Goal: Complete application form: Complete application form

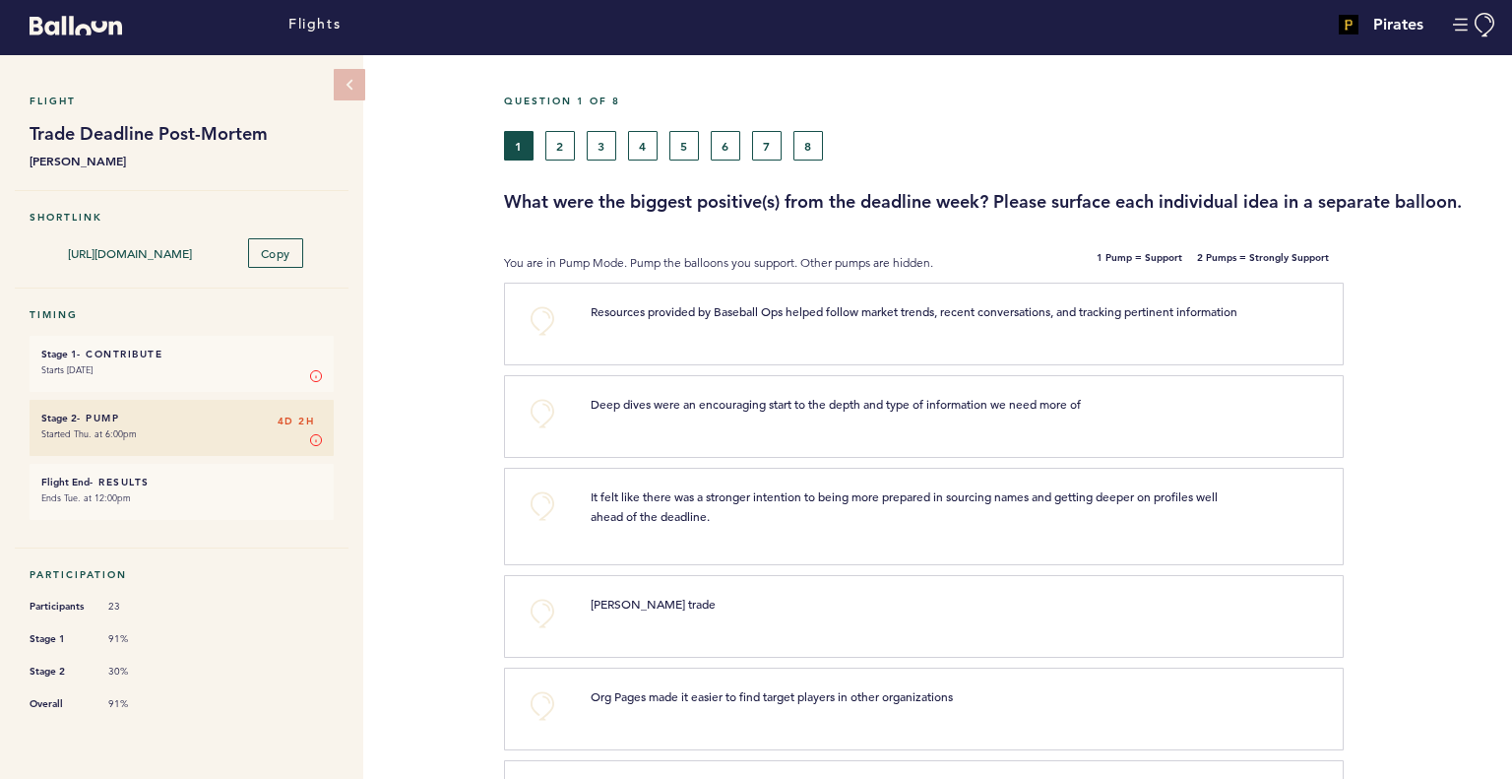
scroll to position [8, 0]
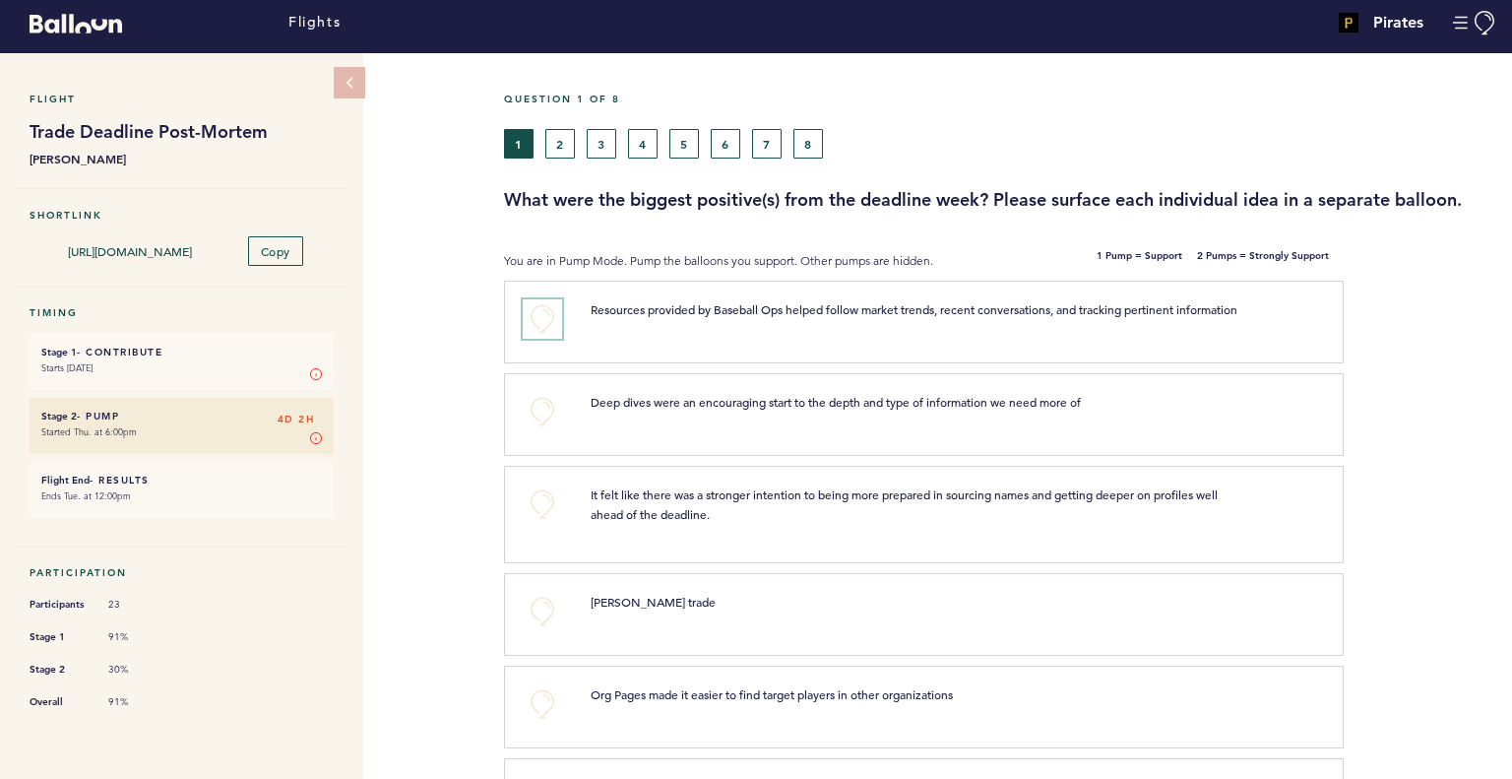
click at [540, 318] on button "+0" at bounding box center [542, 318] width 39 height 39
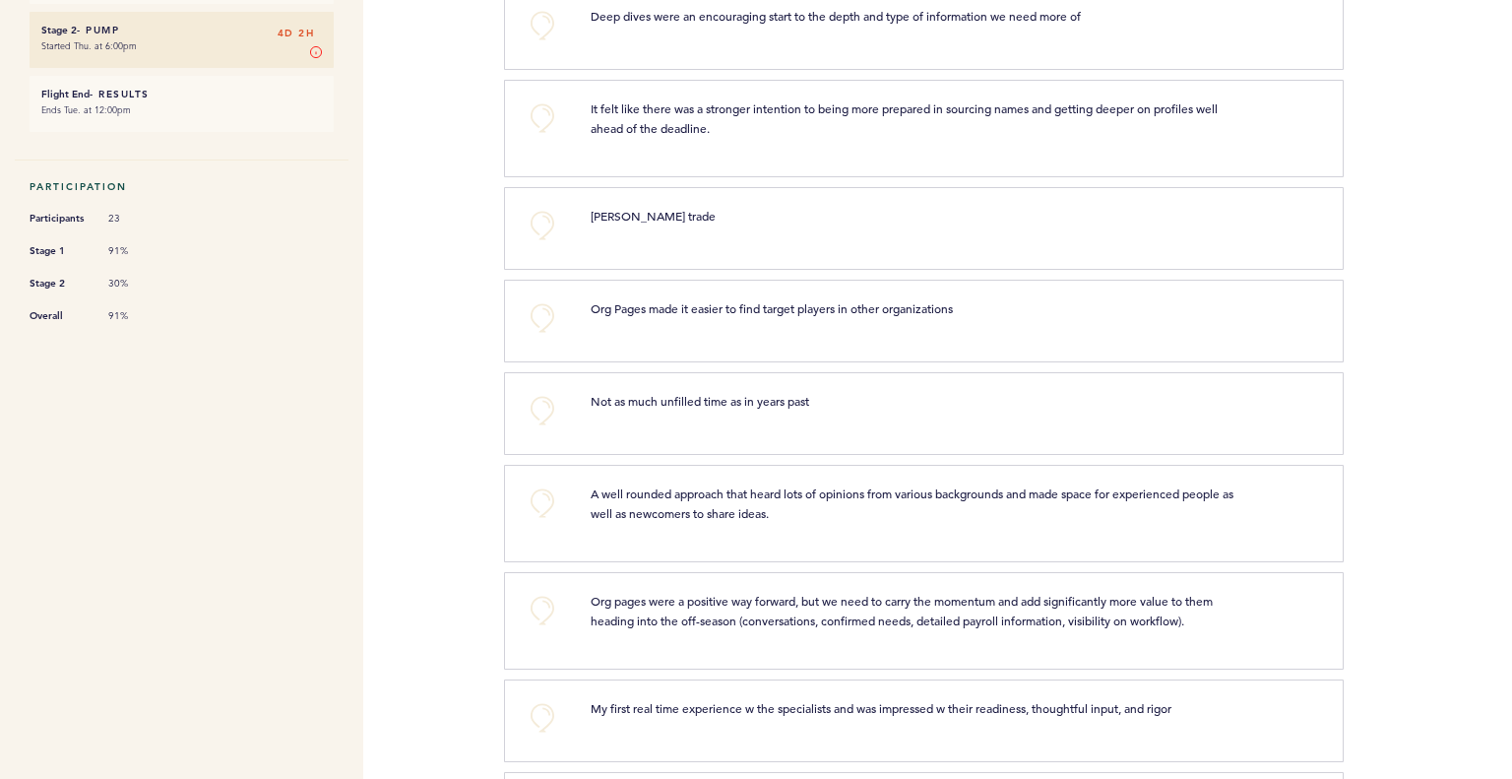
scroll to position [396, 0]
click at [546, 611] on button "+0" at bounding box center [542, 608] width 39 height 39
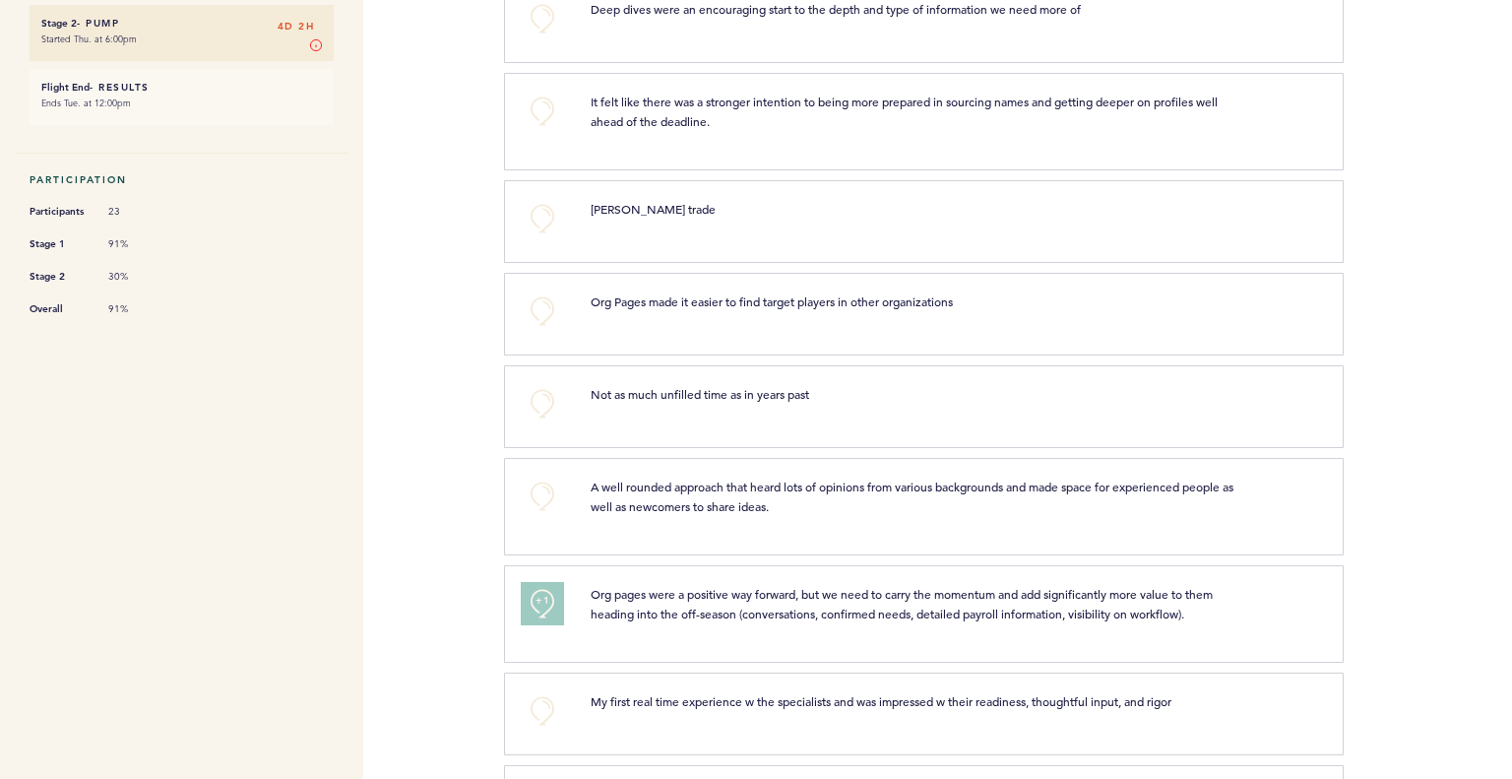
scroll to position [402, 0]
click at [551, 612] on button "+1" at bounding box center [542, 602] width 39 height 39
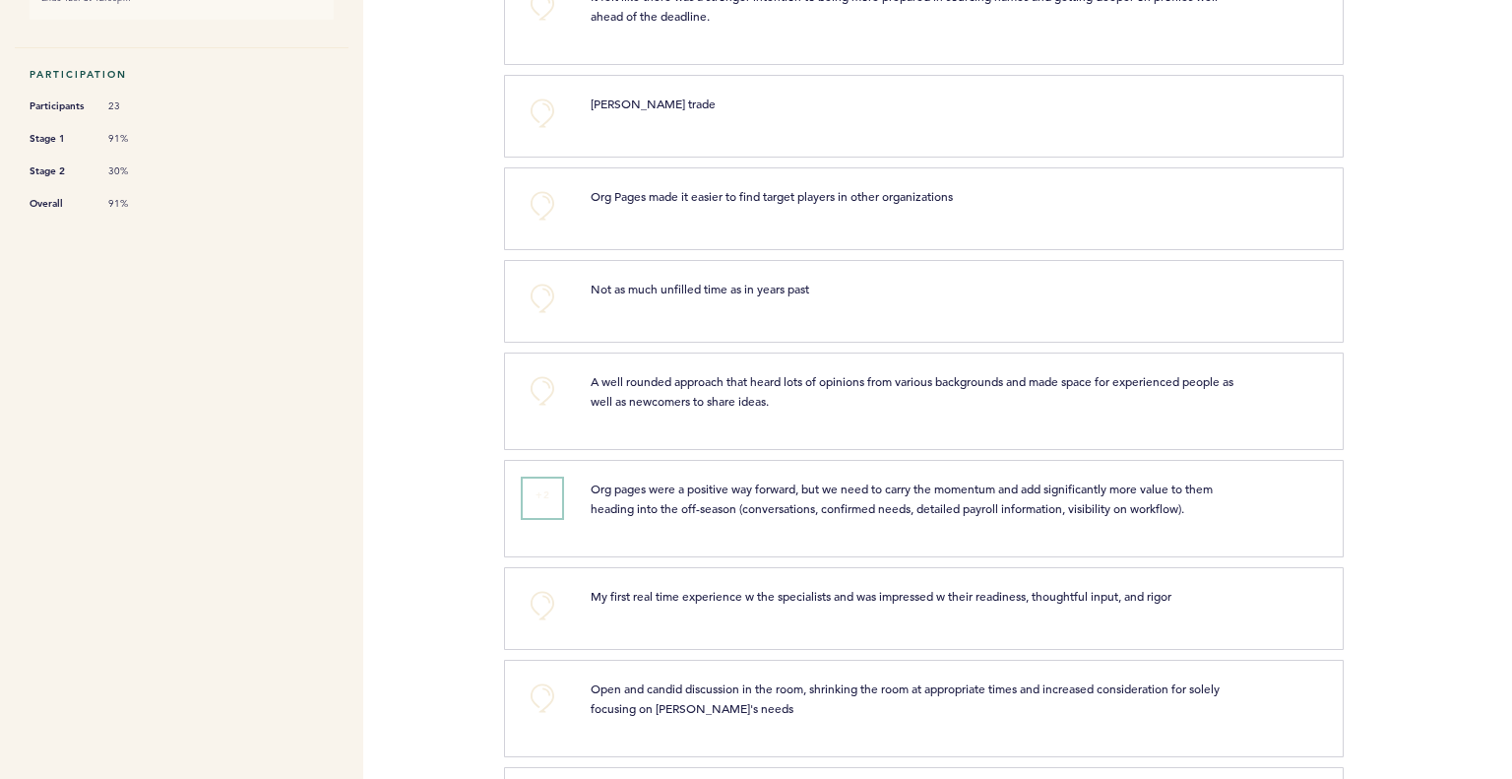
scroll to position [511, 0]
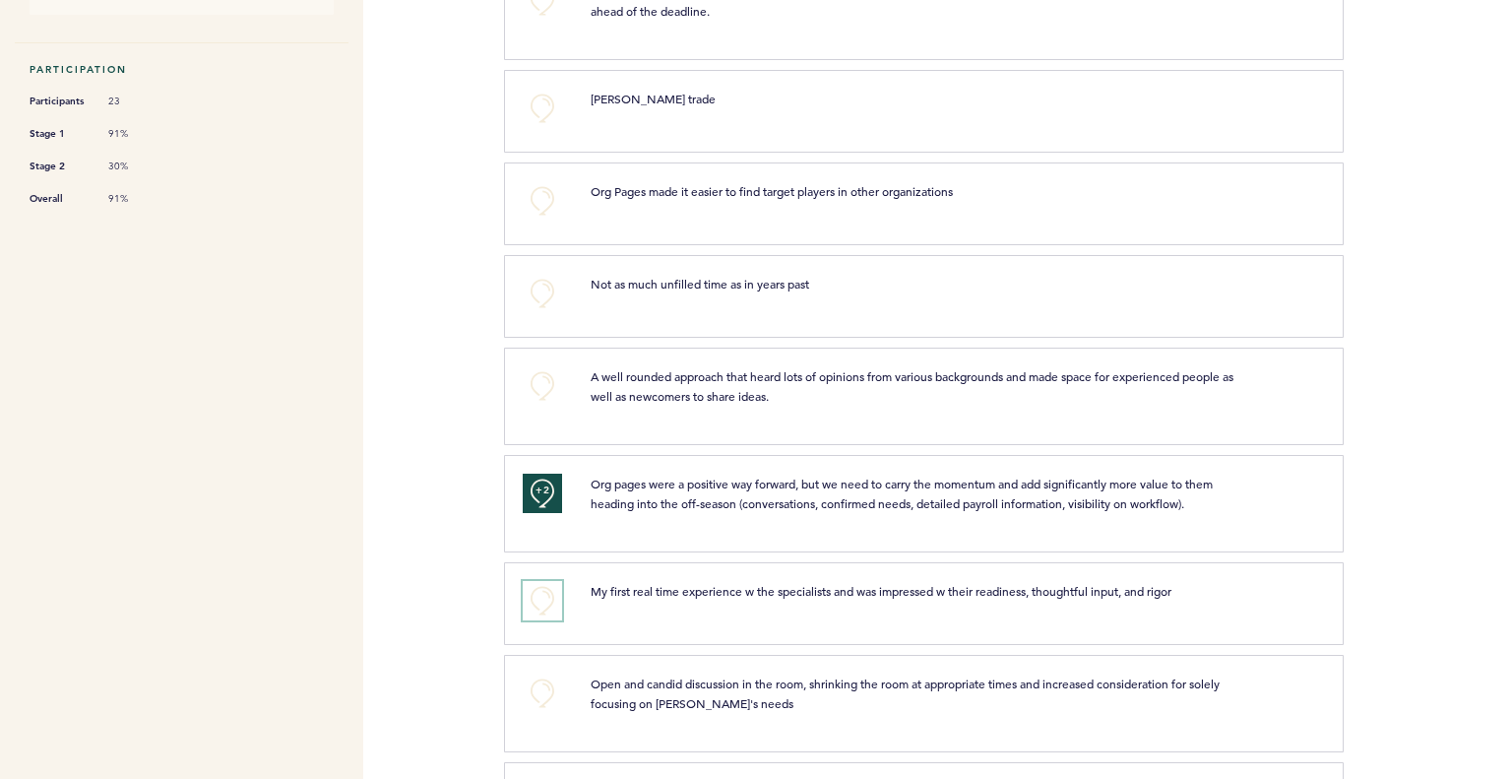
click at [540, 606] on button "+0" at bounding box center [542, 600] width 39 height 39
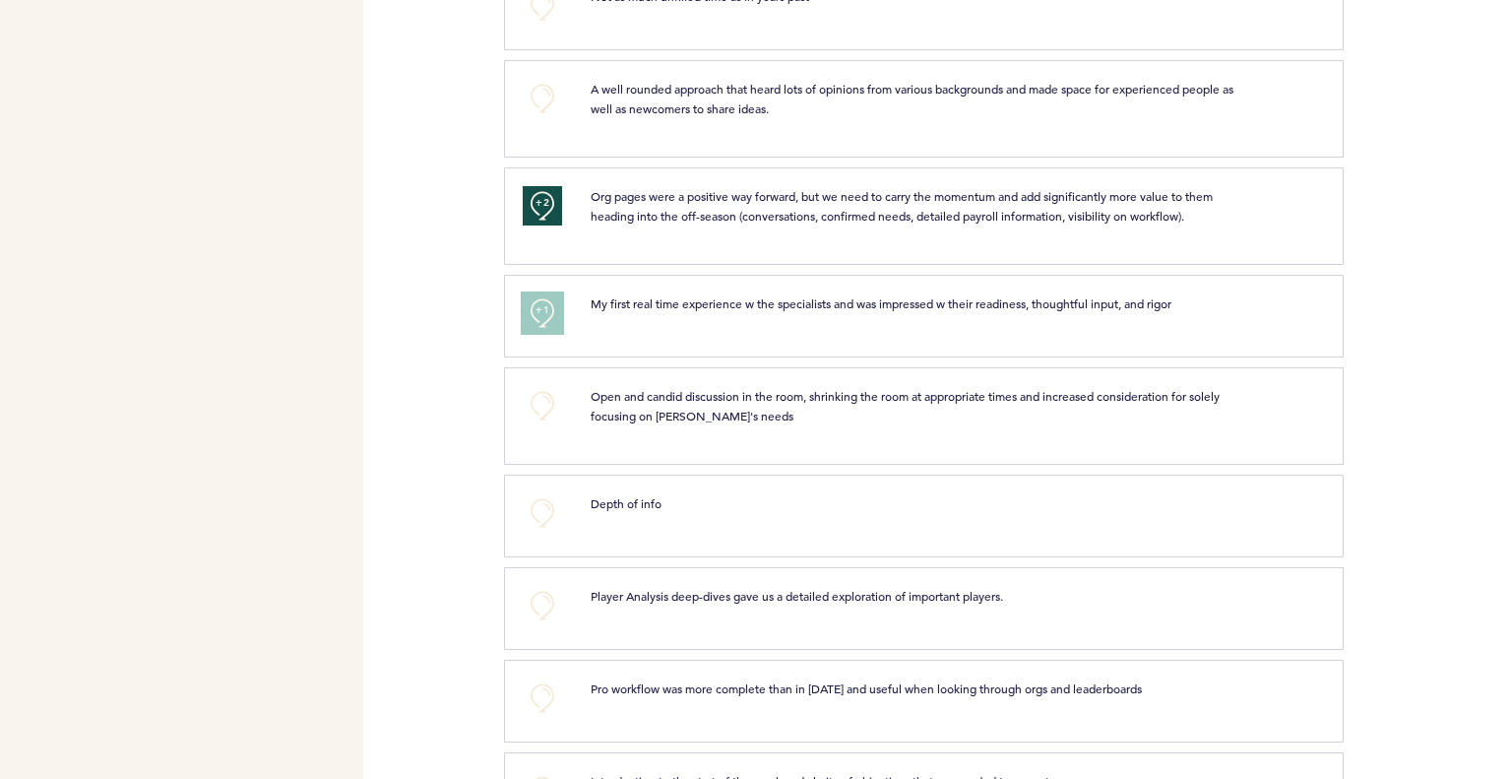
scroll to position [800, 0]
click at [539, 704] on button "+0" at bounding box center [542, 696] width 39 height 39
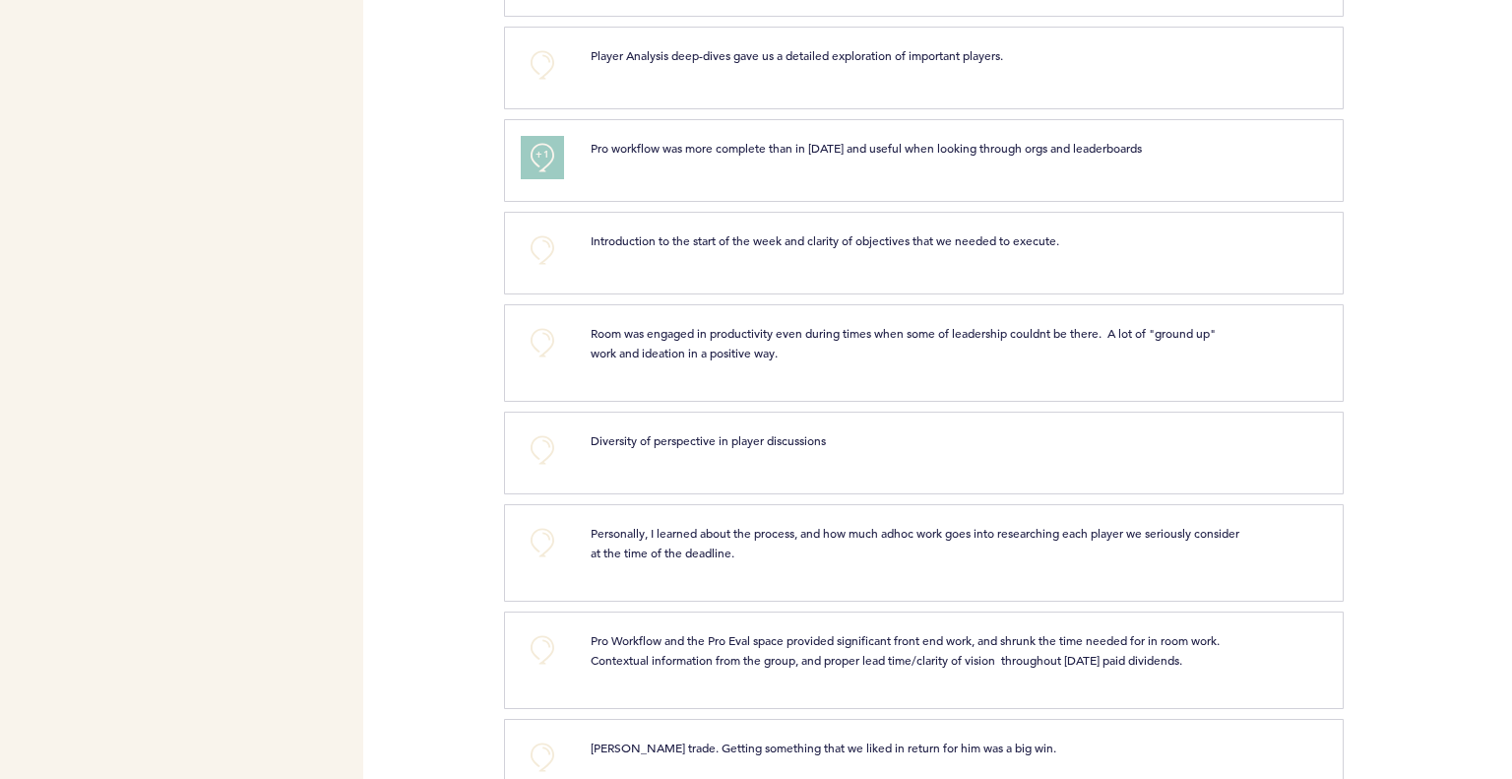
scroll to position [1339, 0]
click at [537, 656] on button "+0" at bounding box center [542, 649] width 39 height 39
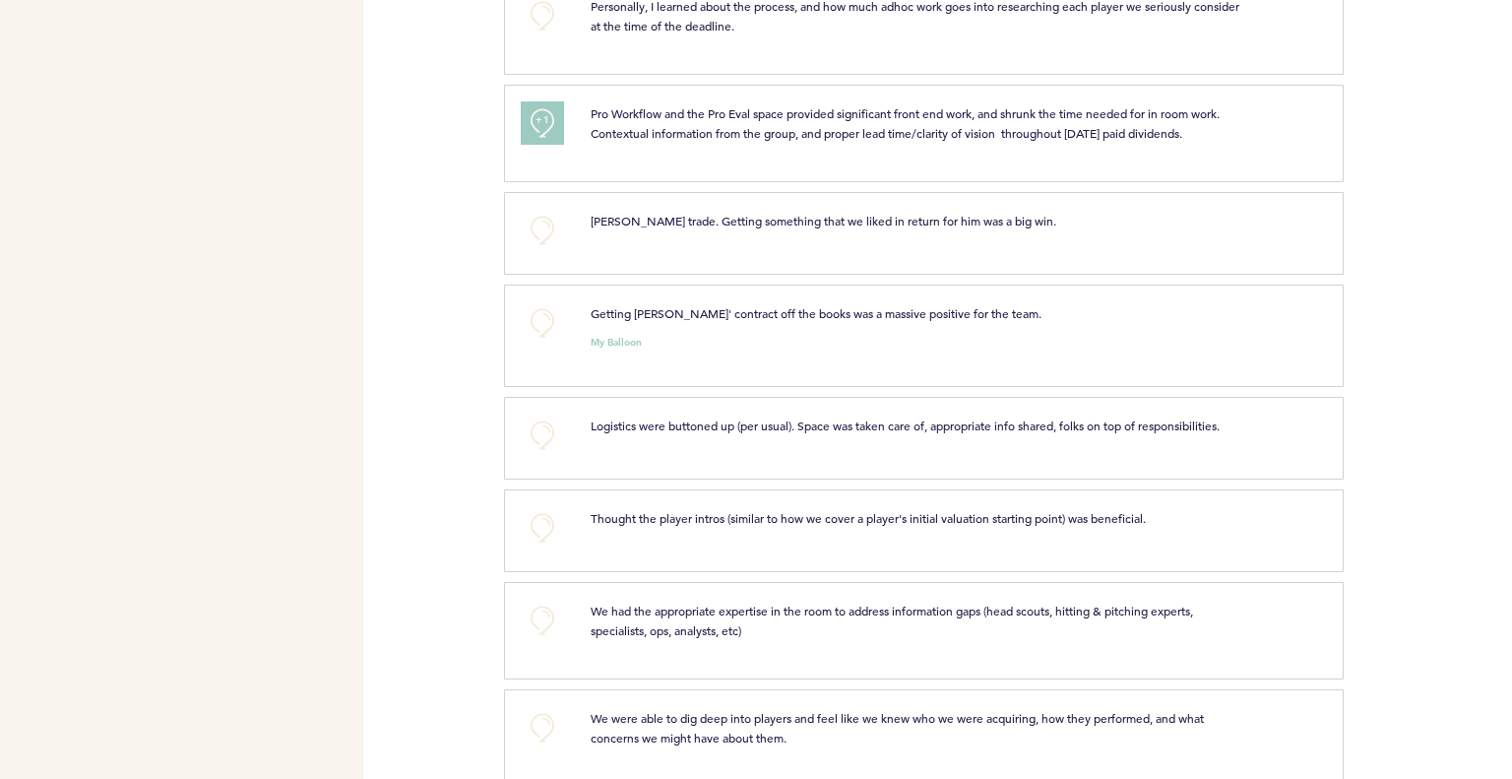
scroll to position [1875, 0]
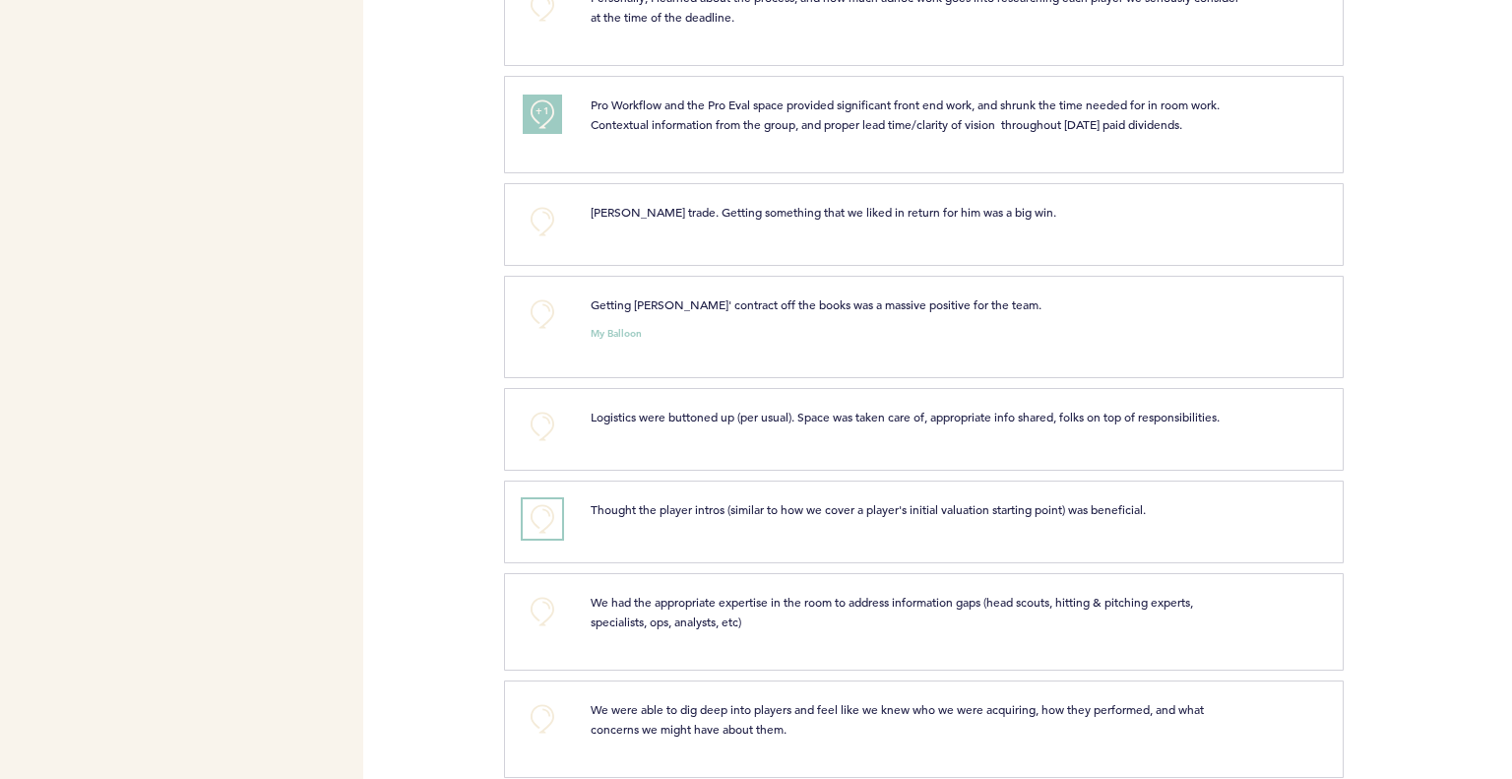
click at [528, 523] on button "+0" at bounding box center [542, 518] width 39 height 39
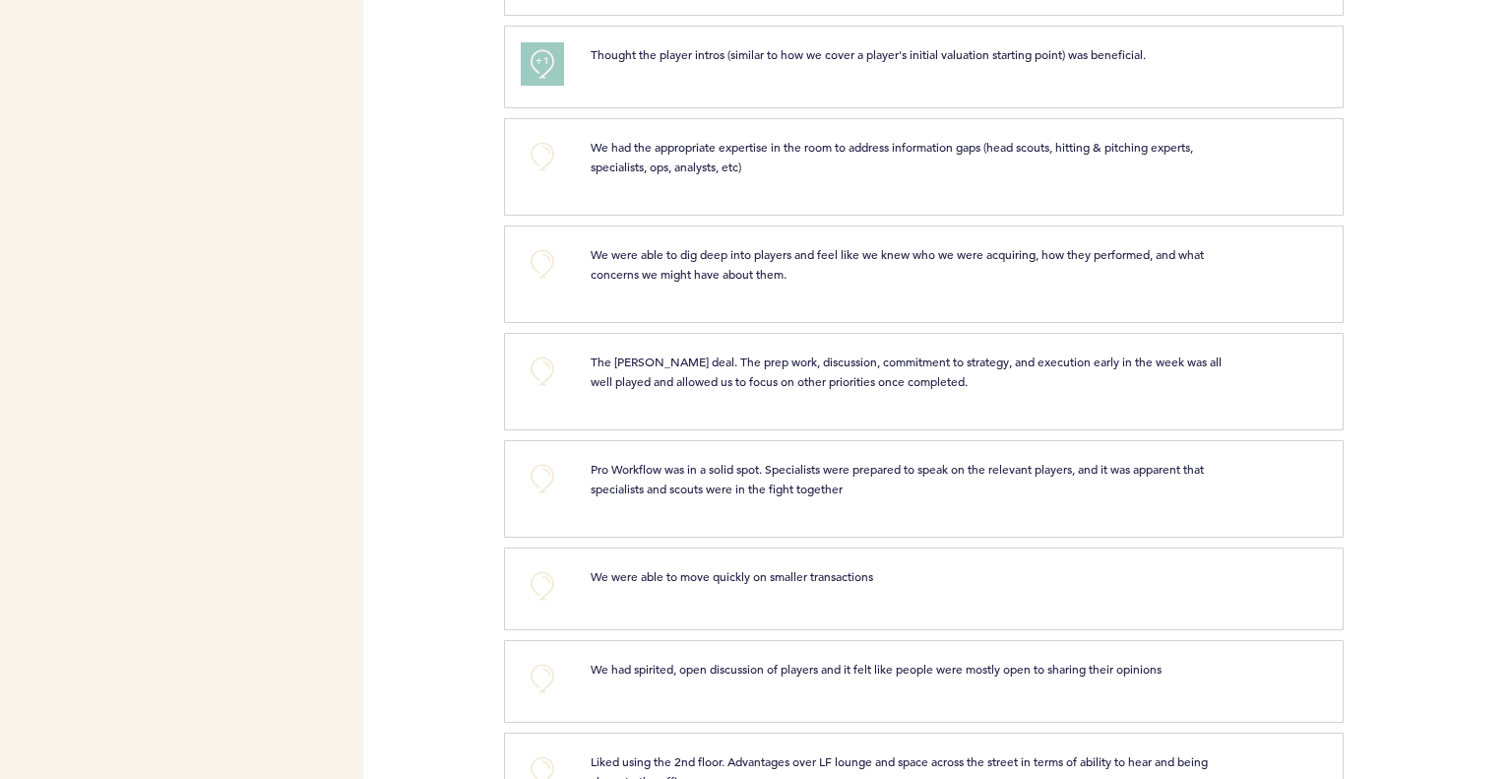
scroll to position [2331, 0]
click at [544, 475] on button "+0" at bounding box center [542, 477] width 39 height 39
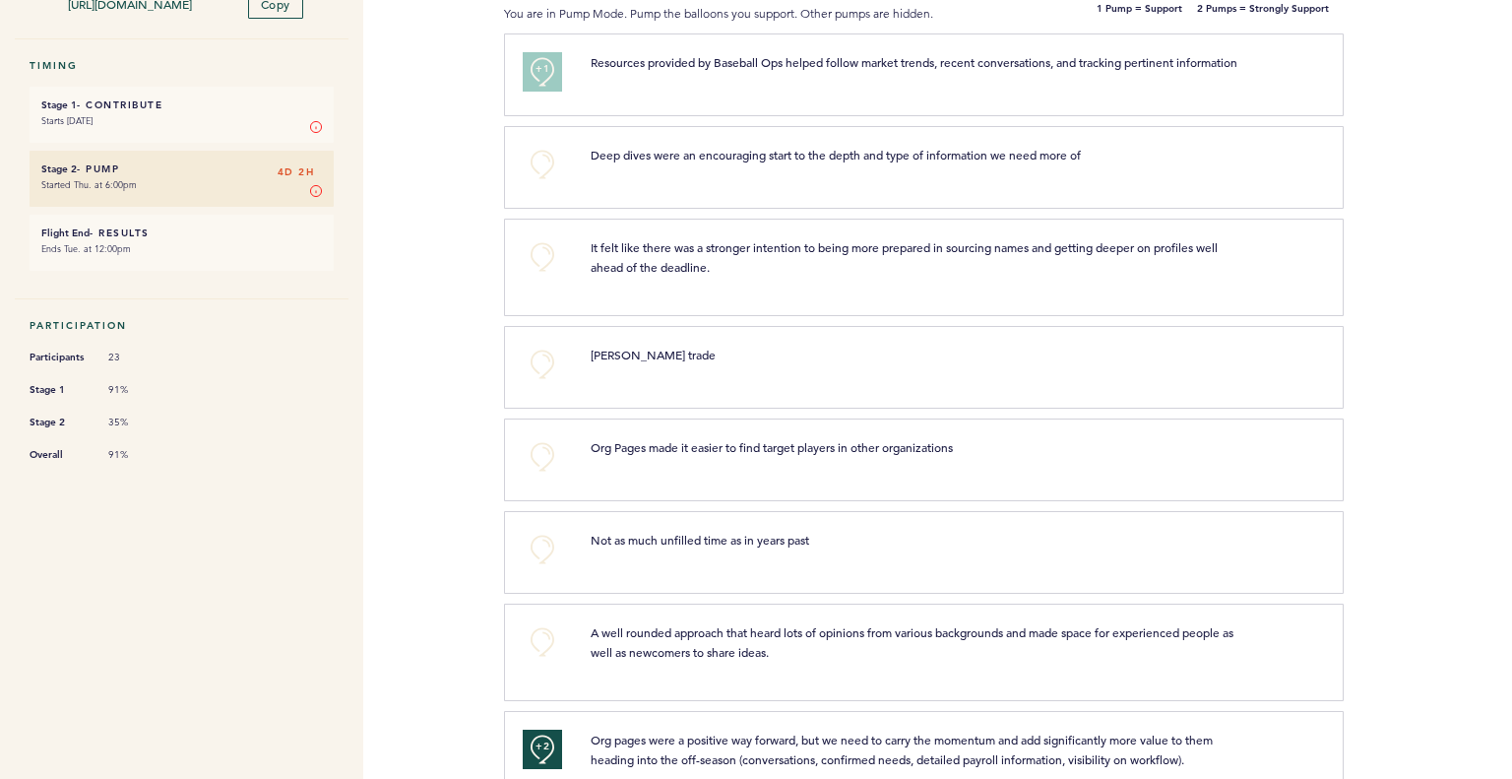
scroll to position [258, 0]
click at [549, 650] on button "+0" at bounding box center [542, 638] width 39 height 39
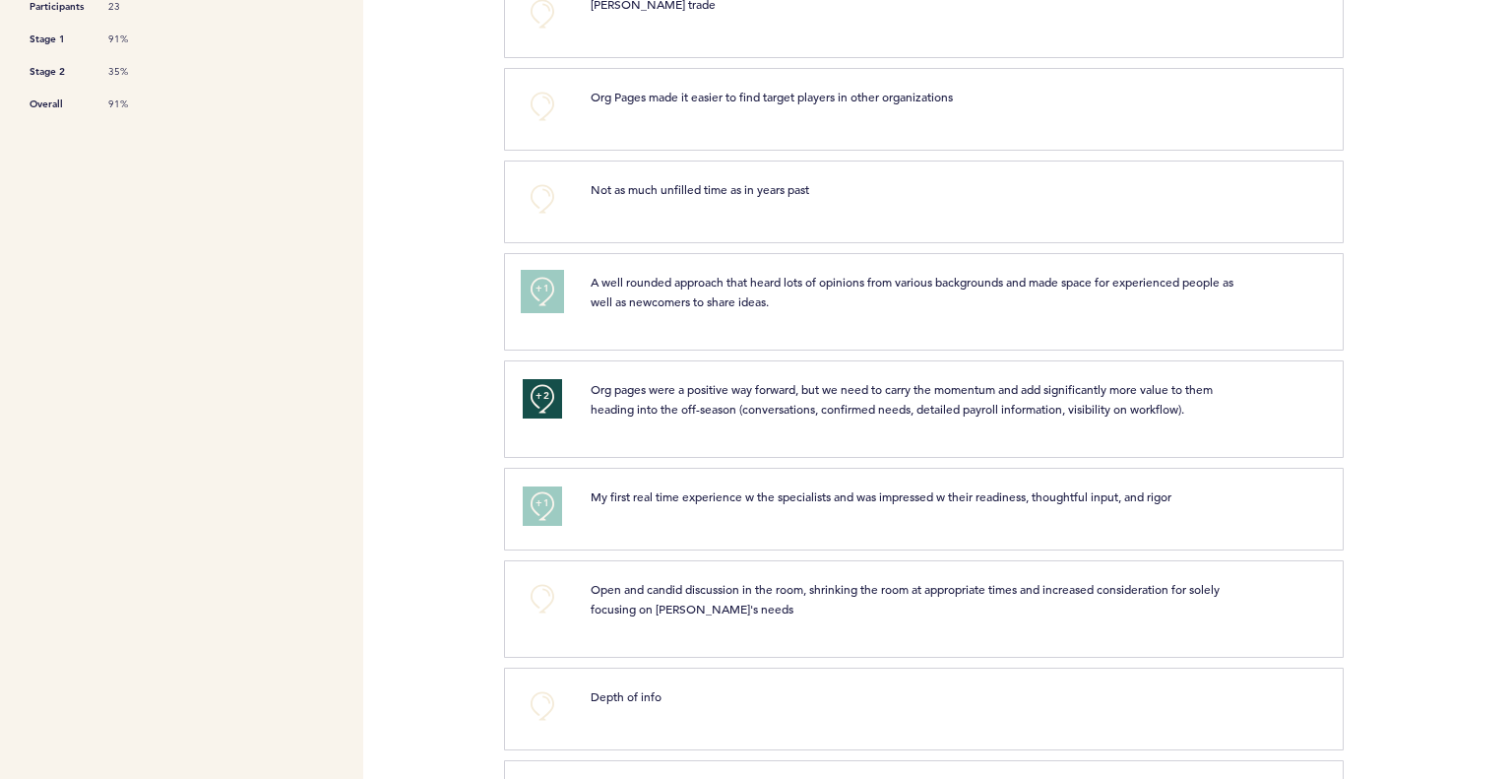
scroll to position [610, 0]
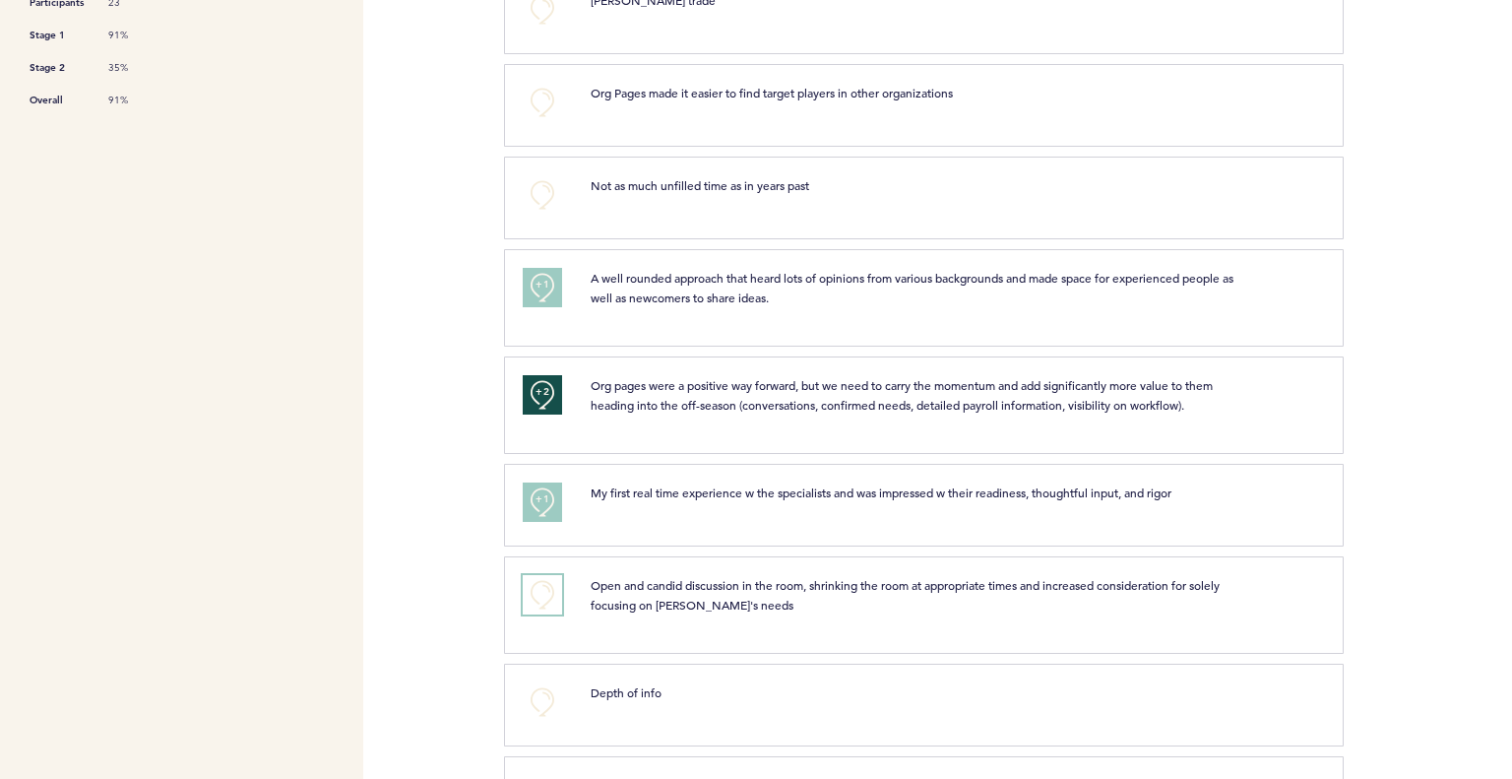
click at [534, 609] on button "+0" at bounding box center [542, 594] width 39 height 39
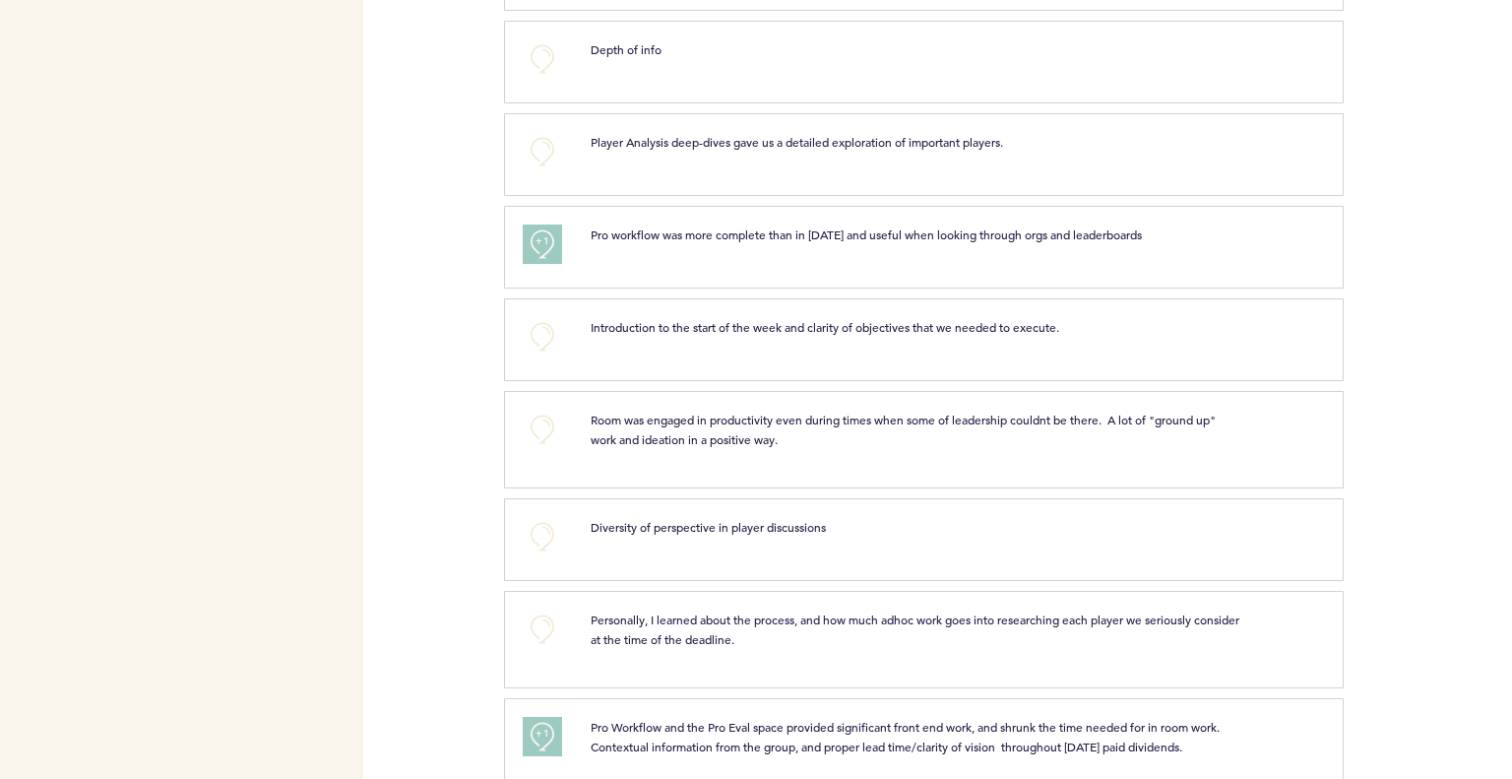
scroll to position [1254, 0]
click at [545, 447] on button "+0" at bounding box center [542, 427] width 39 height 39
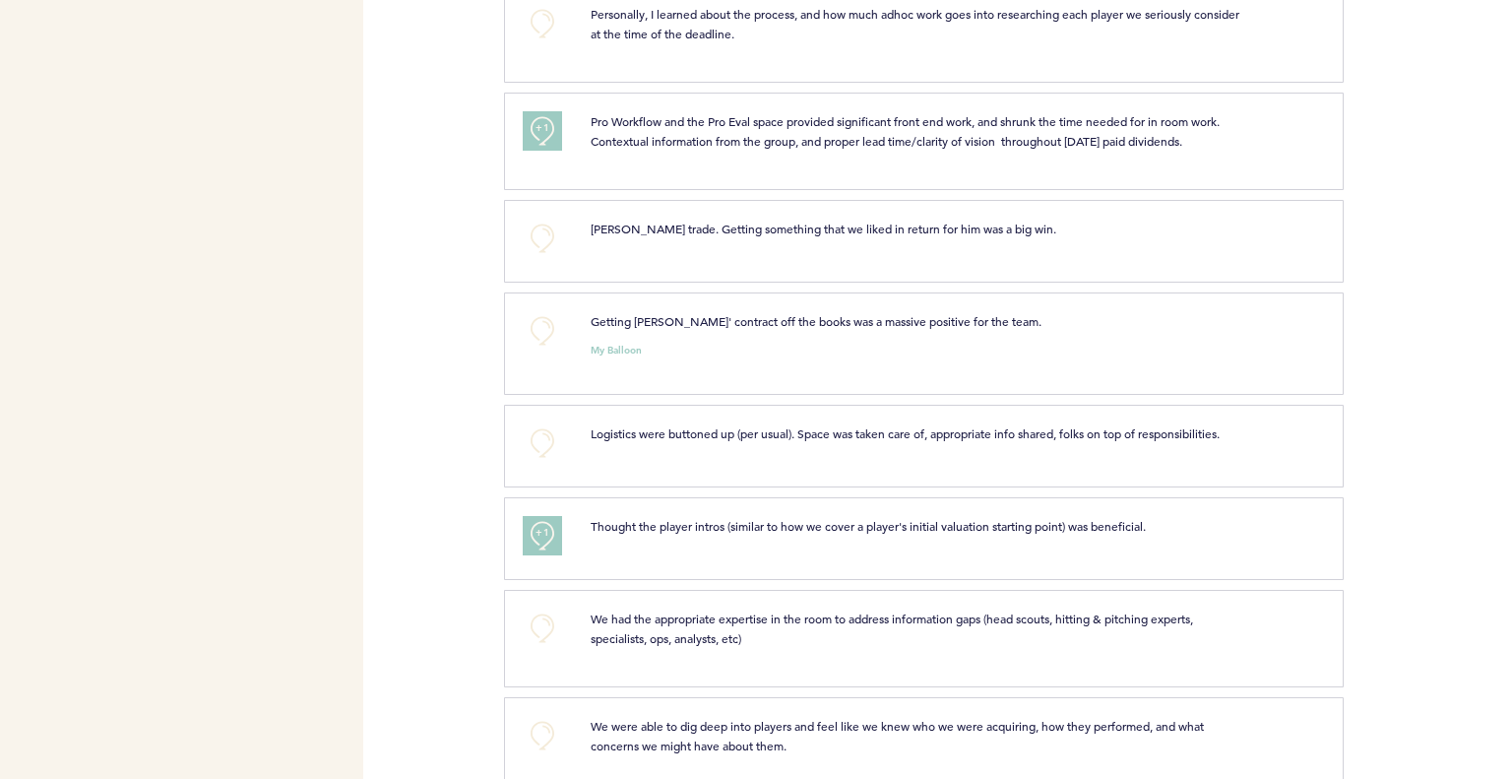
scroll to position [1875, 0]
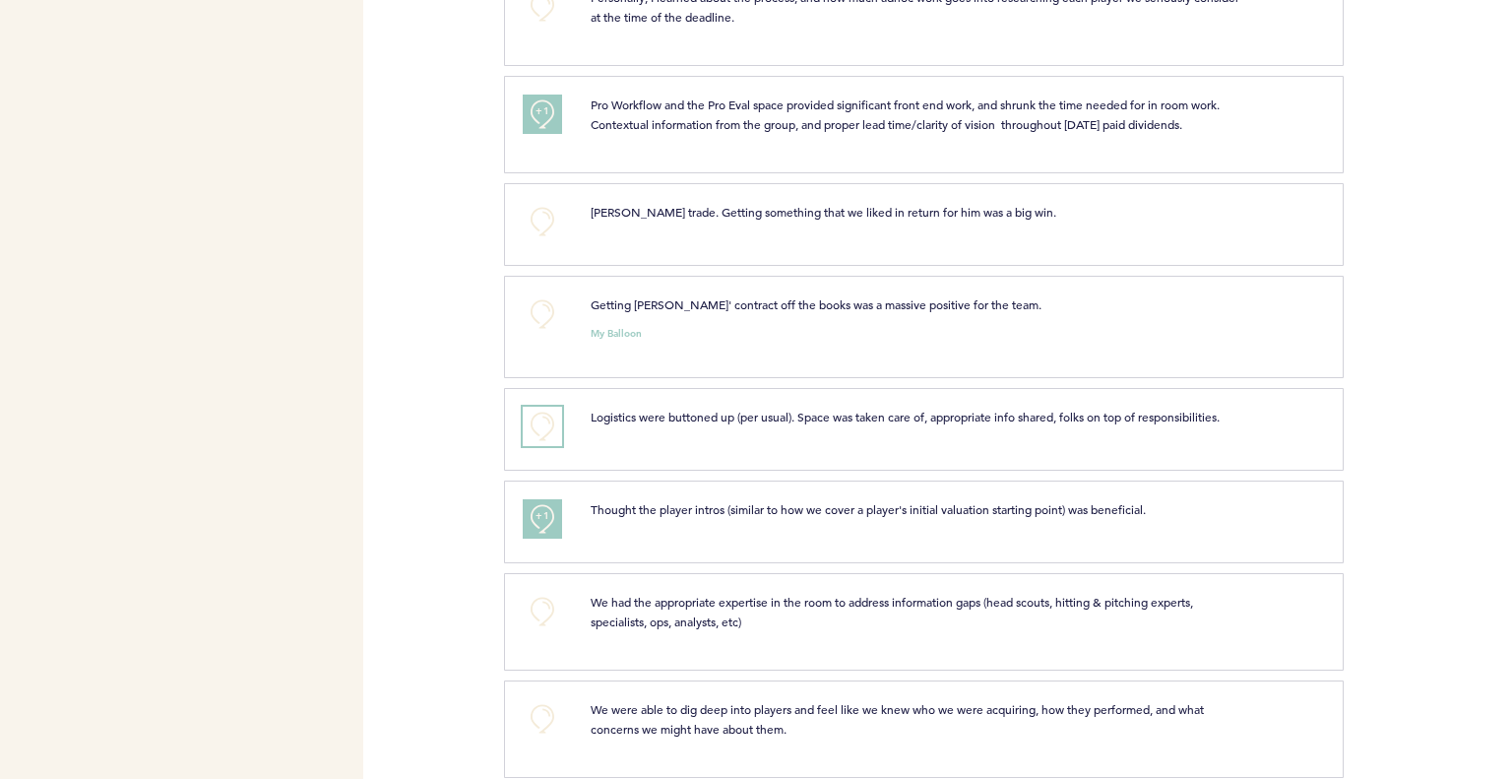
click at [539, 444] on button "+0" at bounding box center [542, 426] width 39 height 39
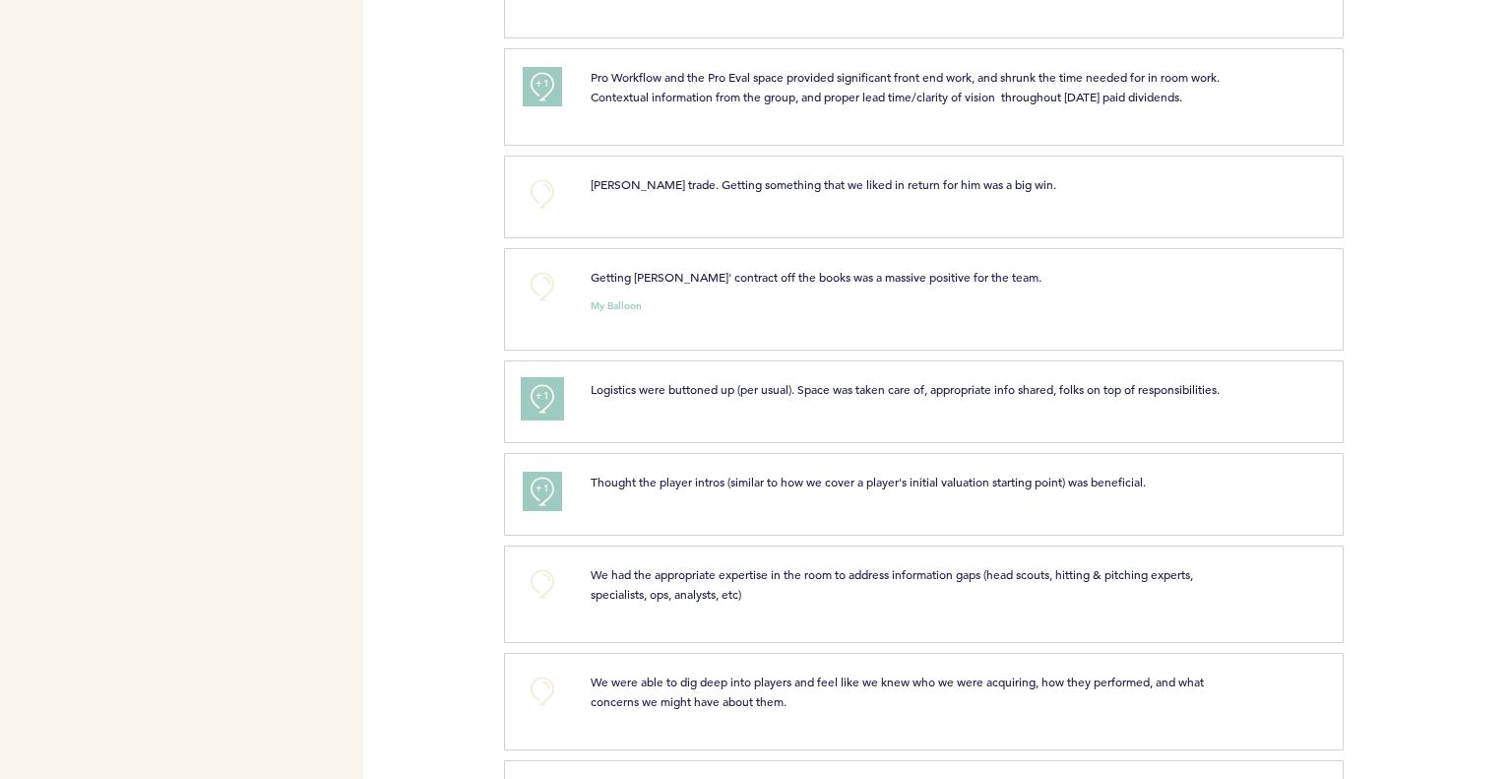
scroll to position [1905, 0]
click at [550, 599] on button "+0" at bounding box center [542, 580] width 39 height 39
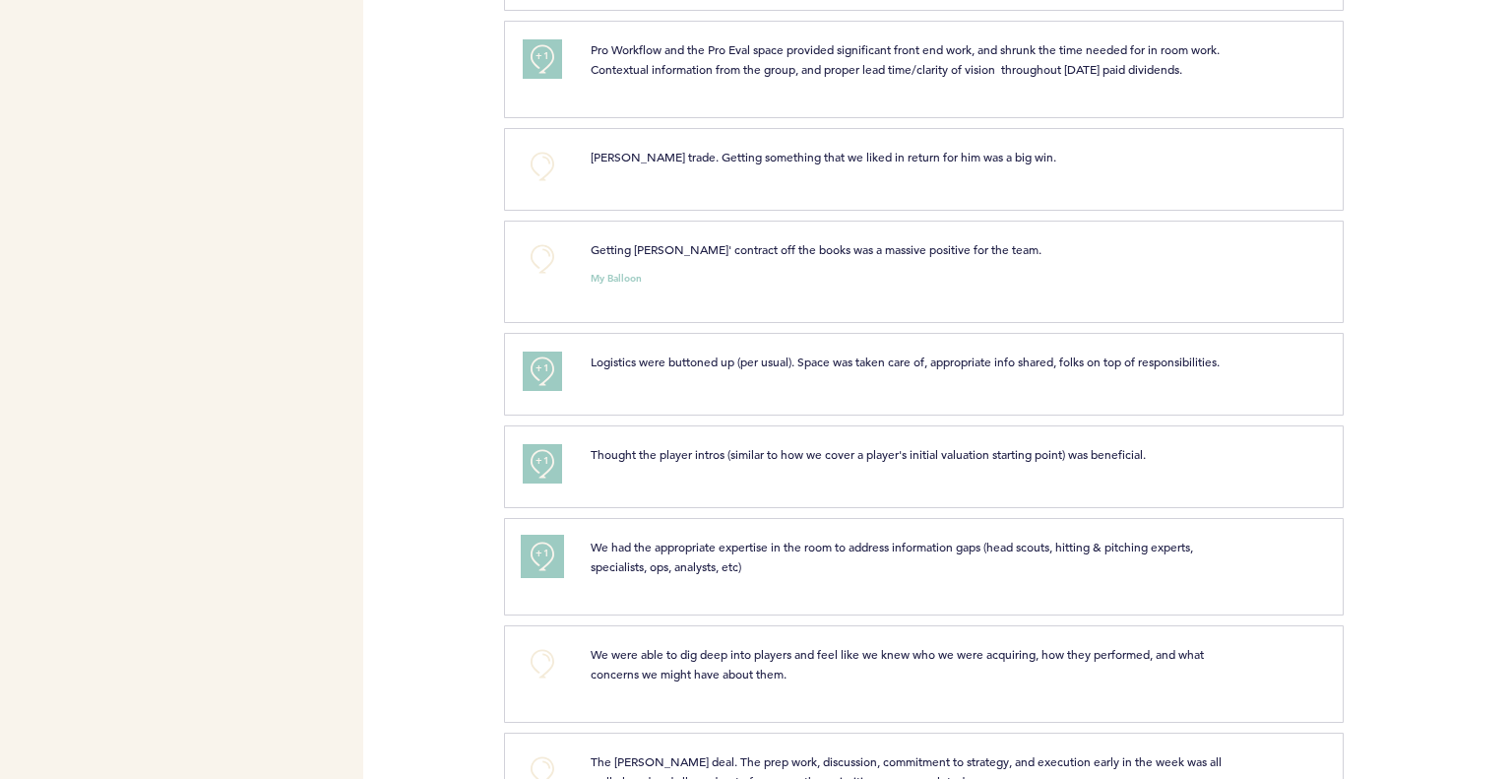
scroll to position [1941, 0]
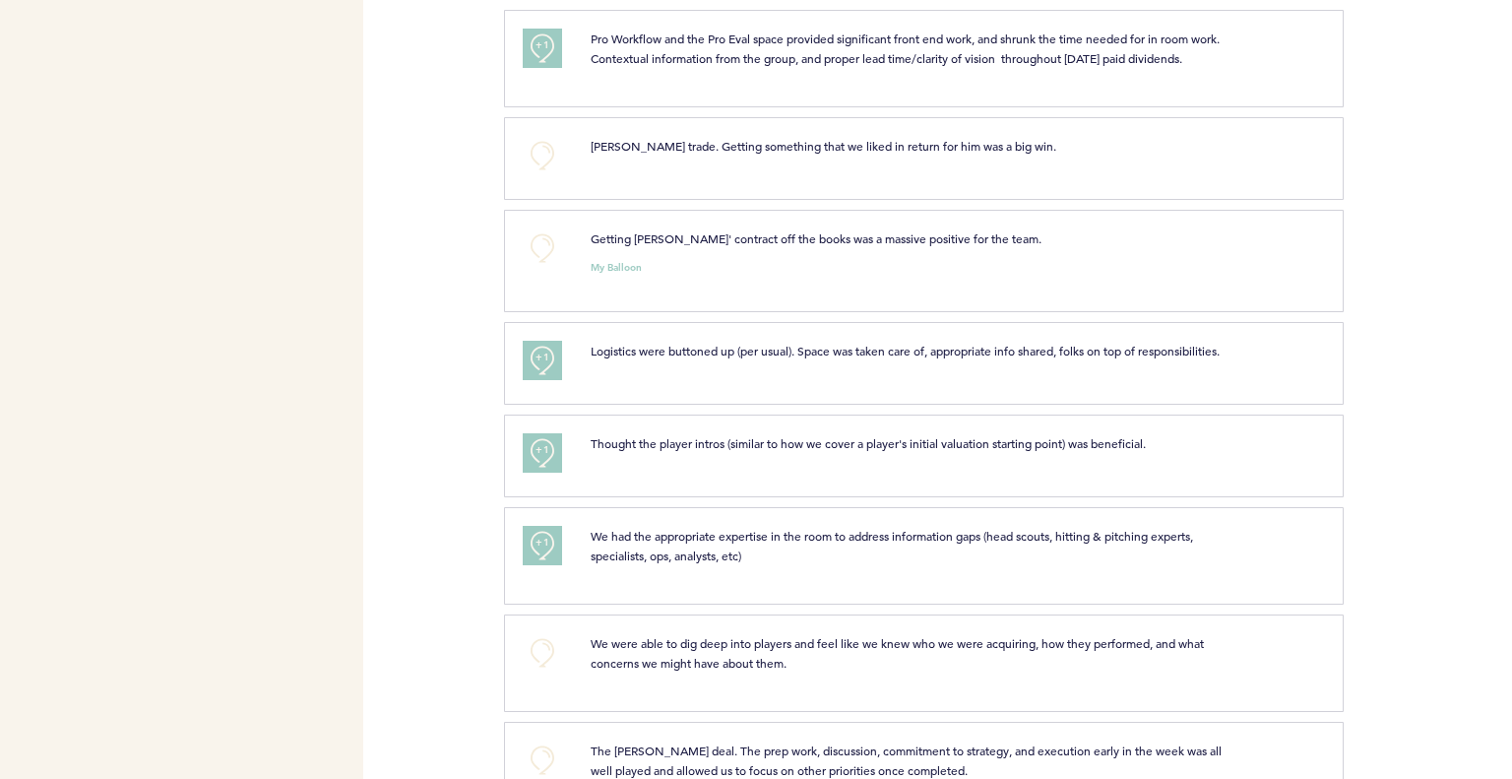
click at [548, 570] on div "+1" at bounding box center [542, 553] width 68 height 54
click at [551, 554] on button "+1" at bounding box center [542, 545] width 39 height 39
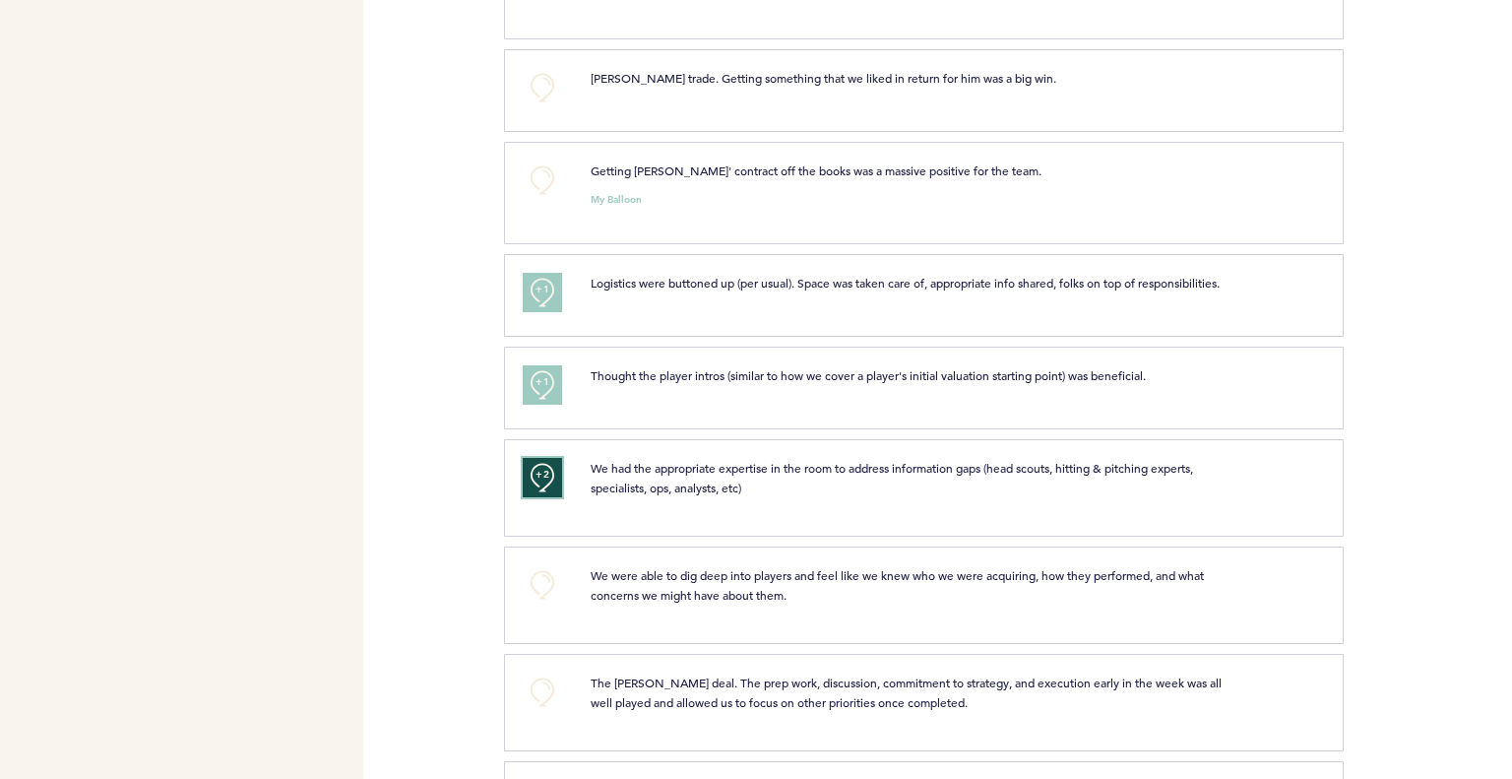
scroll to position [2011, 0]
click at [528, 592] on button "+0" at bounding box center [542, 582] width 39 height 39
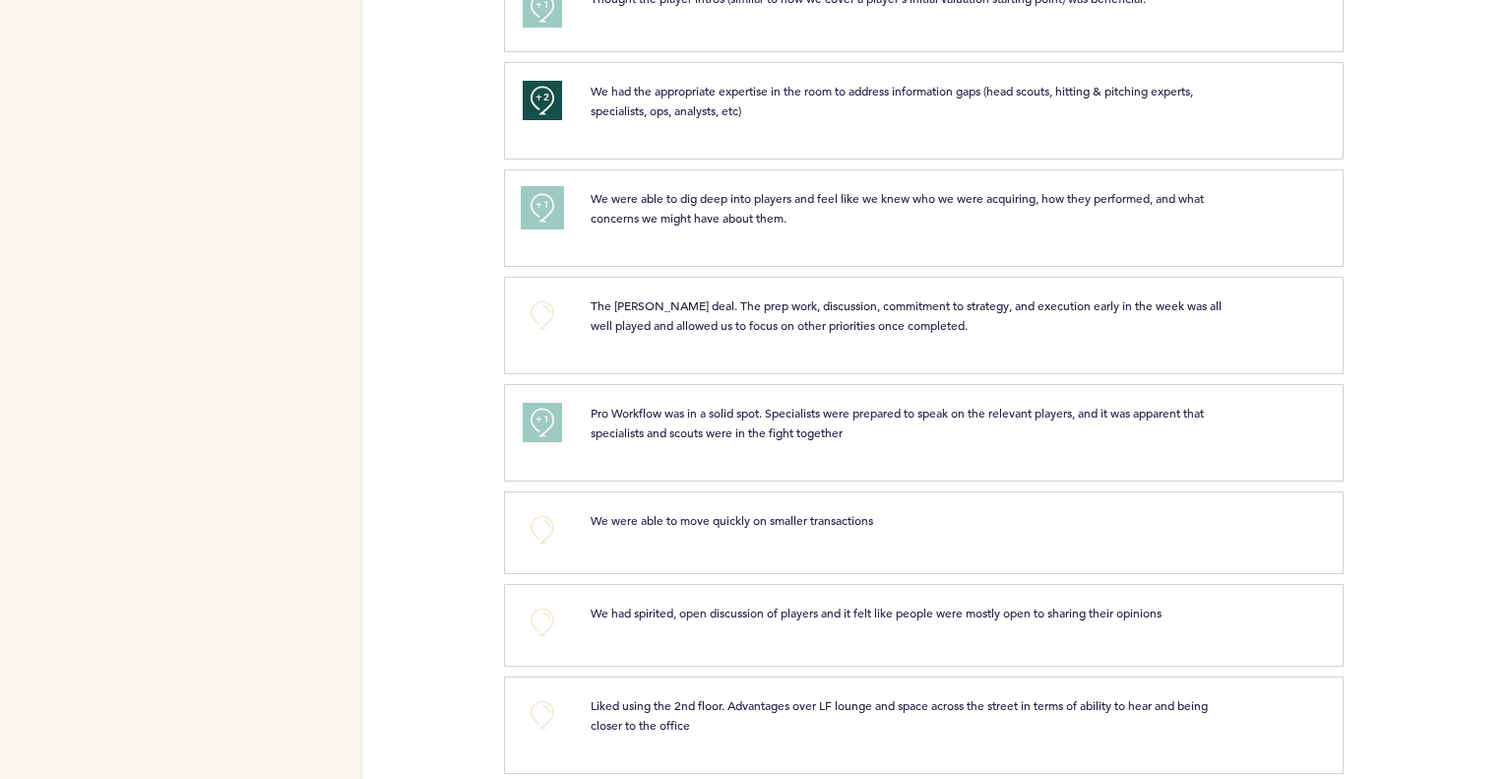
scroll to position [2407, 0]
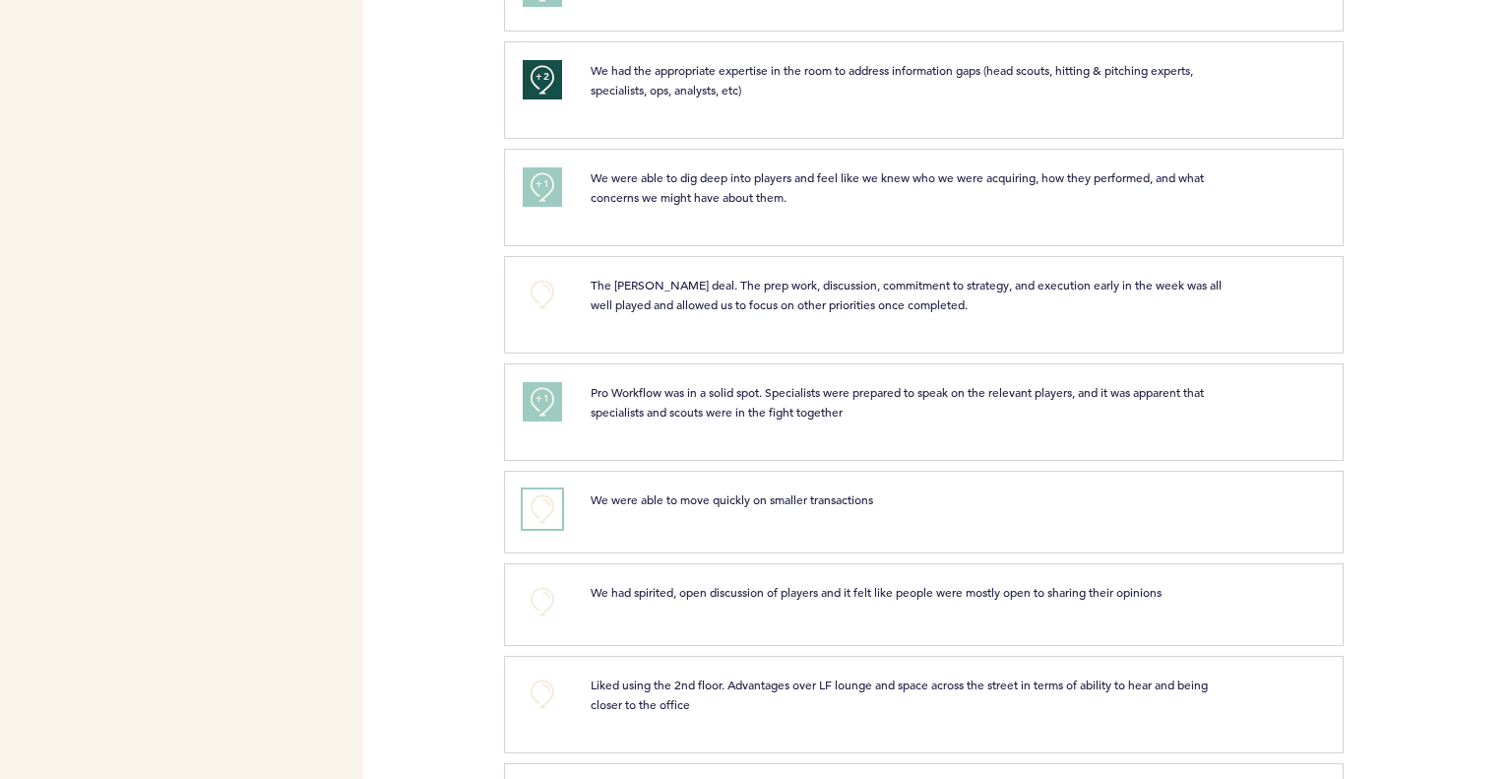
click at [531, 507] on button "+0" at bounding box center [542, 508] width 39 height 39
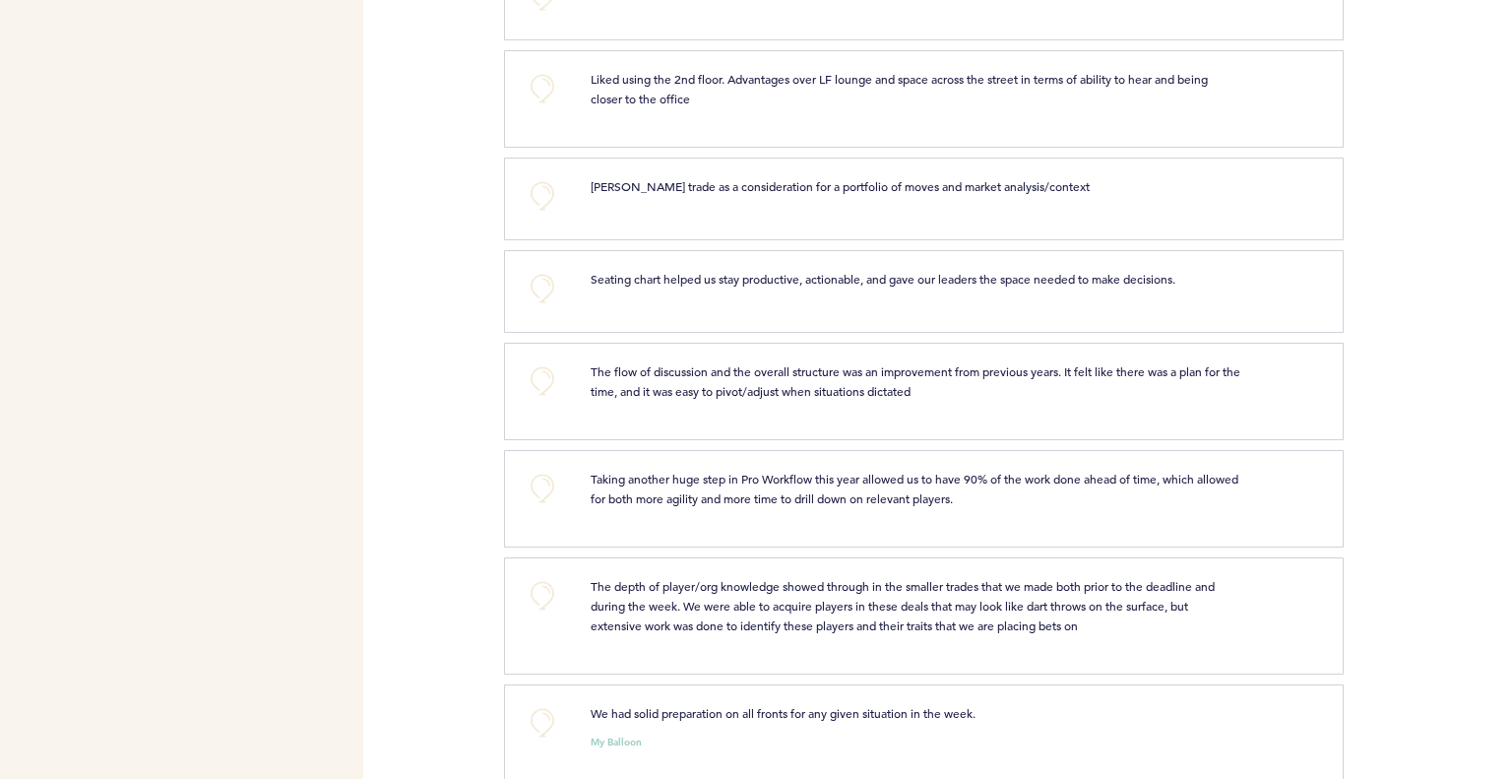
scroll to position [3011, 0]
click at [555, 602] on button "+0" at bounding box center [542, 596] width 39 height 39
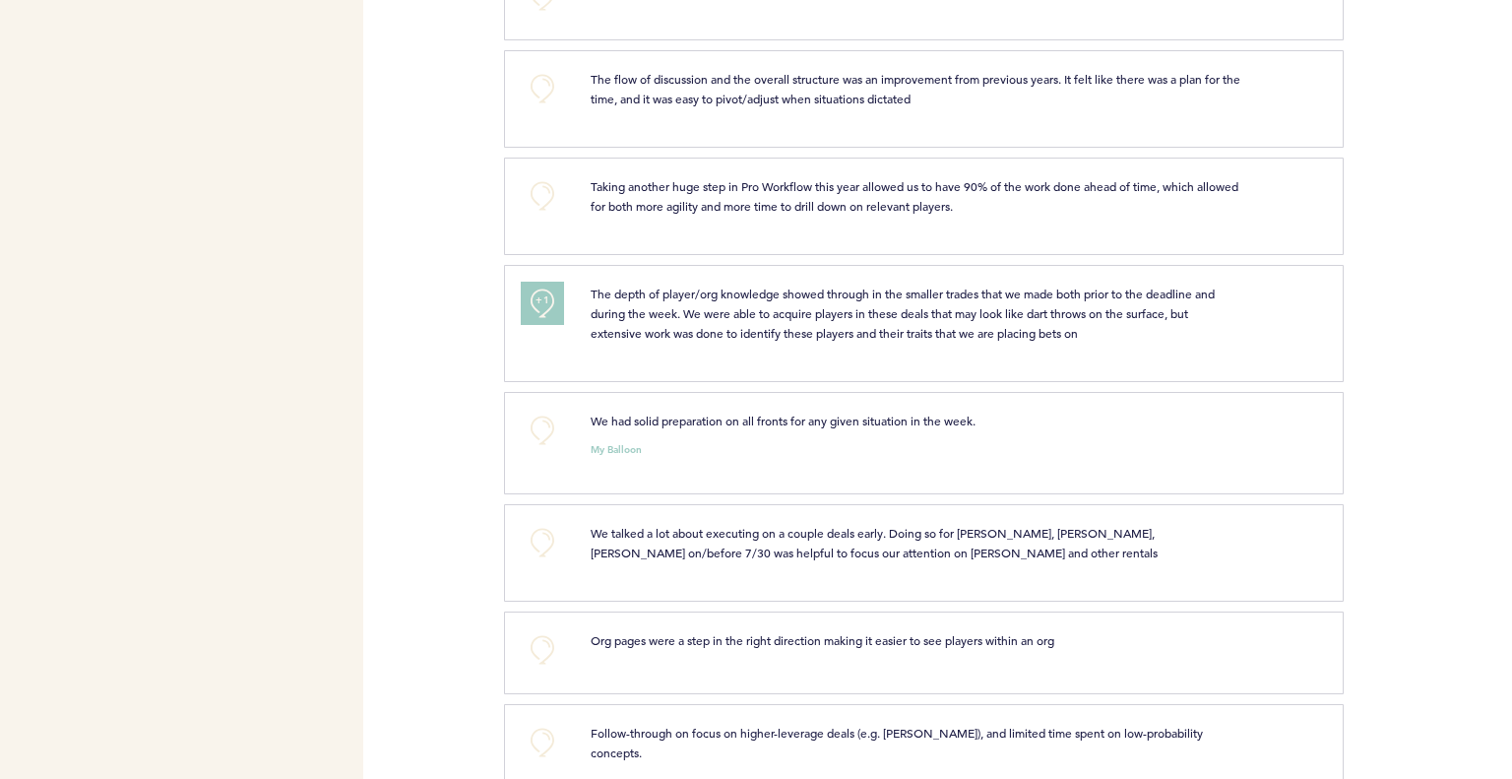
scroll to position [3324, 0]
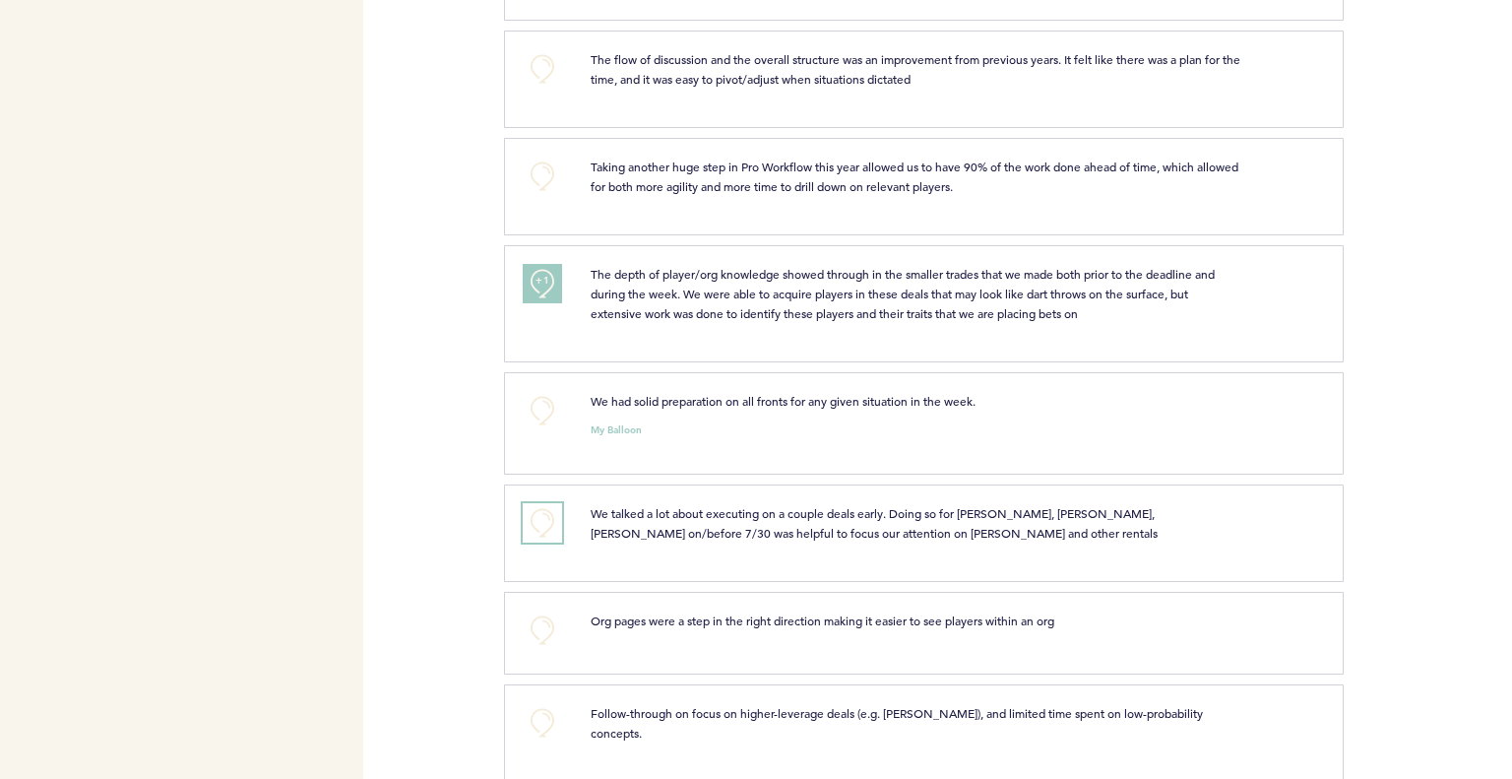
click at [534, 536] on button "+0" at bounding box center [542, 522] width 39 height 39
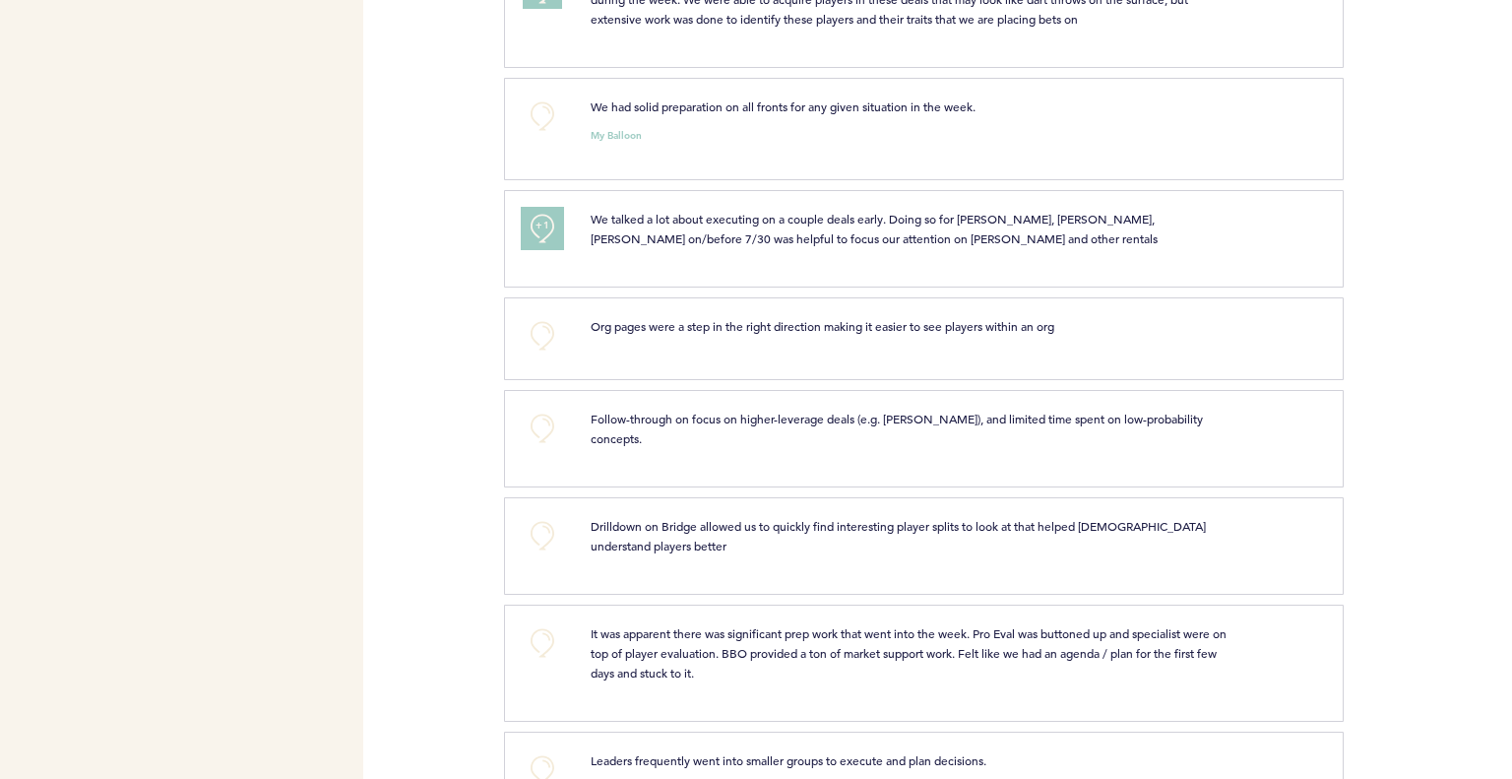
scroll to position [3620, 0]
click at [544, 622] on button "+0" at bounding box center [542, 641] width 39 height 39
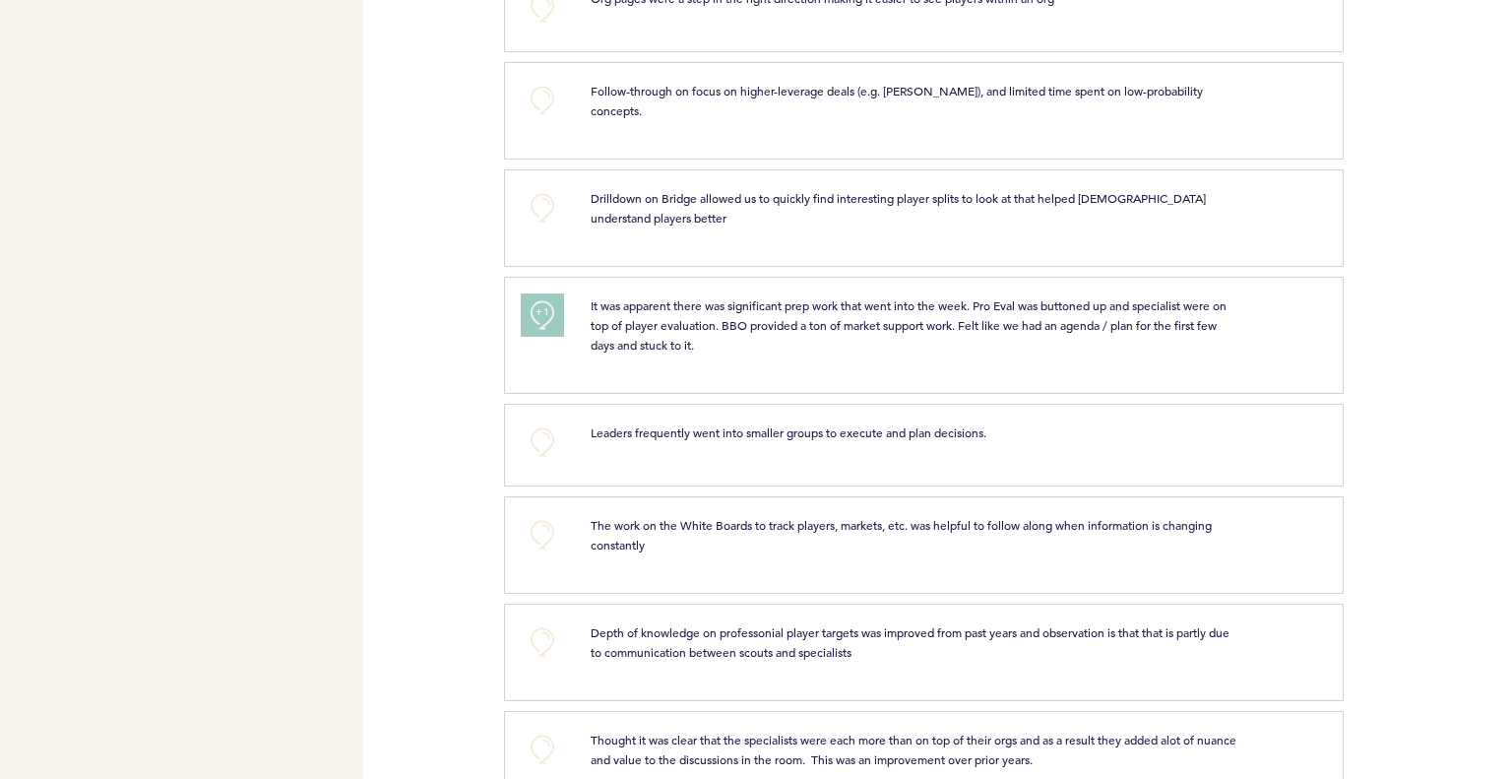
scroll to position [3971, 0]
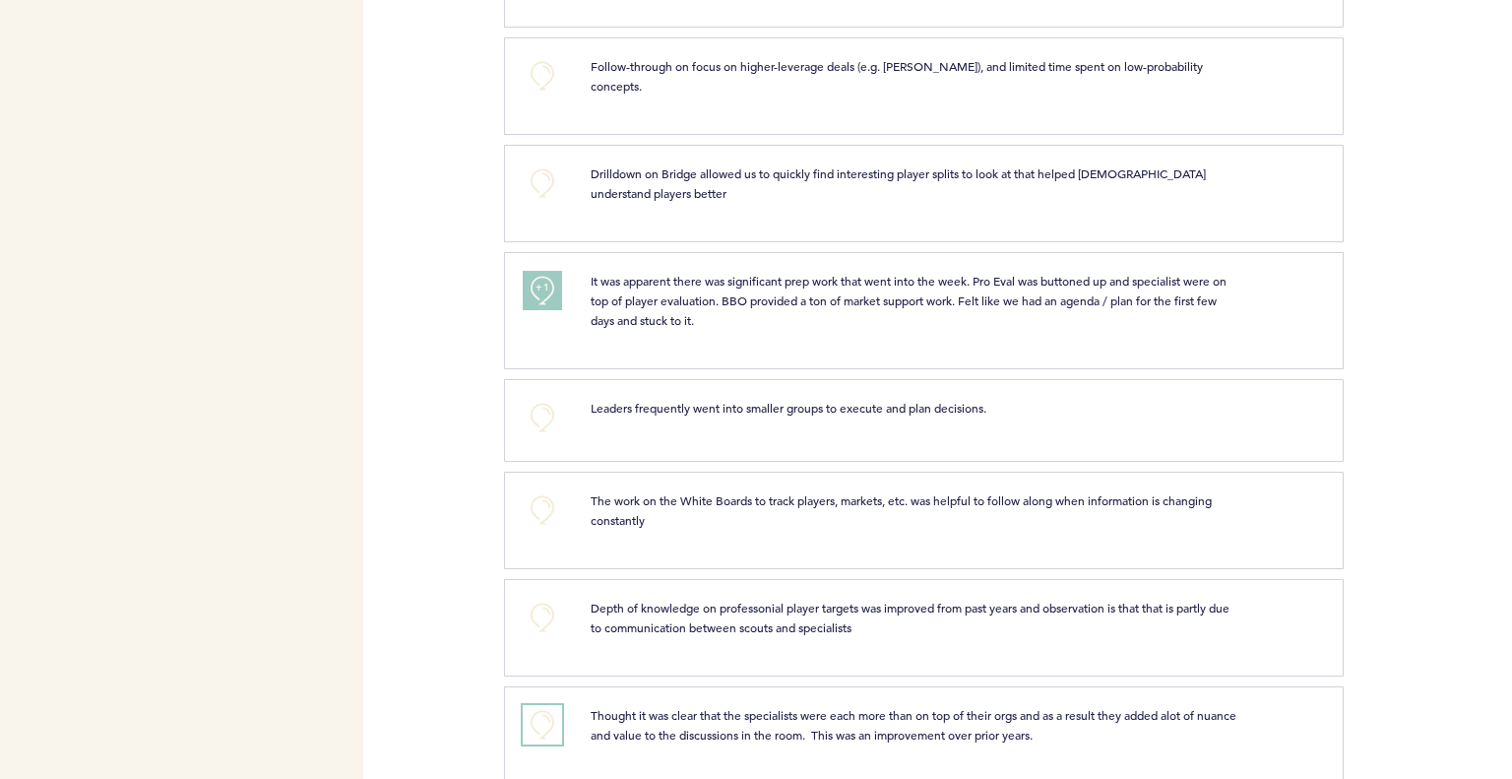
click at [555, 705] on button "+0" at bounding box center [542, 724] width 39 height 39
click at [549, 490] on button "+0" at bounding box center [542, 509] width 39 height 39
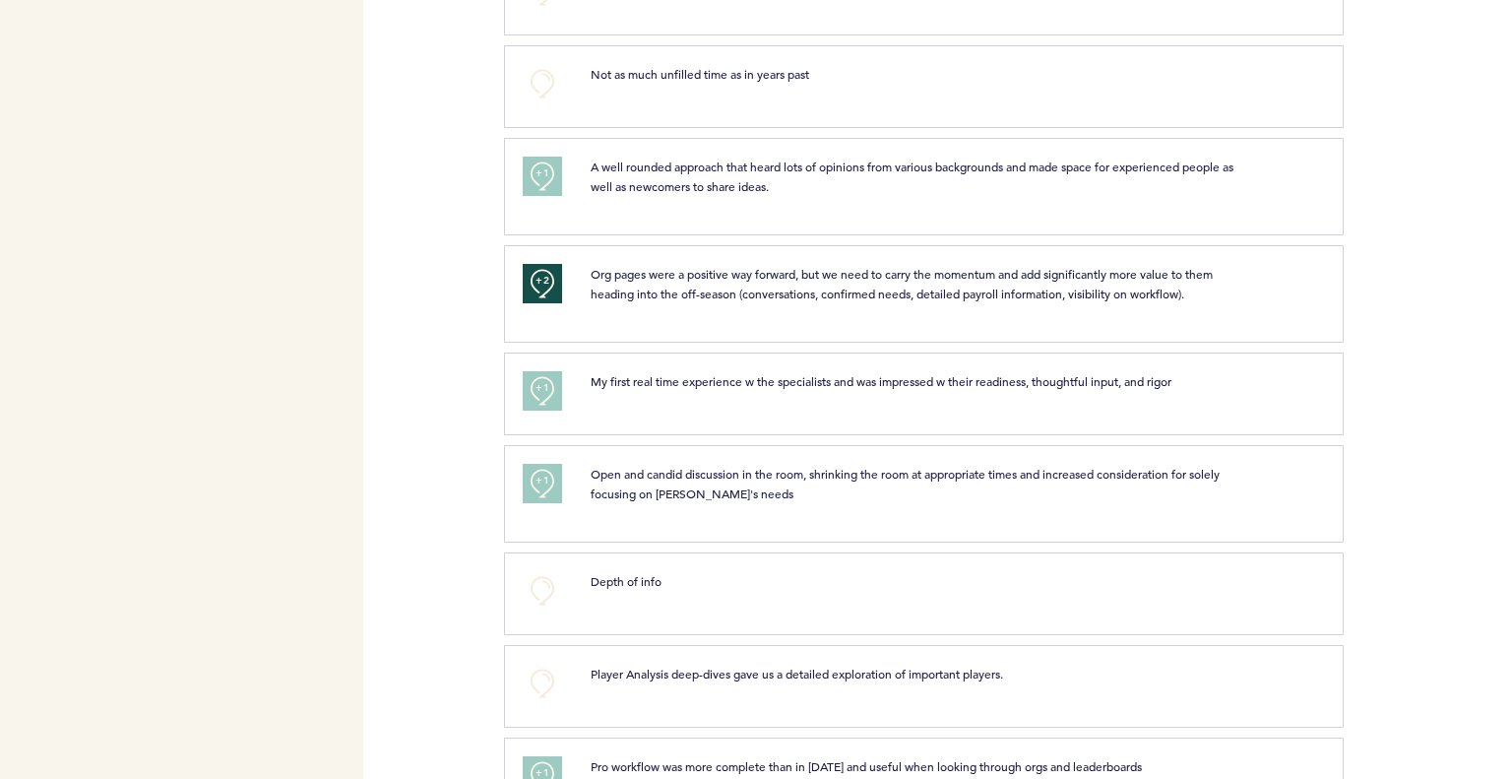
click at [1360, 340] on div at bounding box center [1428, 301] width 168 height 102
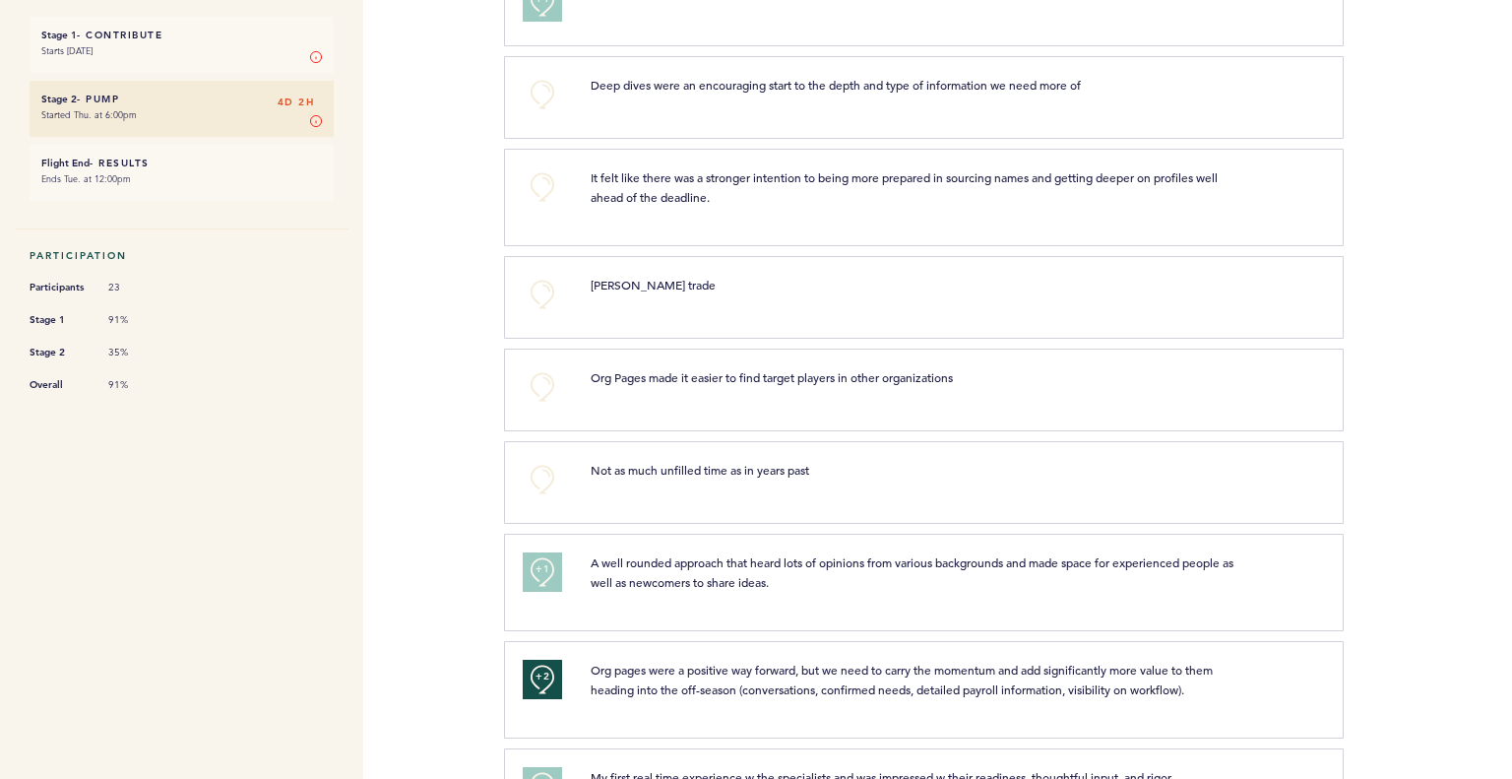
scroll to position [0, 0]
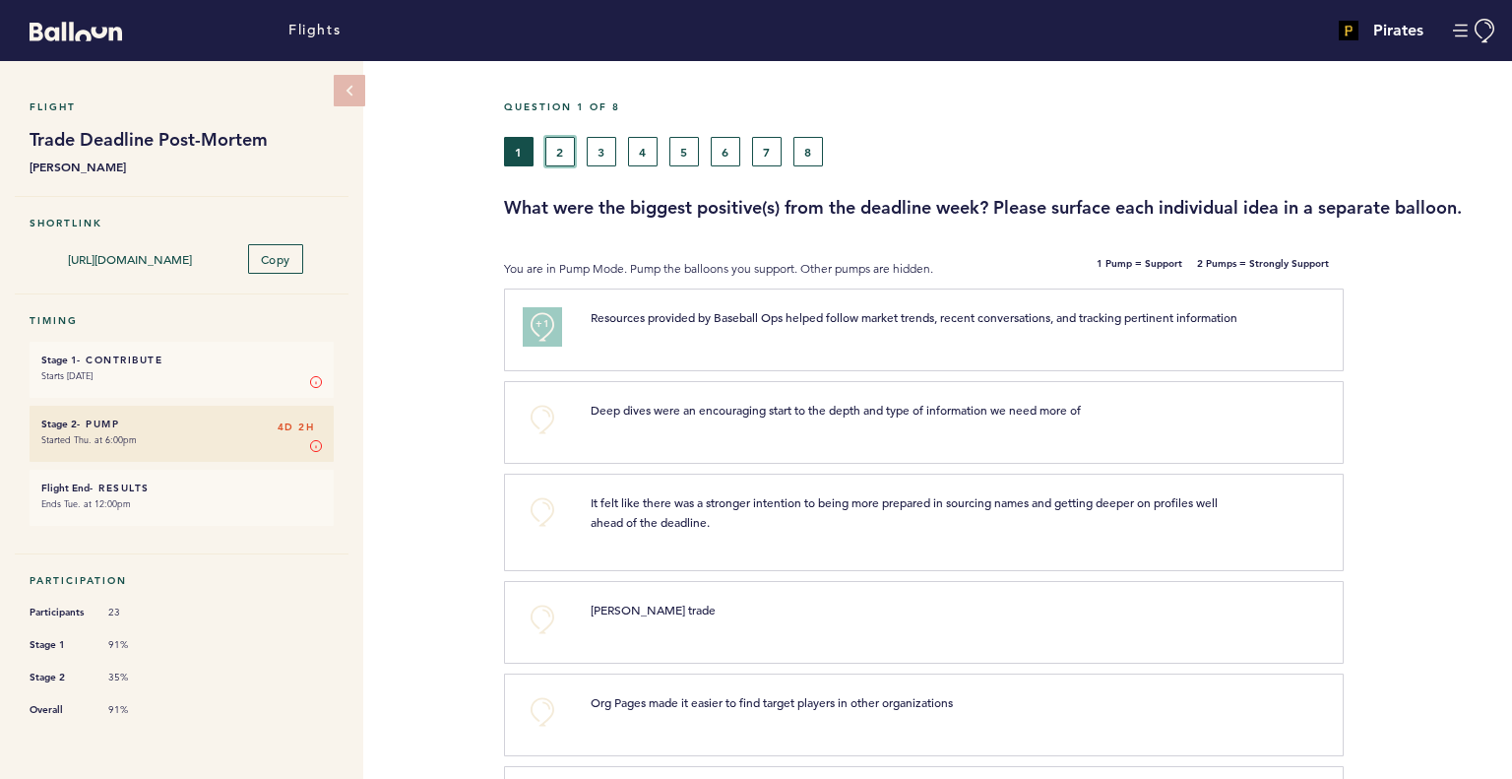
click at [567, 145] on button "2" at bounding box center [561, 152] width 30 height 30
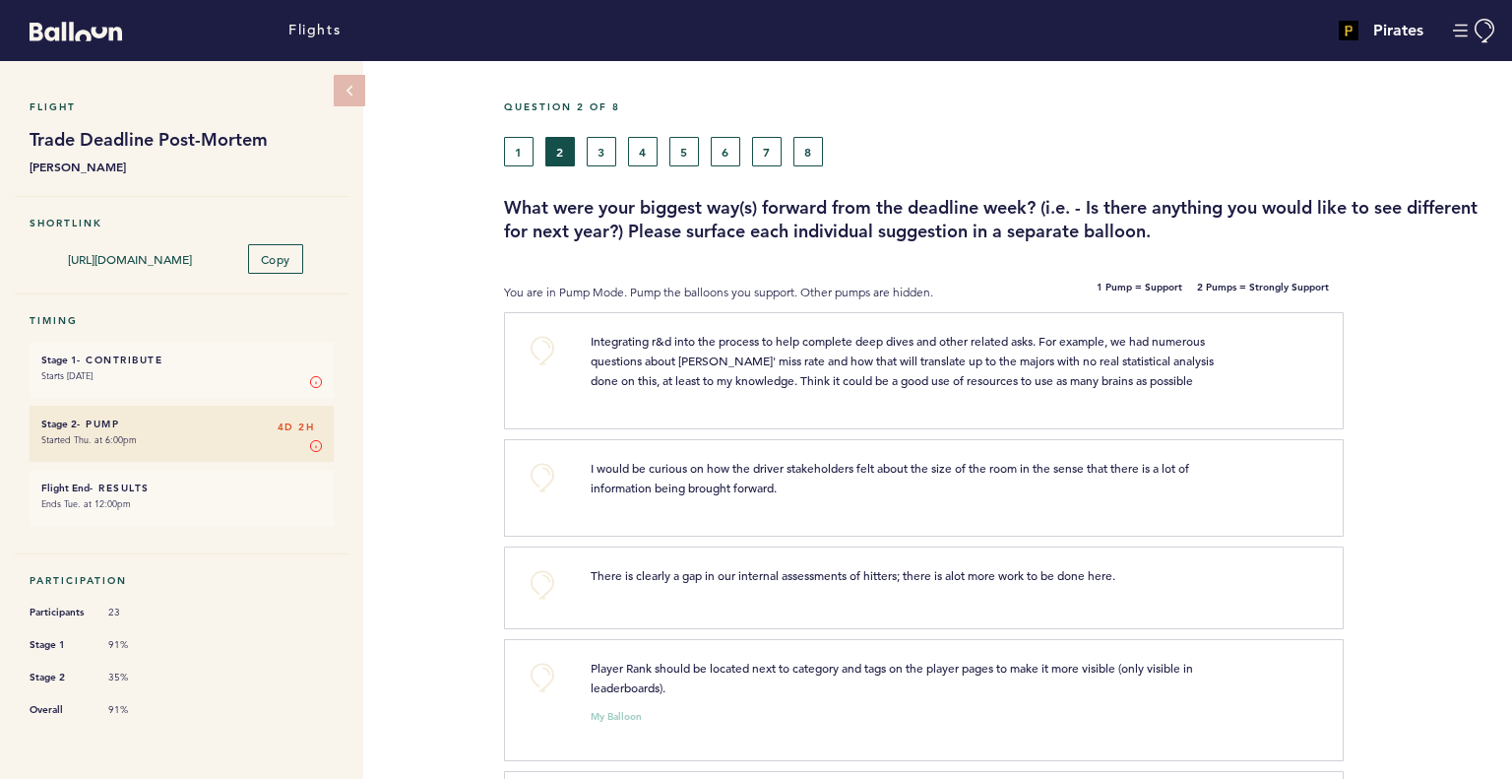
click at [613, 109] on h5 "Question 2 of 8" at bounding box center [1001, 106] width 994 height 13
click at [599, 145] on button "3" at bounding box center [602, 152] width 30 height 30
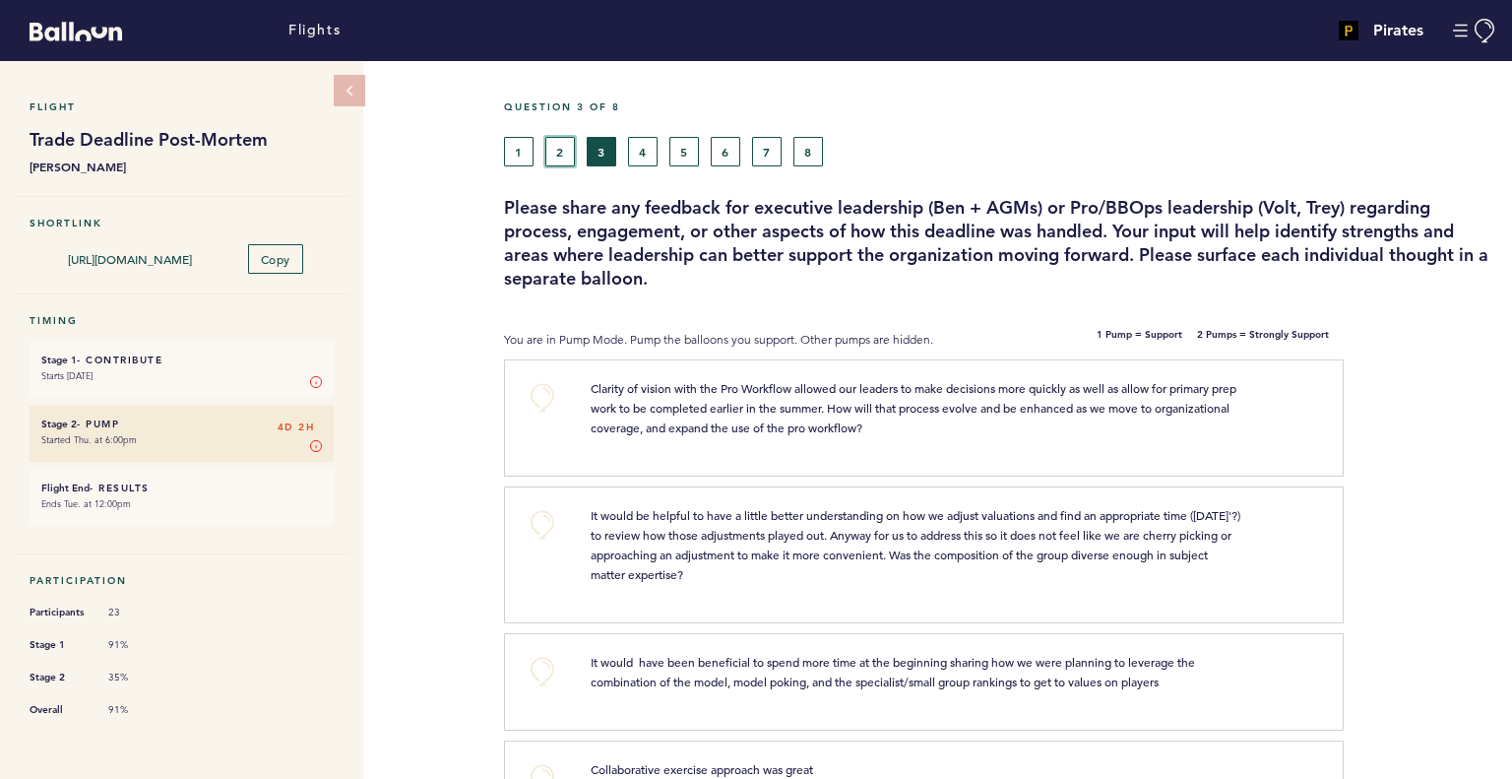
click at [561, 157] on button "2" at bounding box center [561, 152] width 30 height 30
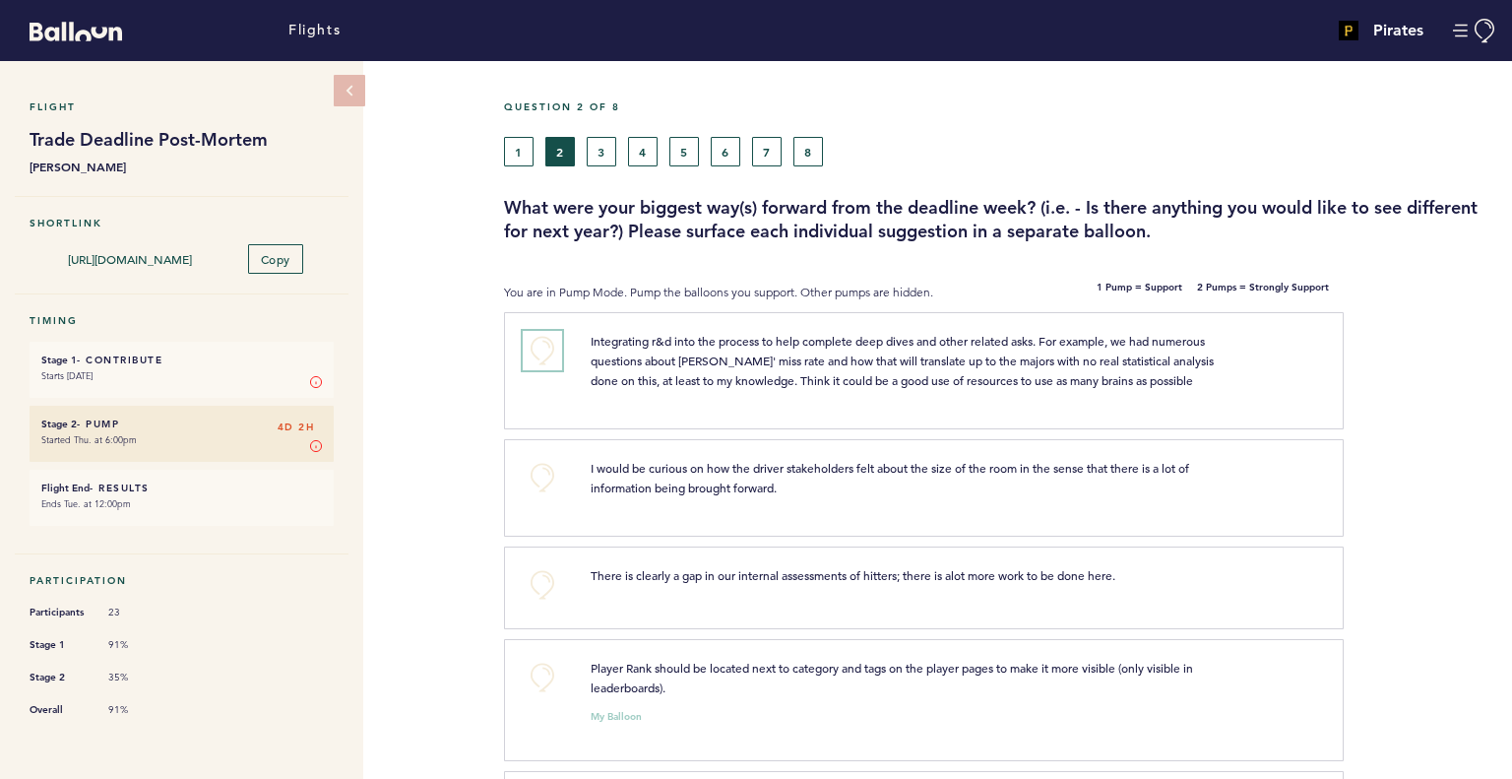
click at [542, 334] on button "+0" at bounding box center [542, 350] width 39 height 39
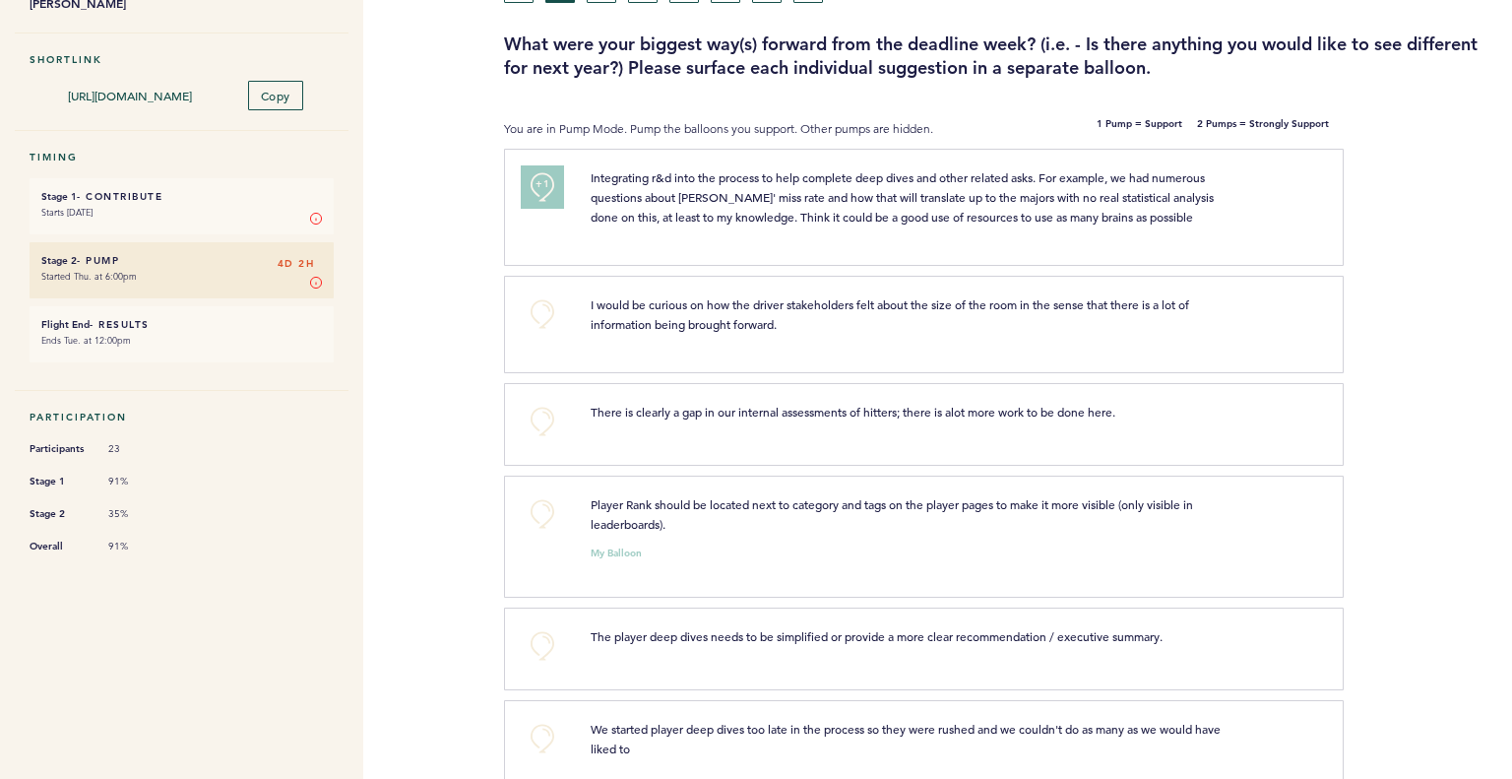
scroll to position [164, 0]
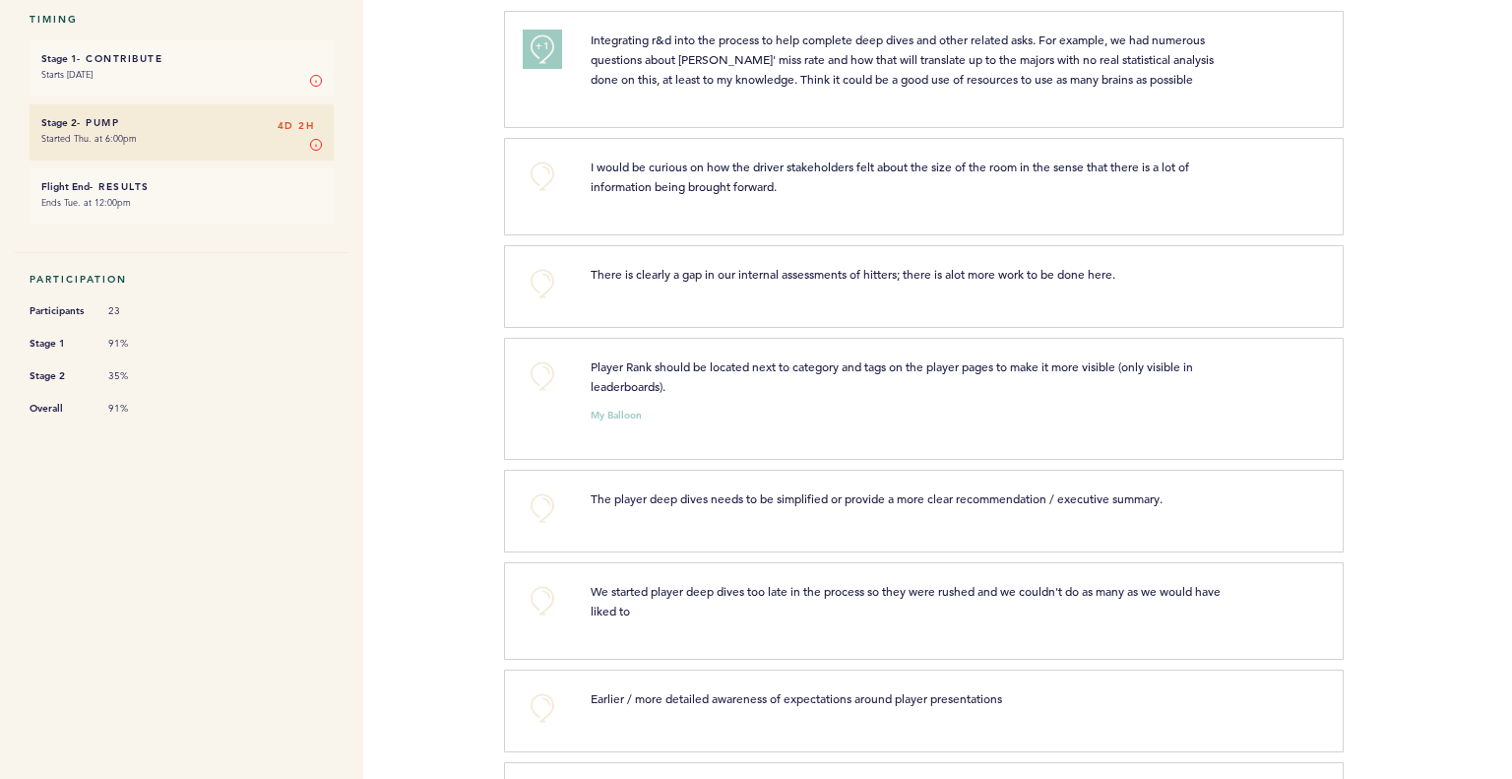
click at [614, 658] on section "+0 We started player deep dives too late in the process so they were rushed and…" at bounding box center [1008, 615] width 1008 height 107
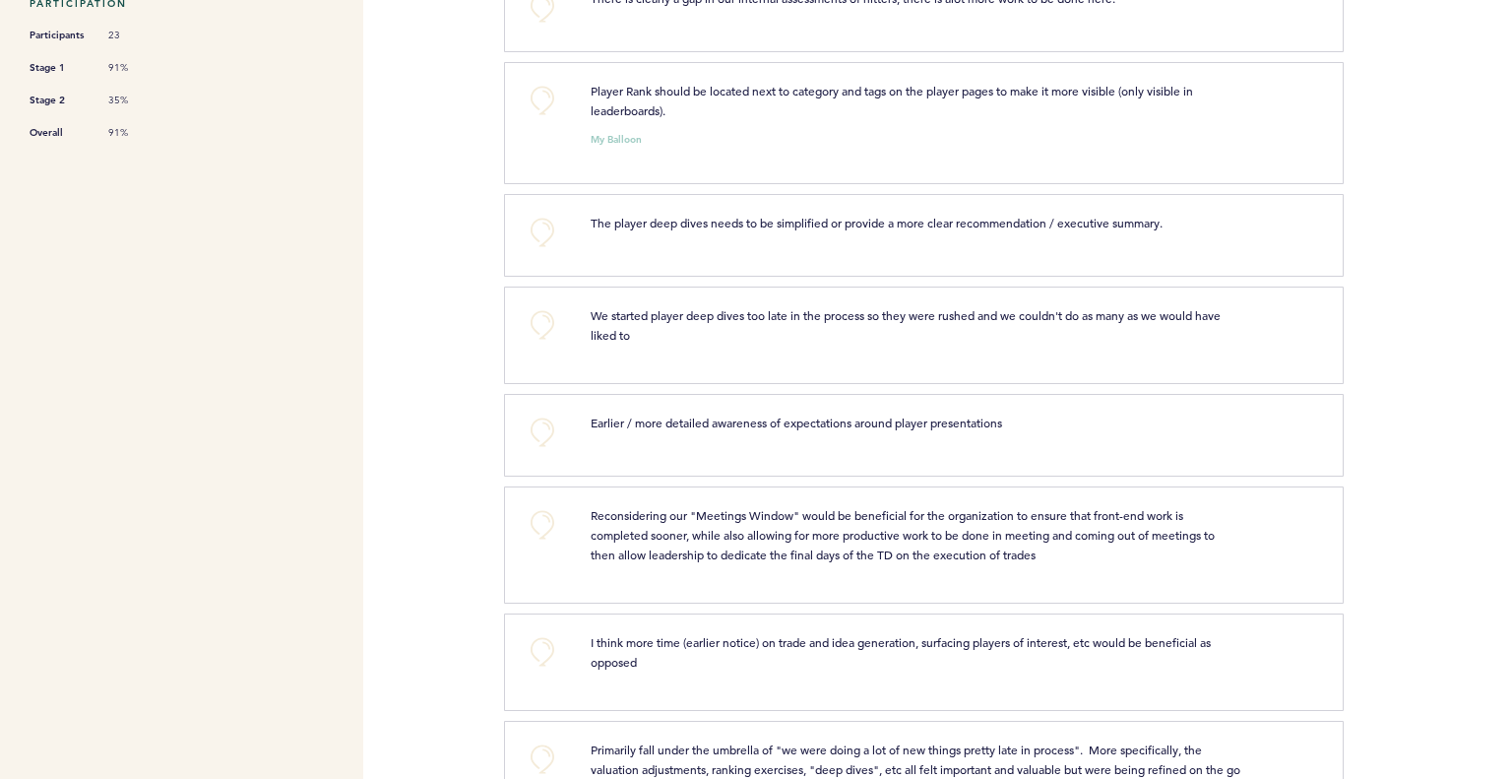
scroll to position [577, 0]
click at [546, 539] on button "+0" at bounding box center [542, 524] width 39 height 39
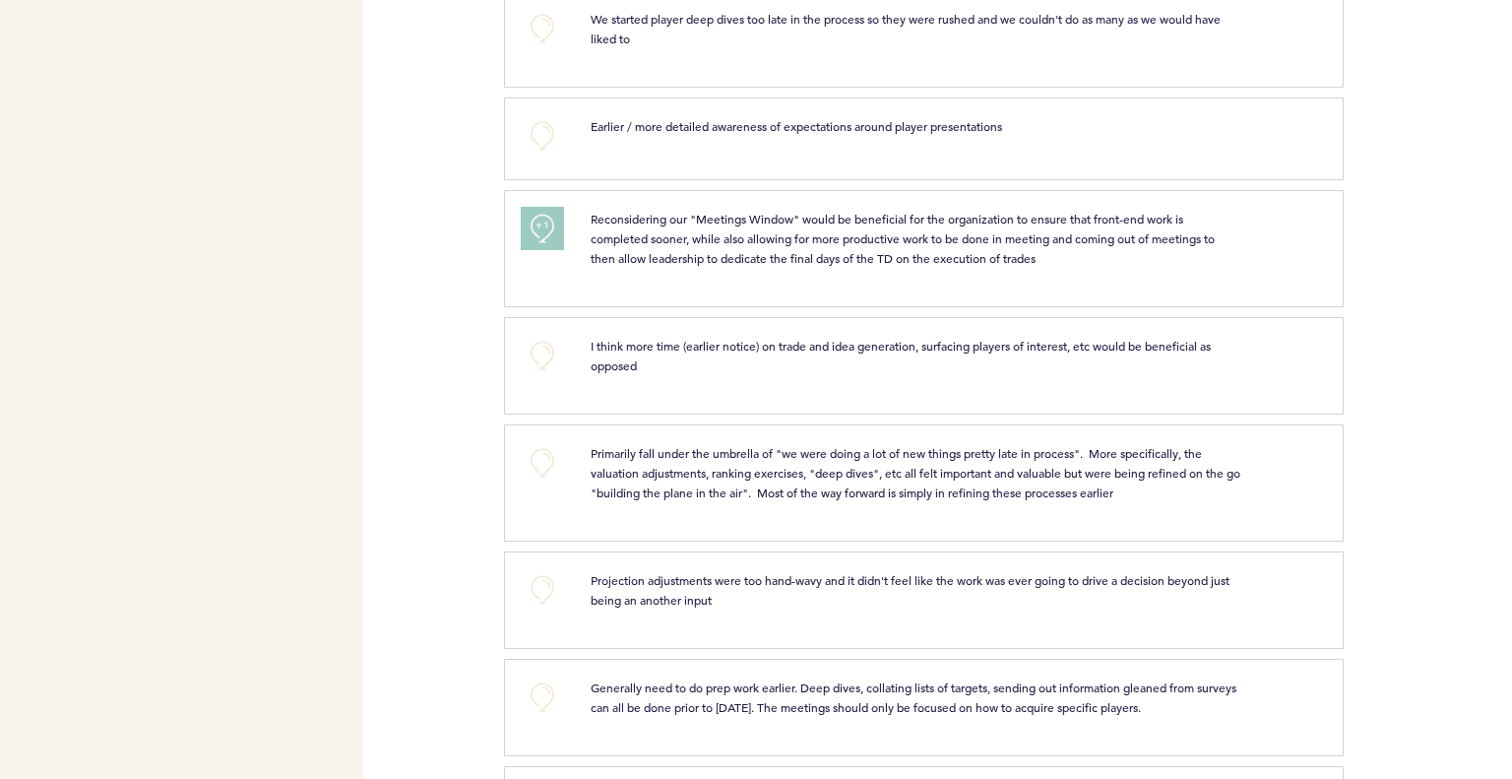
scroll to position [872, 0]
drag, startPoint x: 626, startPoint y: 638, endPoint x: 540, endPoint y: 465, distance: 193.8
click at [540, 465] on button "+0" at bounding box center [542, 463] width 39 height 39
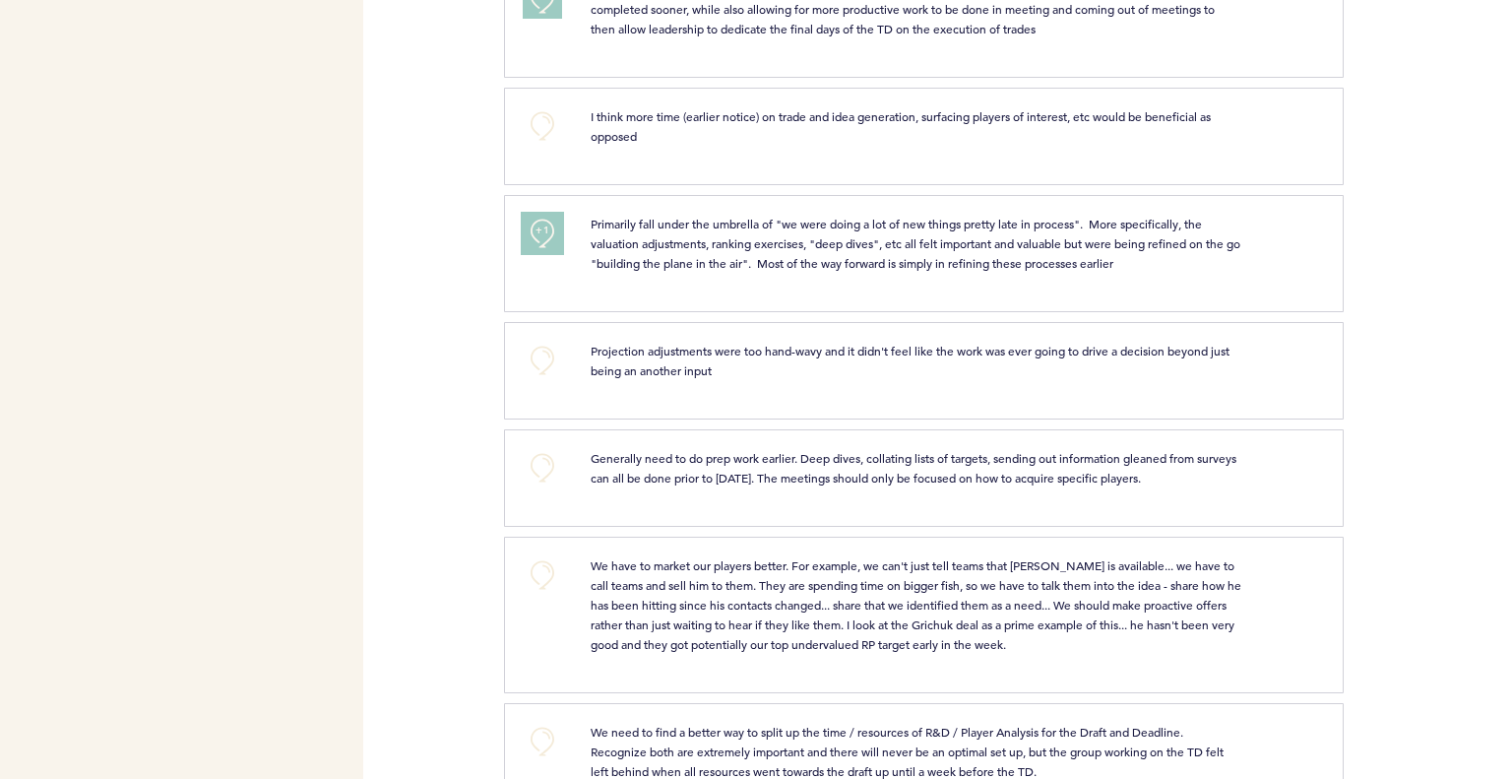
scroll to position [1103, 0]
click at [546, 569] on button "+0" at bounding box center [542, 574] width 39 height 39
click at [546, 569] on span "+1" at bounding box center [543, 572] width 14 height 20
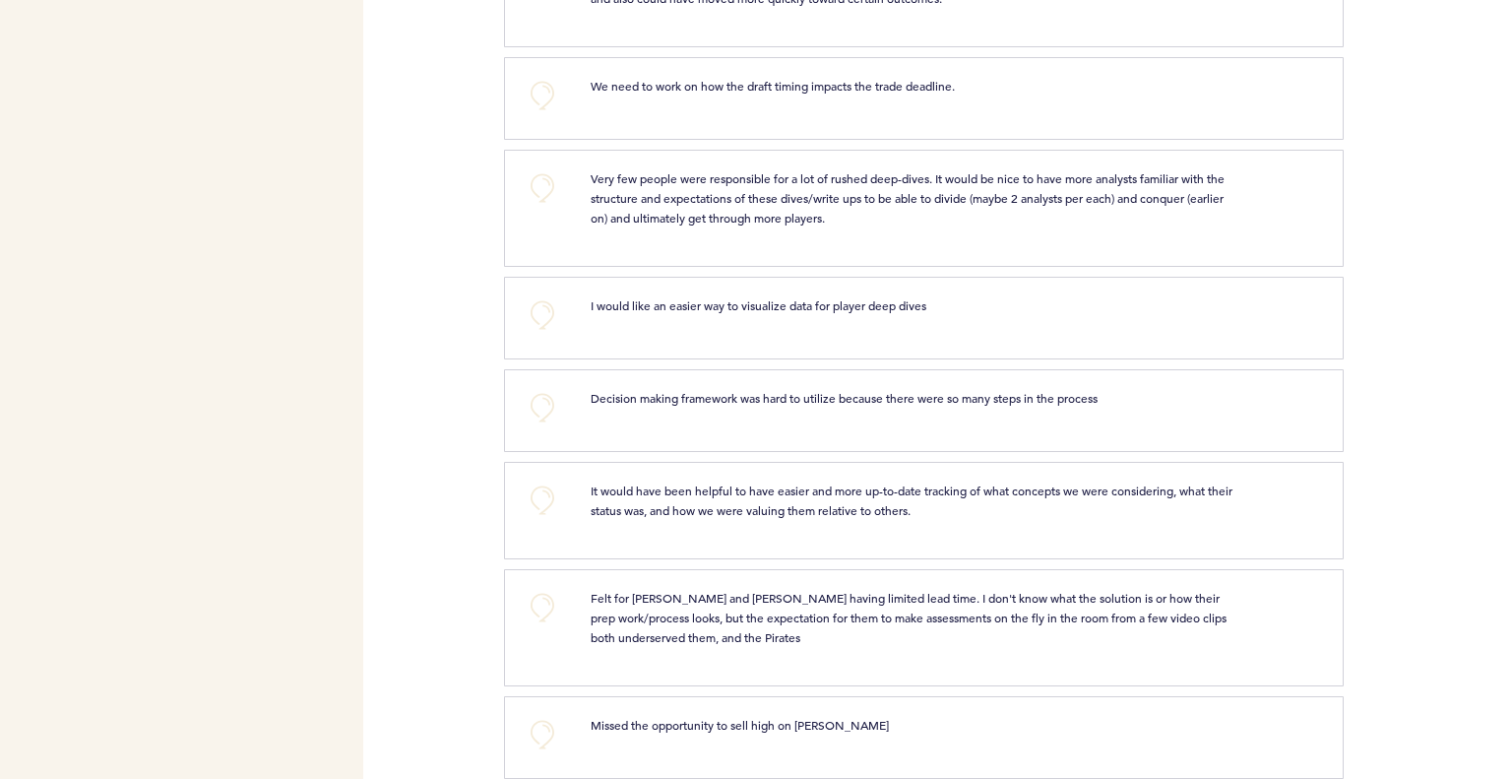
scroll to position [2004, 0]
click at [543, 606] on button "+0" at bounding box center [542, 606] width 39 height 39
click at [547, 606] on button "+1" at bounding box center [542, 606] width 39 height 39
click at [547, 606] on button "+2" at bounding box center [542, 606] width 39 height 39
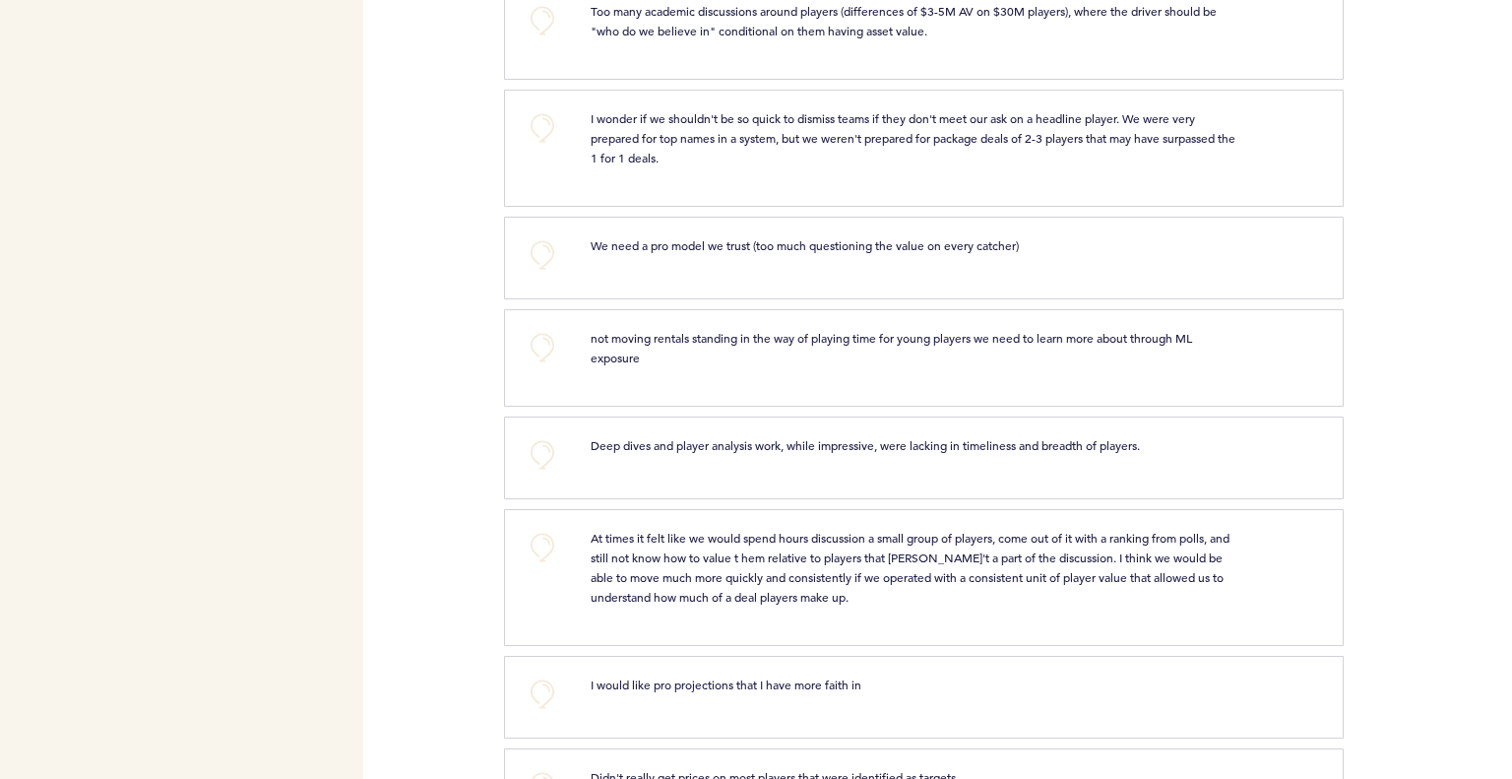
scroll to position [4592, 0]
click at [542, 531] on button "+0" at bounding box center [542, 550] width 39 height 39
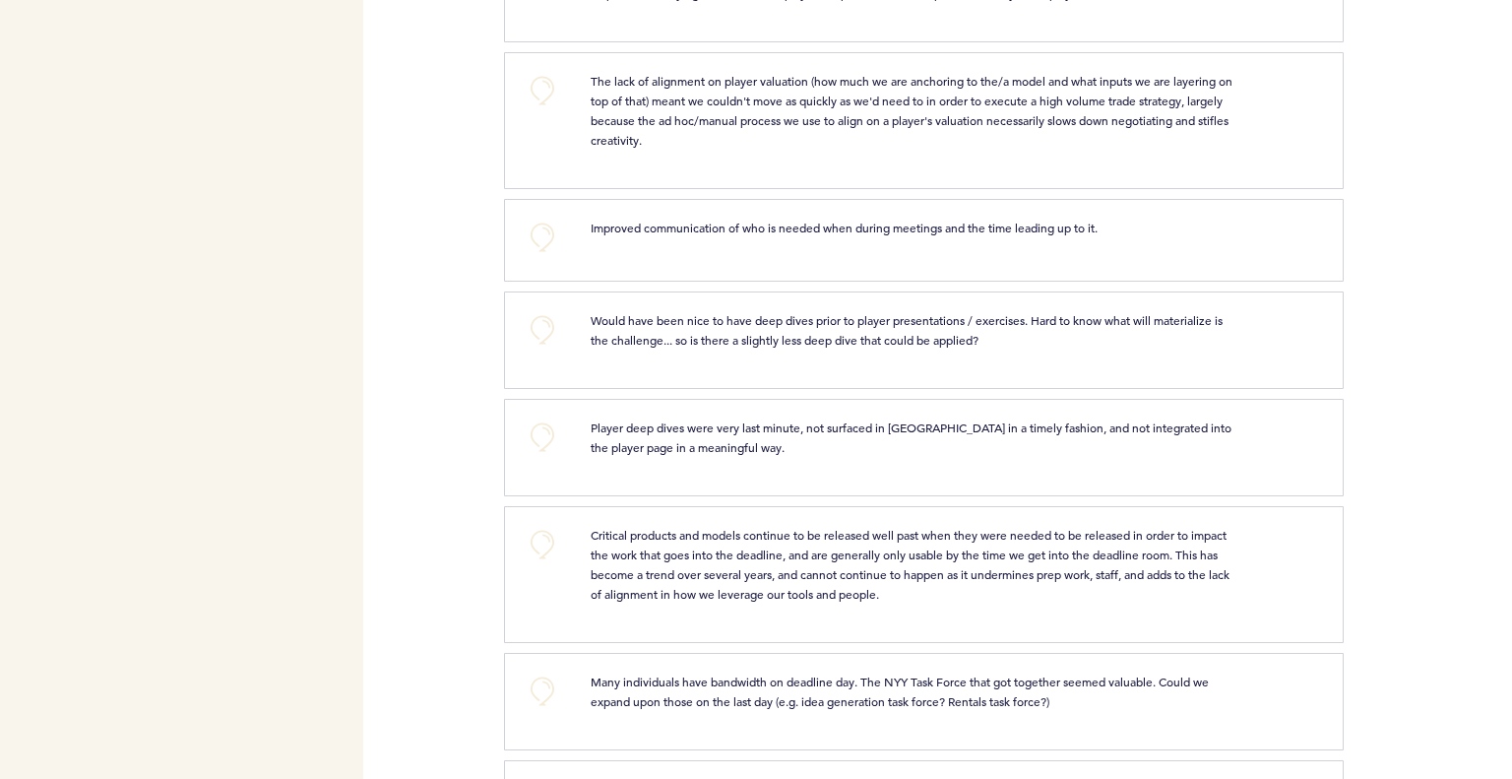
scroll to position [5647, 0]
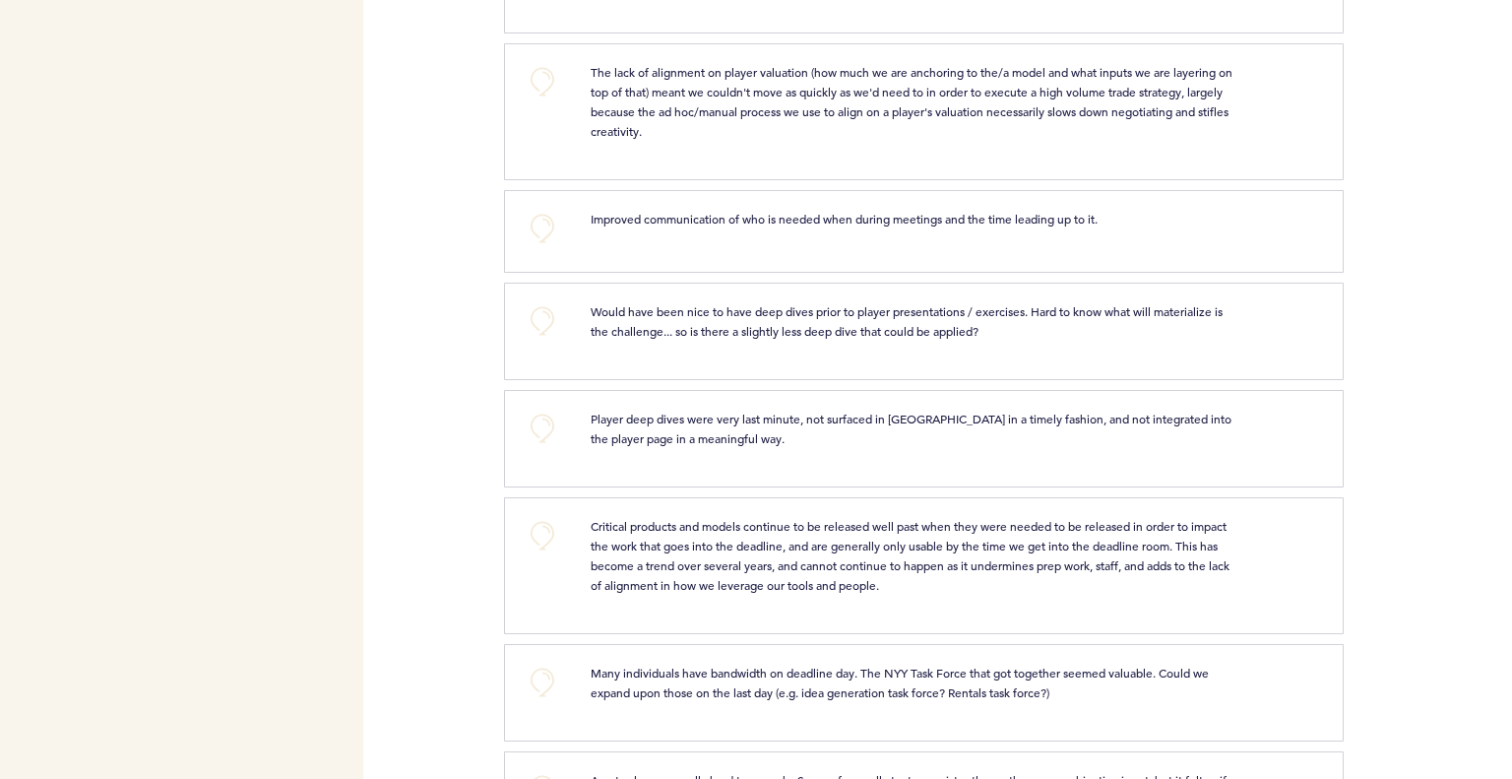
click at [907, 497] on div "+0 Critical products and models continue to be released well past when they wer…" at bounding box center [924, 565] width 840 height 137
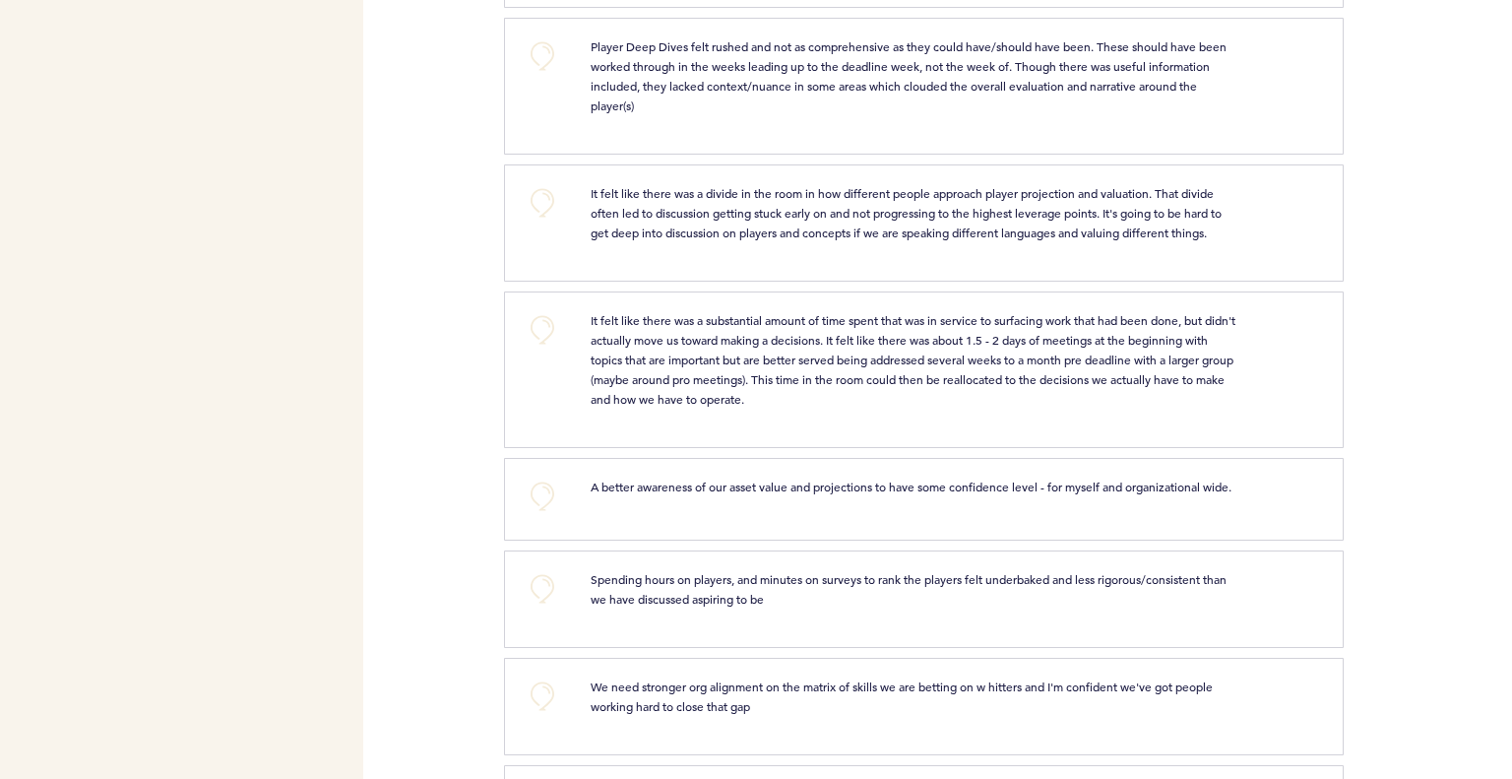
scroll to position [7461, 0]
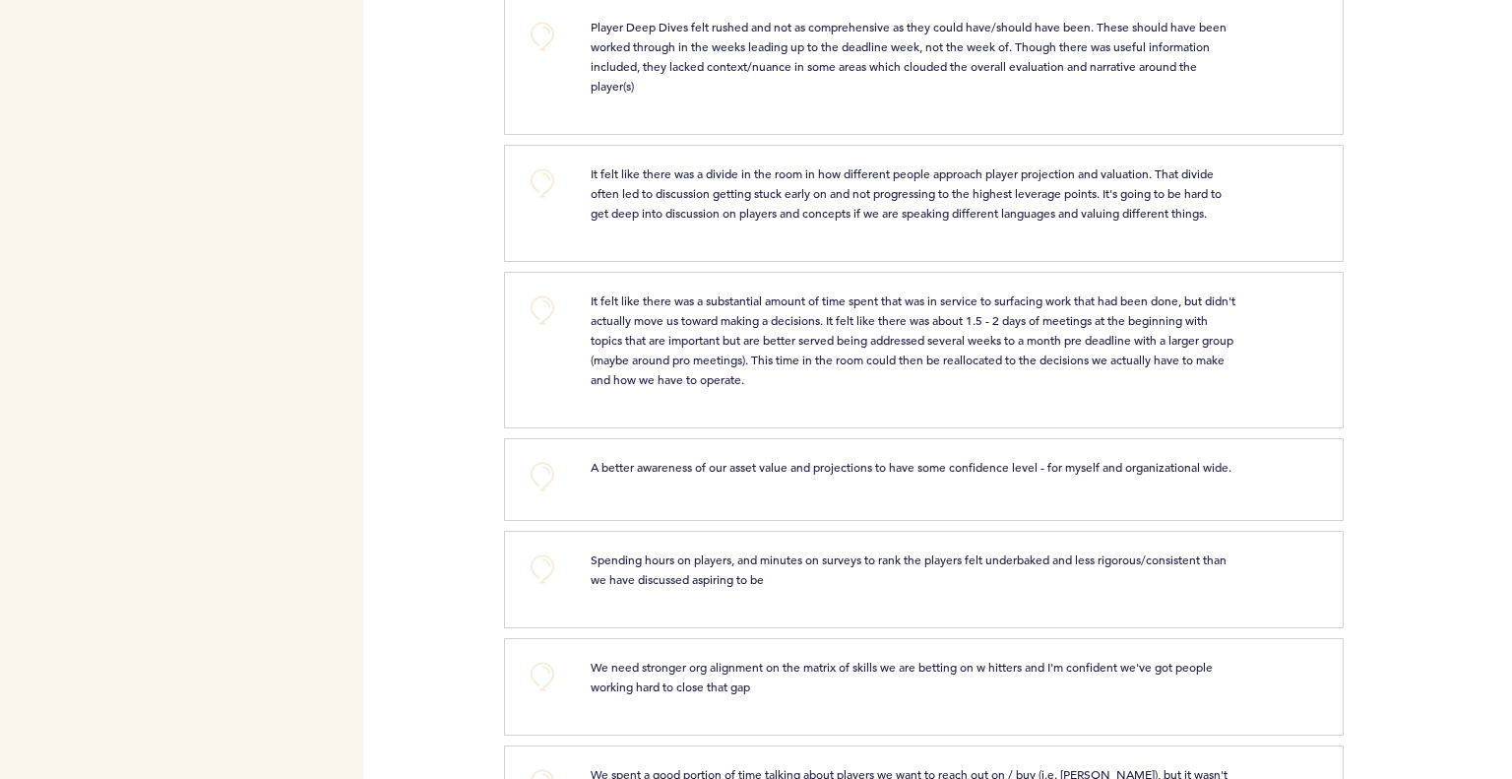
click at [1055, 549] on p "Spending hours on players, and minutes on surveys to rank the players felt unde…" at bounding box center [917, 568] width 652 height 39
click at [1053, 549] on p "Spending hours on players, and minutes on surveys to rank the players felt unde…" at bounding box center [917, 568] width 652 height 39
click at [1465, 499] on div at bounding box center [1428, 487] width 168 height 88
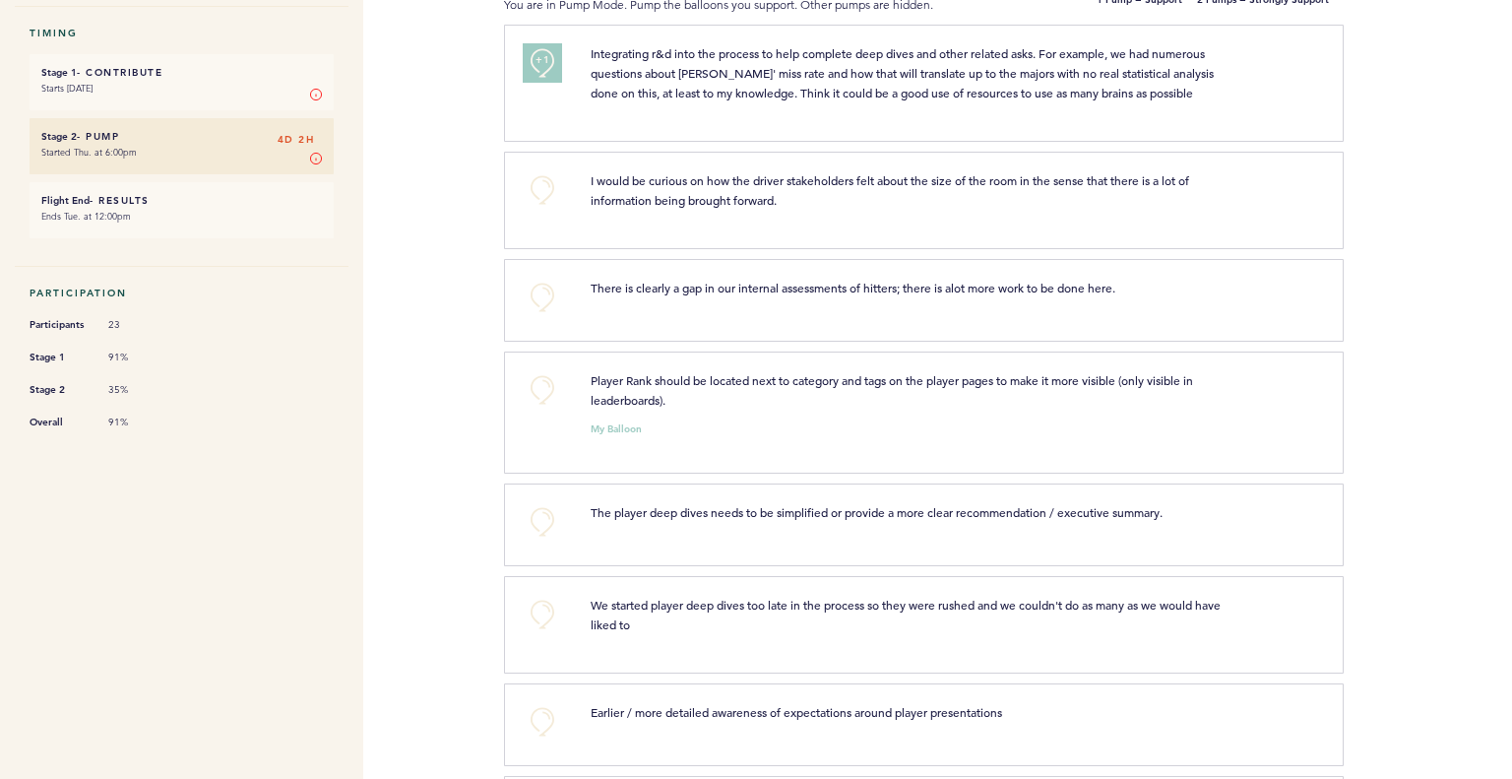
scroll to position [0, 0]
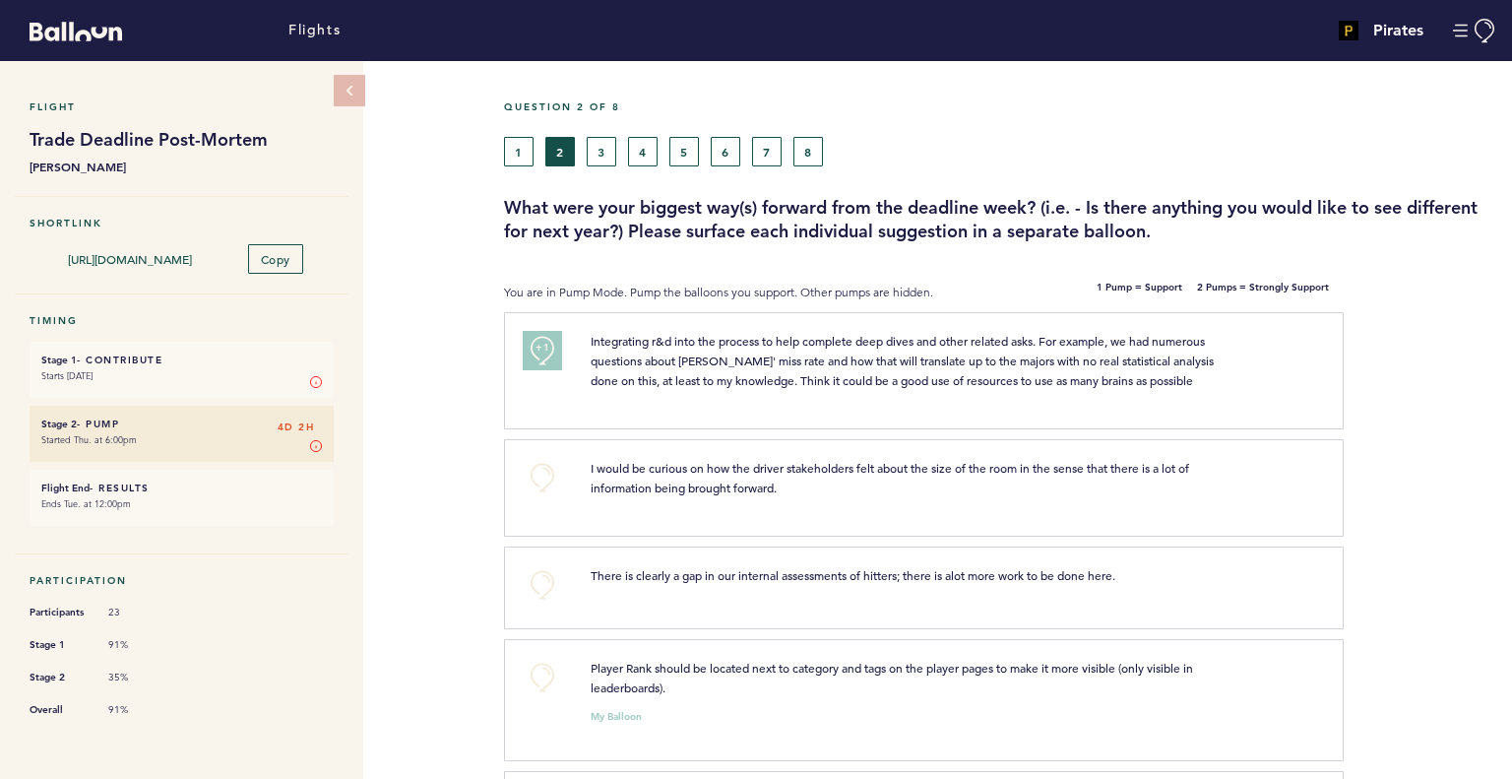
click at [618, 161] on div "1 2 3 4 5 6 7 8" at bounding box center [873, 152] width 738 height 30
click at [603, 153] on button "3" at bounding box center [602, 152] width 30 height 30
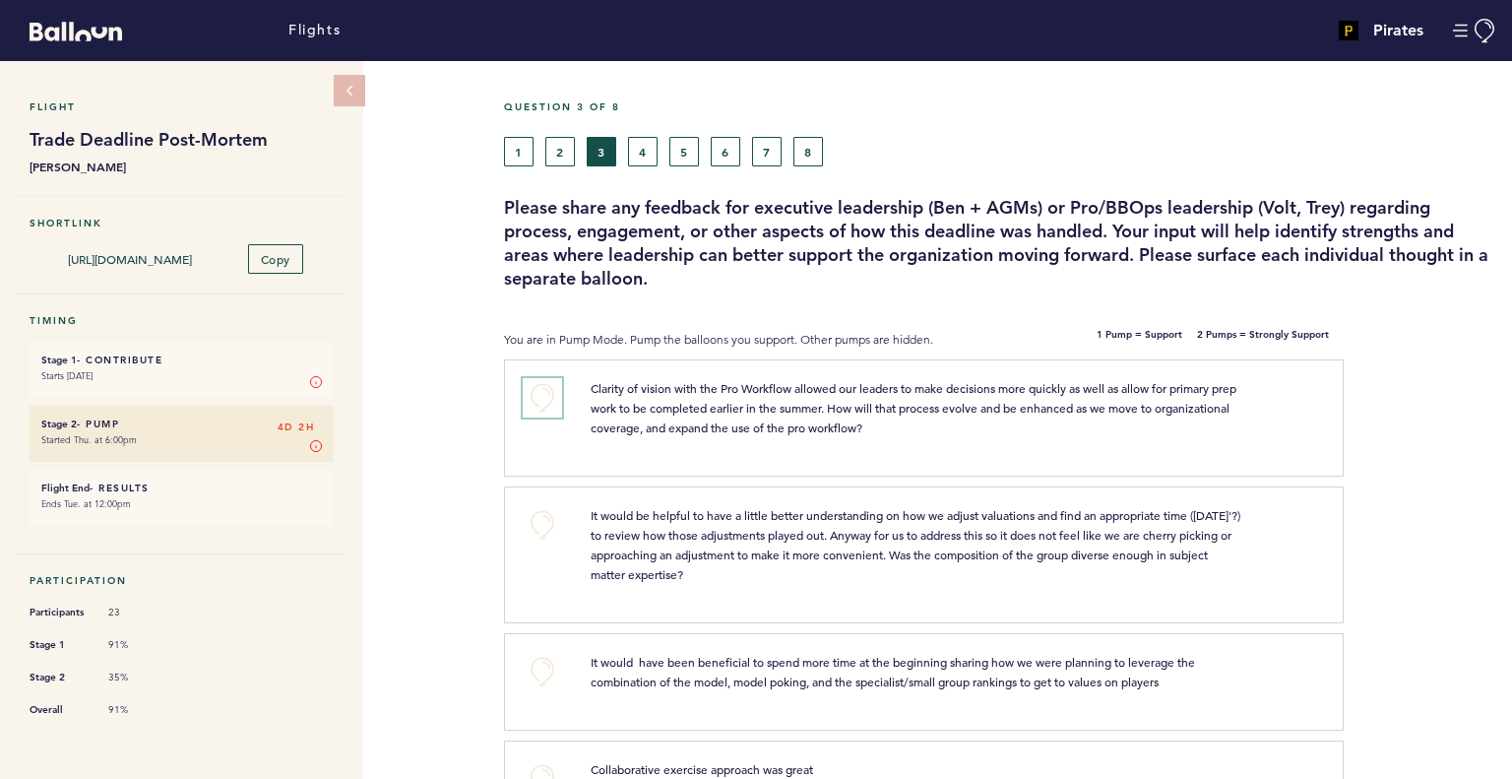
click at [528, 379] on button "+0" at bounding box center [542, 397] width 39 height 39
click at [634, 149] on button "4" at bounding box center [643, 152] width 30 height 30
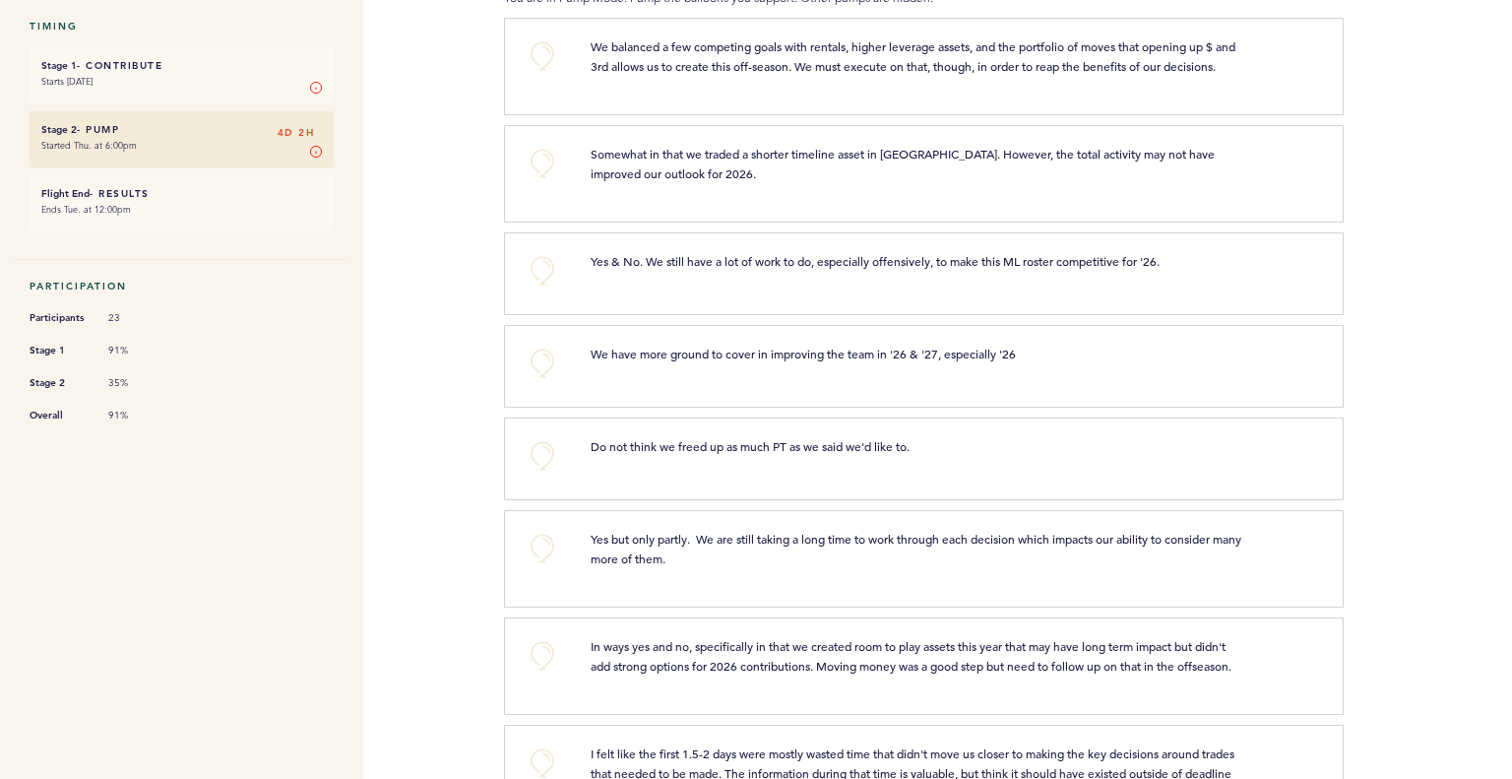
scroll to position [295, 0]
click at [536, 278] on button "+0" at bounding box center [542, 269] width 39 height 39
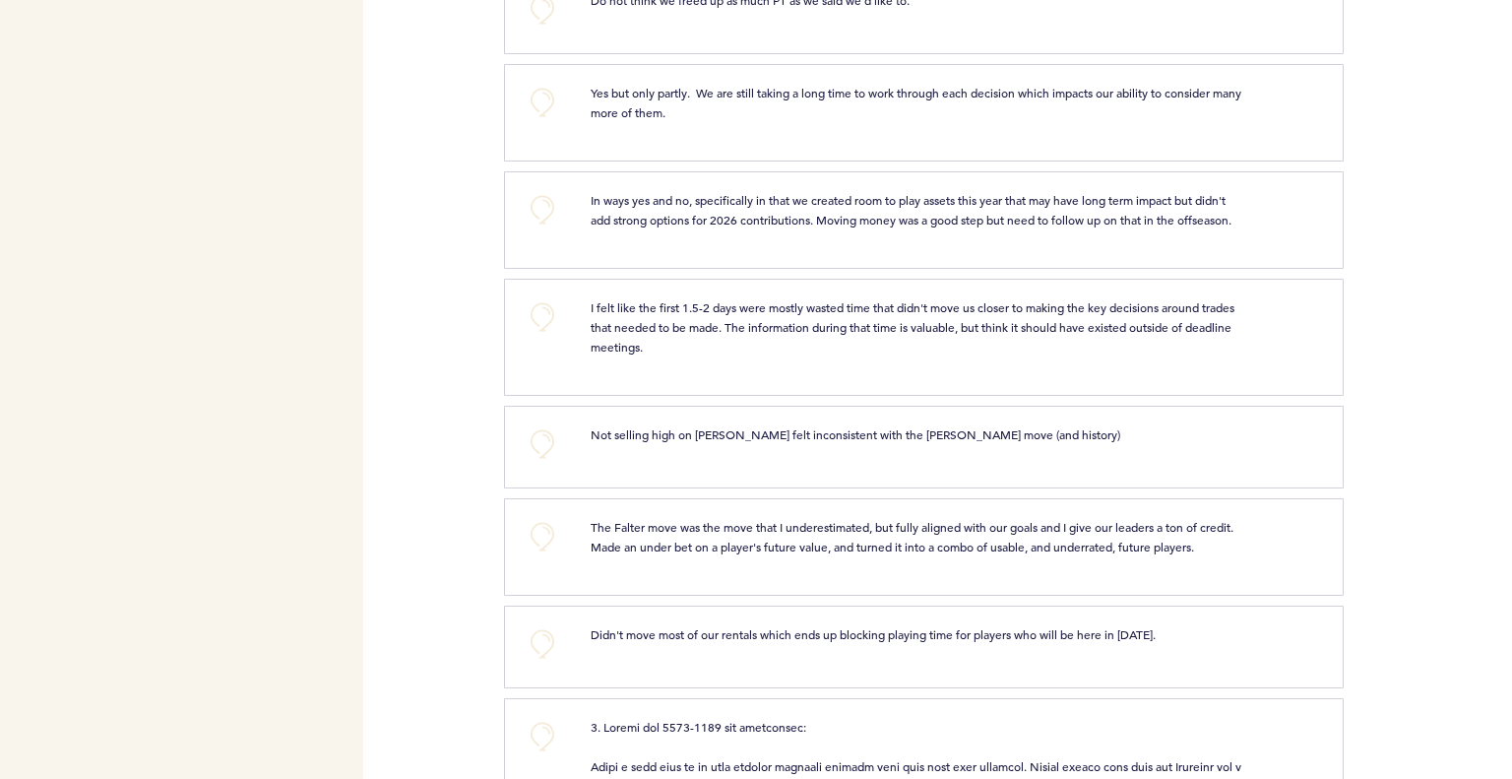
scroll to position [742, 0]
click at [1190, 486] on div "+0 Not selling high on [PERSON_NAME] felt inconsistent with the [PERSON_NAME] m…" at bounding box center [924, 445] width 840 height 83
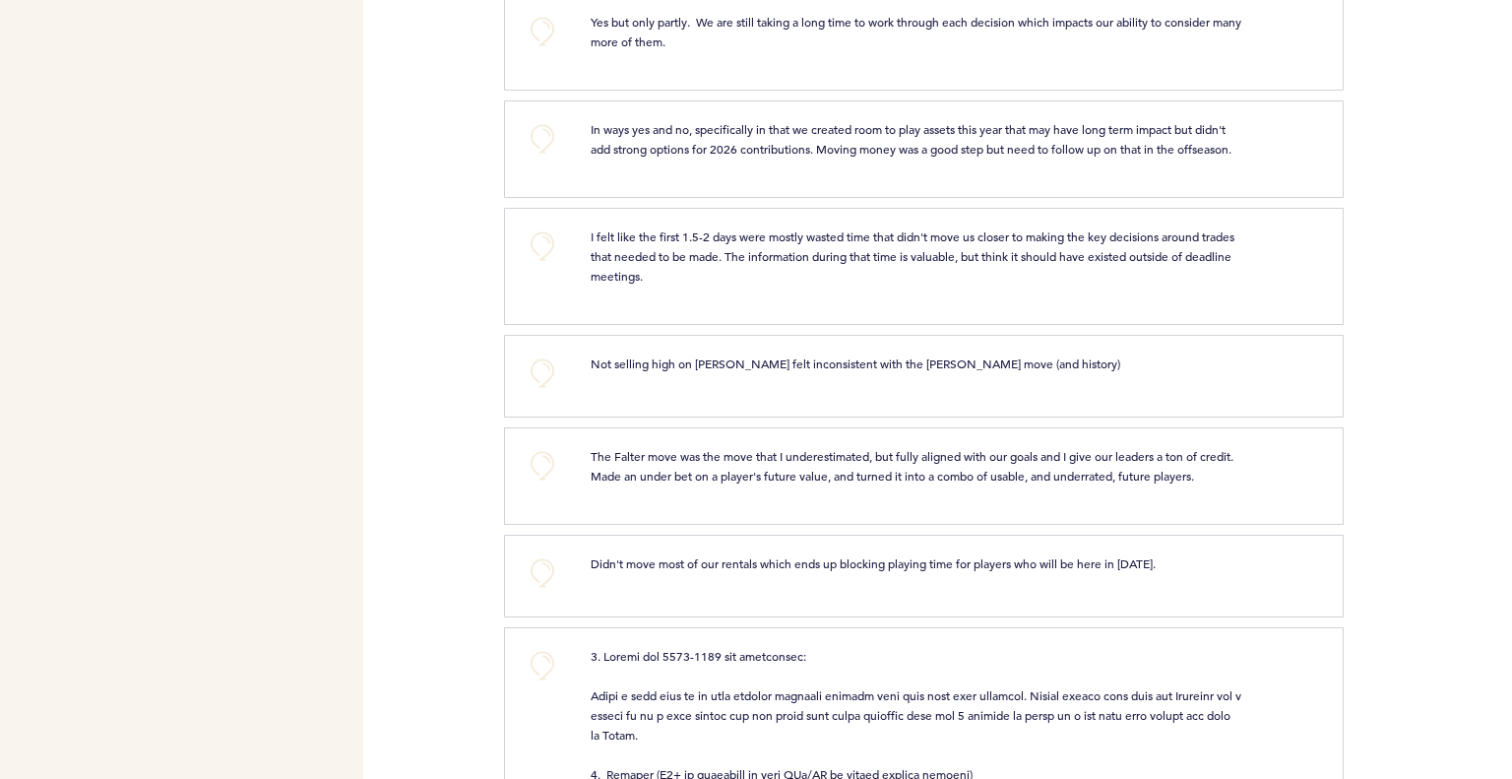
scroll to position [811, 0]
click at [544, 485] on button "+0" at bounding box center [542, 465] width 39 height 39
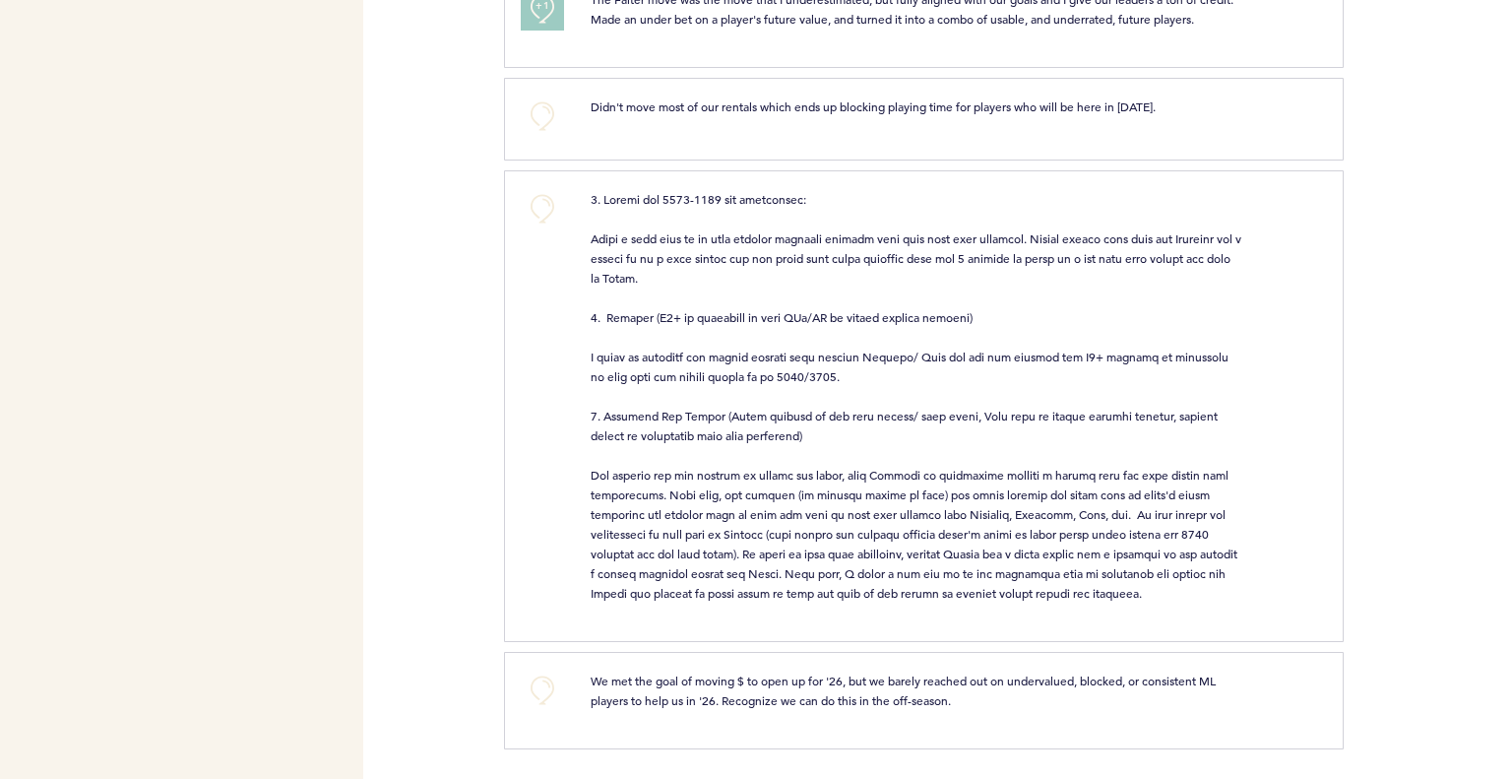
scroll to position [1319, 0]
click at [960, 563] on p at bounding box center [917, 396] width 652 height 414
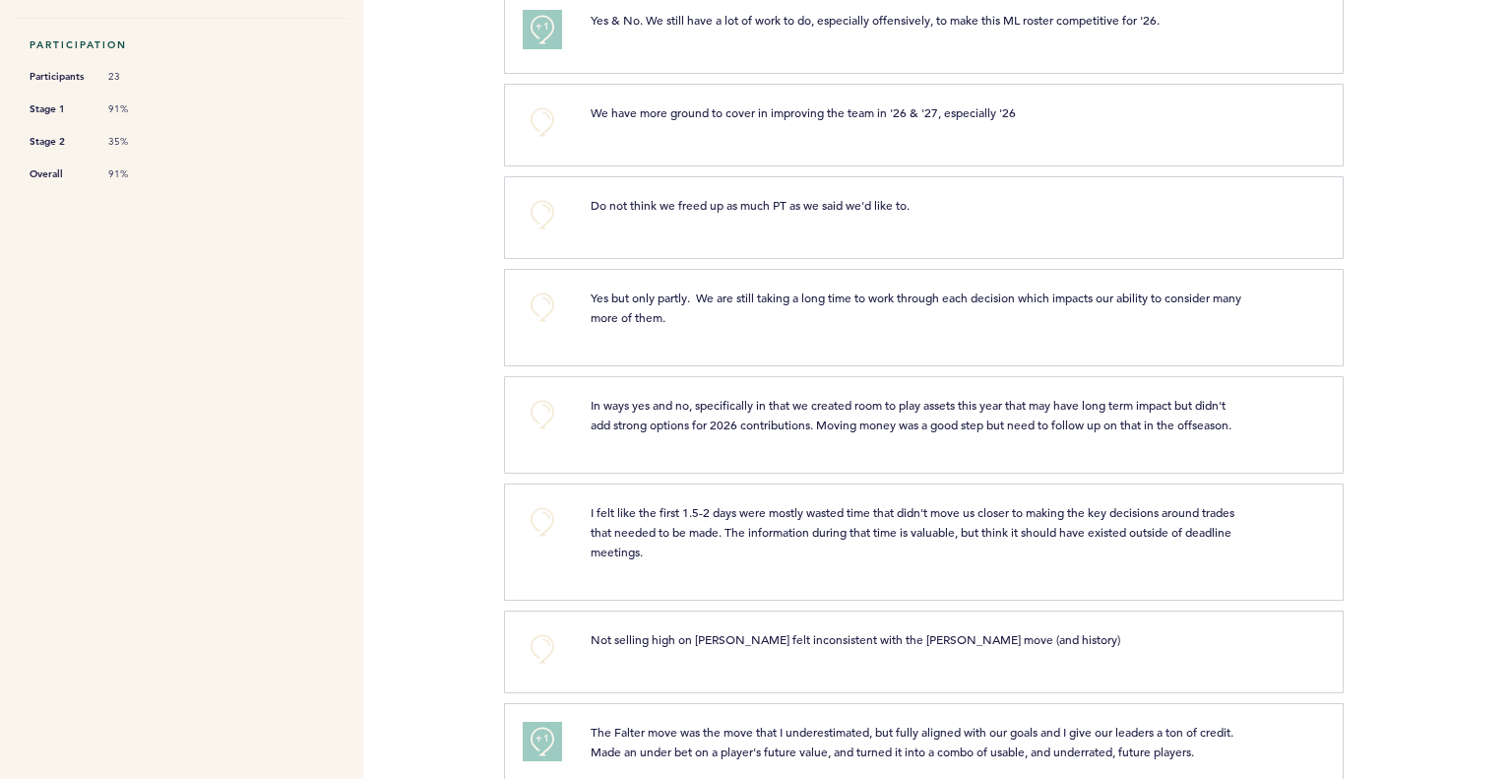
scroll to position [540, 0]
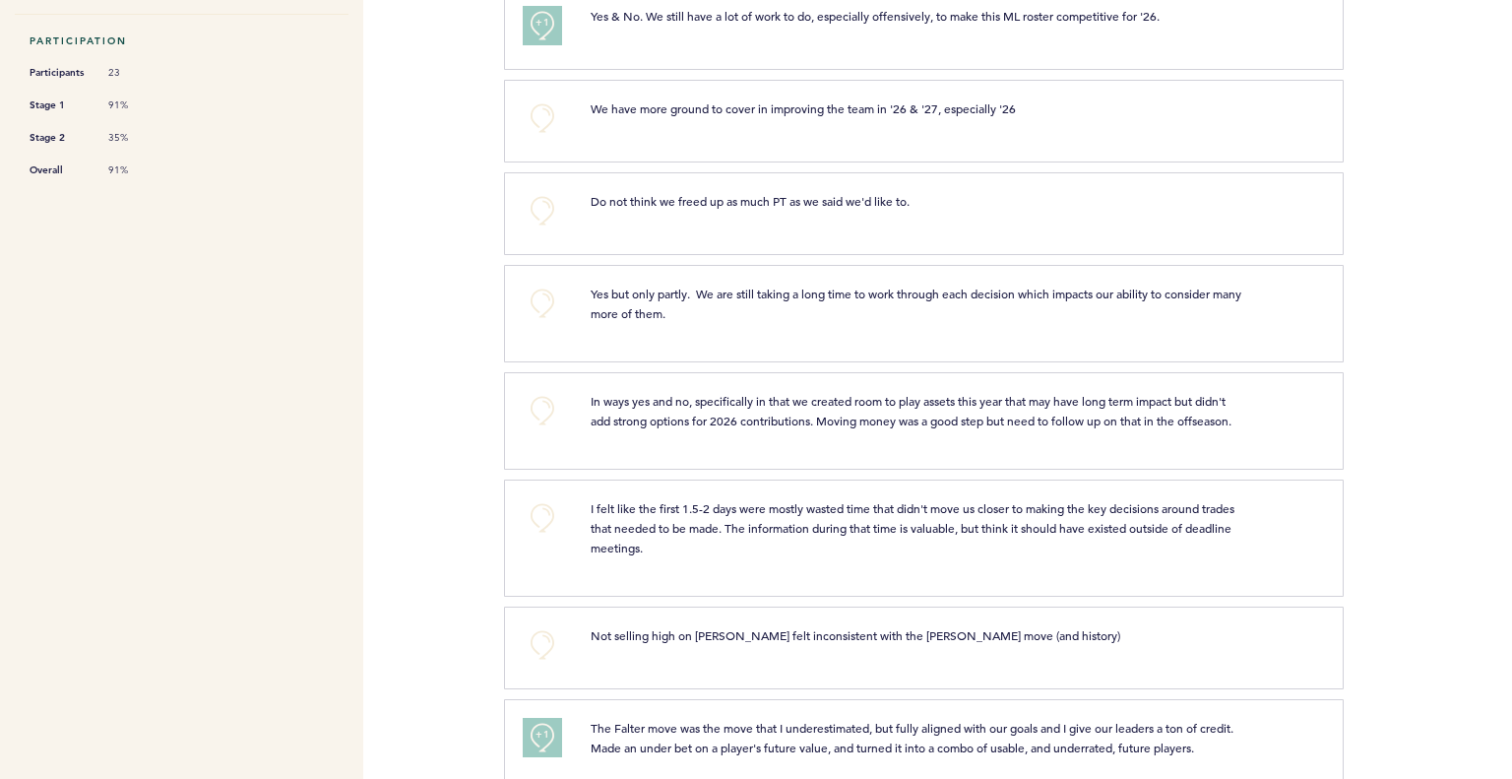
click at [847, 396] on div "+0 In ways yes and no, specifically in that we created room to play assets this…" at bounding box center [924, 420] width 840 height 97
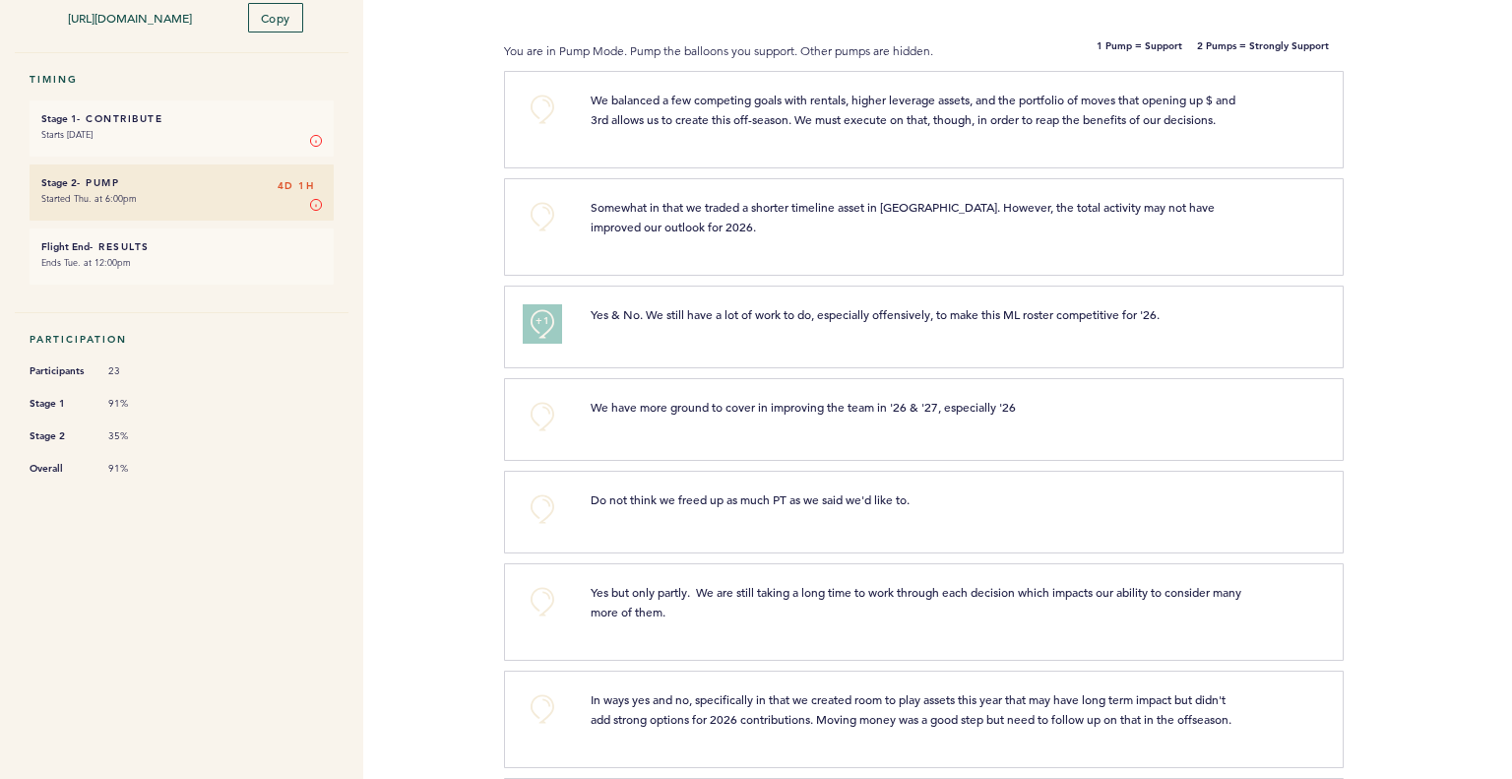
scroll to position [0, 0]
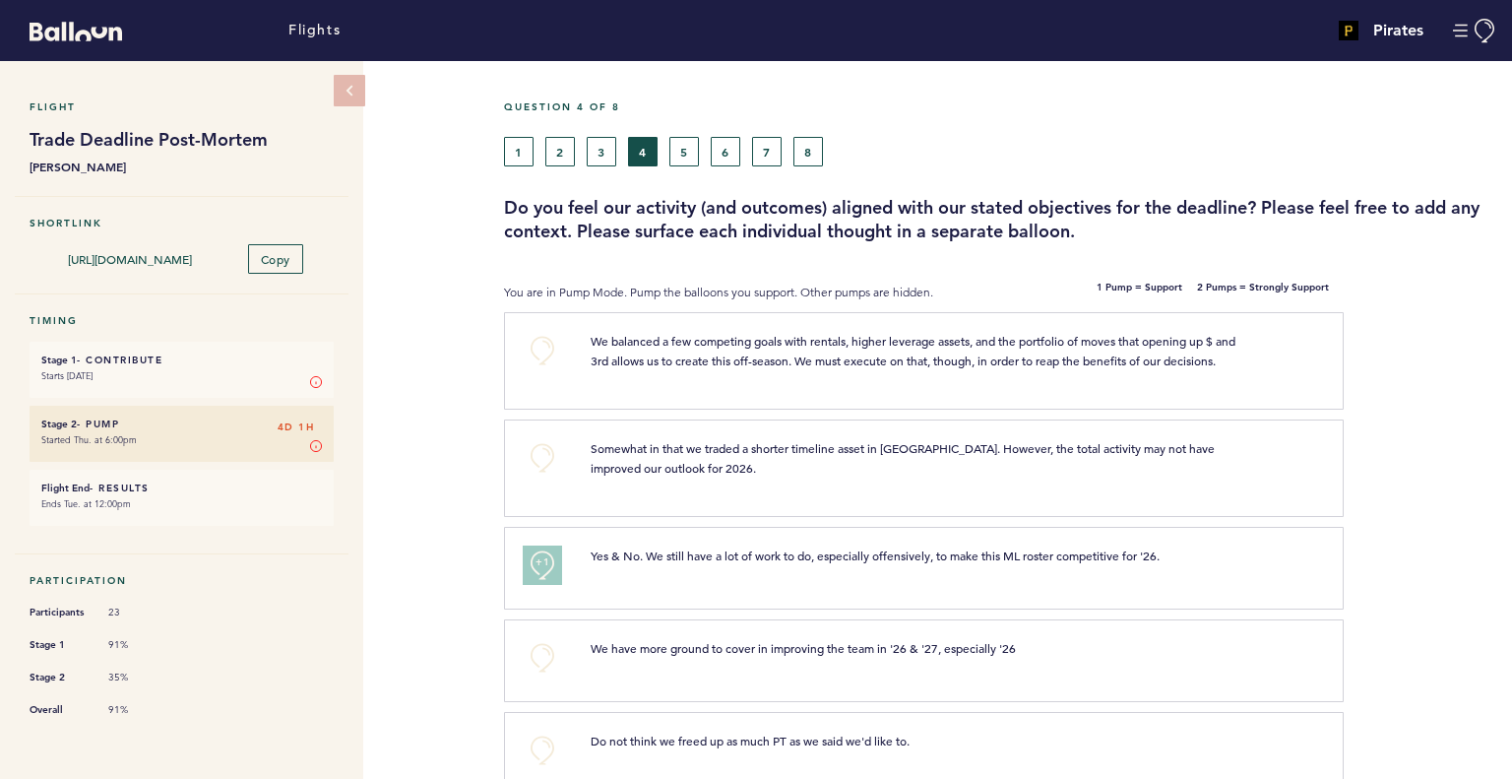
click at [642, 133] on div "Question 4 of 8" at bounding box center [1000, 118] width 1023 height 36
click at [663, 139] on div "1 2 3 4 5 6 7 8" at bounding box center [873, 152] width 738 height 30
click at [684, 152] on button "5" at bounding box center [685, 152] width 30 height 30
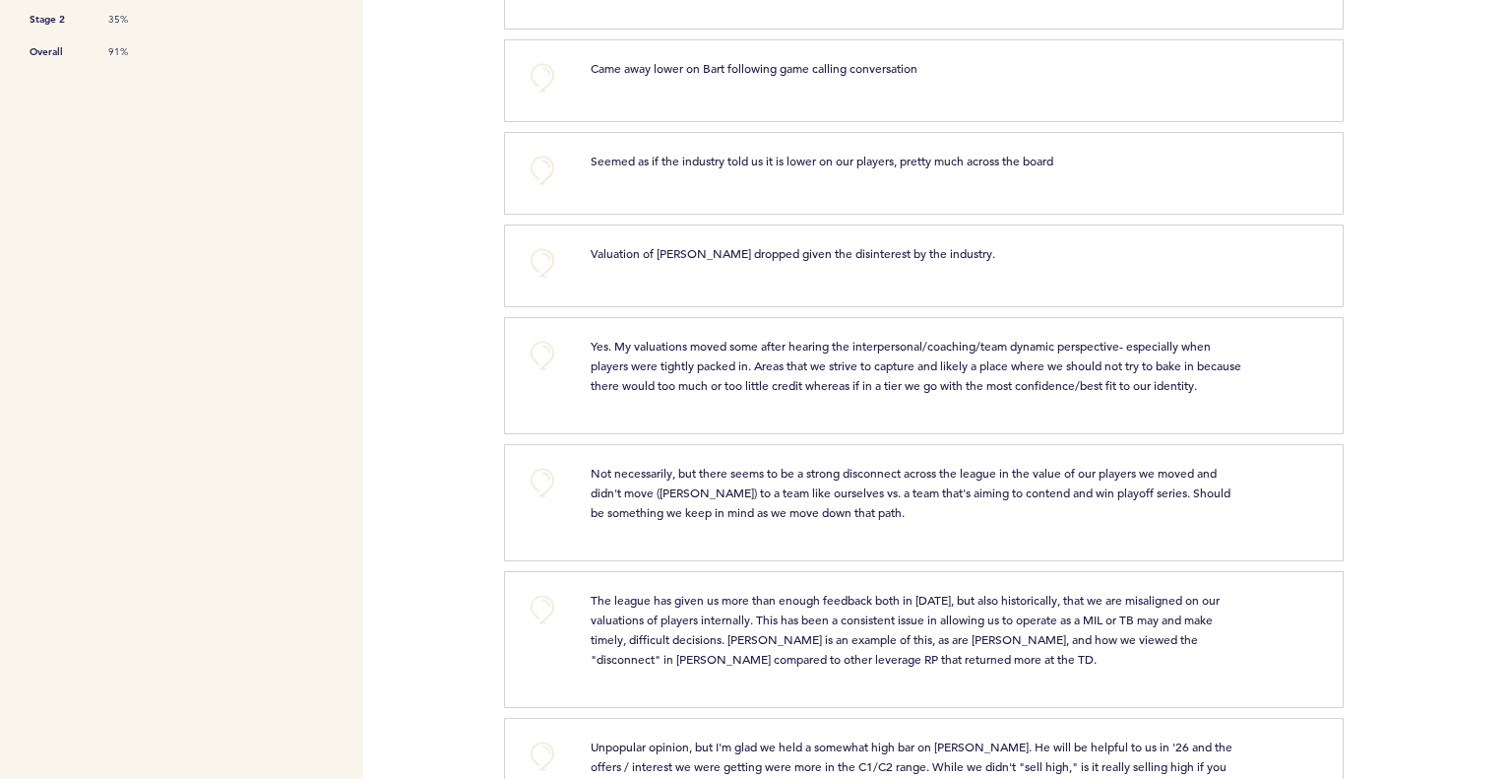
scroll to position [658, 0]
click at [761, 492] on span "Not necessarily, but there seems to be a strong disconnect across the league in…" at bounding box center [912, 492] width 643 height 55
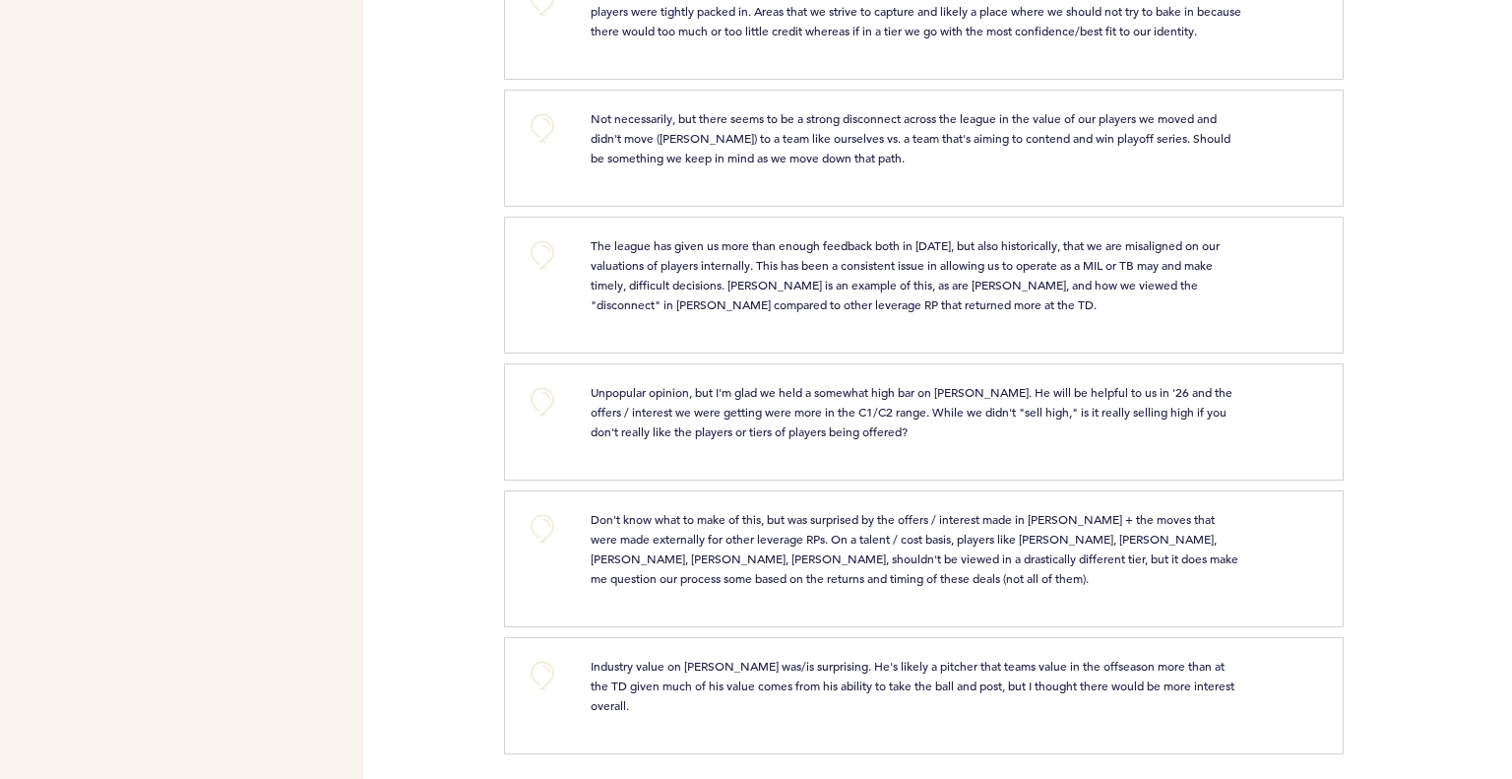
scroll to position [1030, 0]
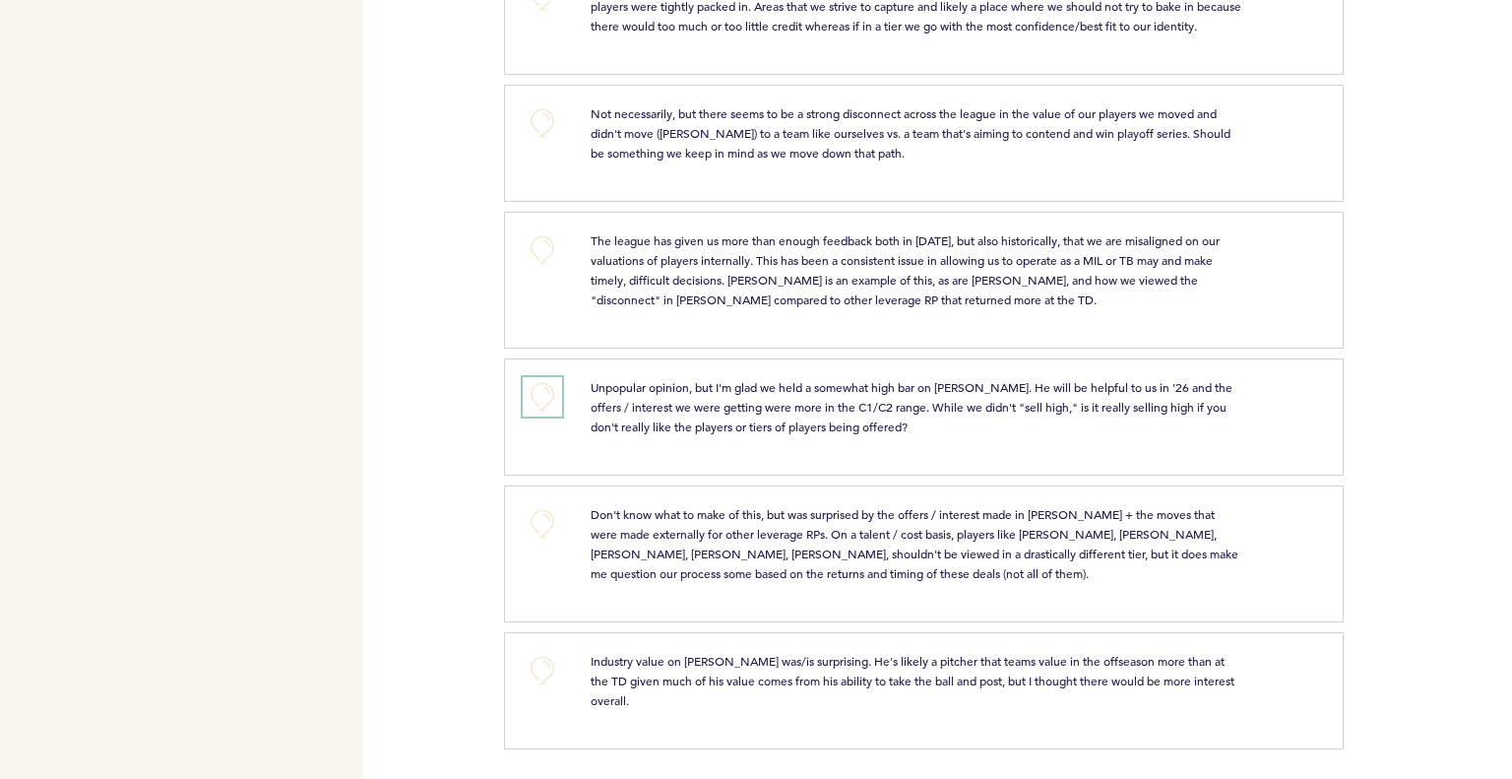
click at [558, 405] on button "+0" at bounding box center [542, 396] width 39 height 39
click at [558, 405] on button "+1" at bounding box center [542, 396] width 39 height 39
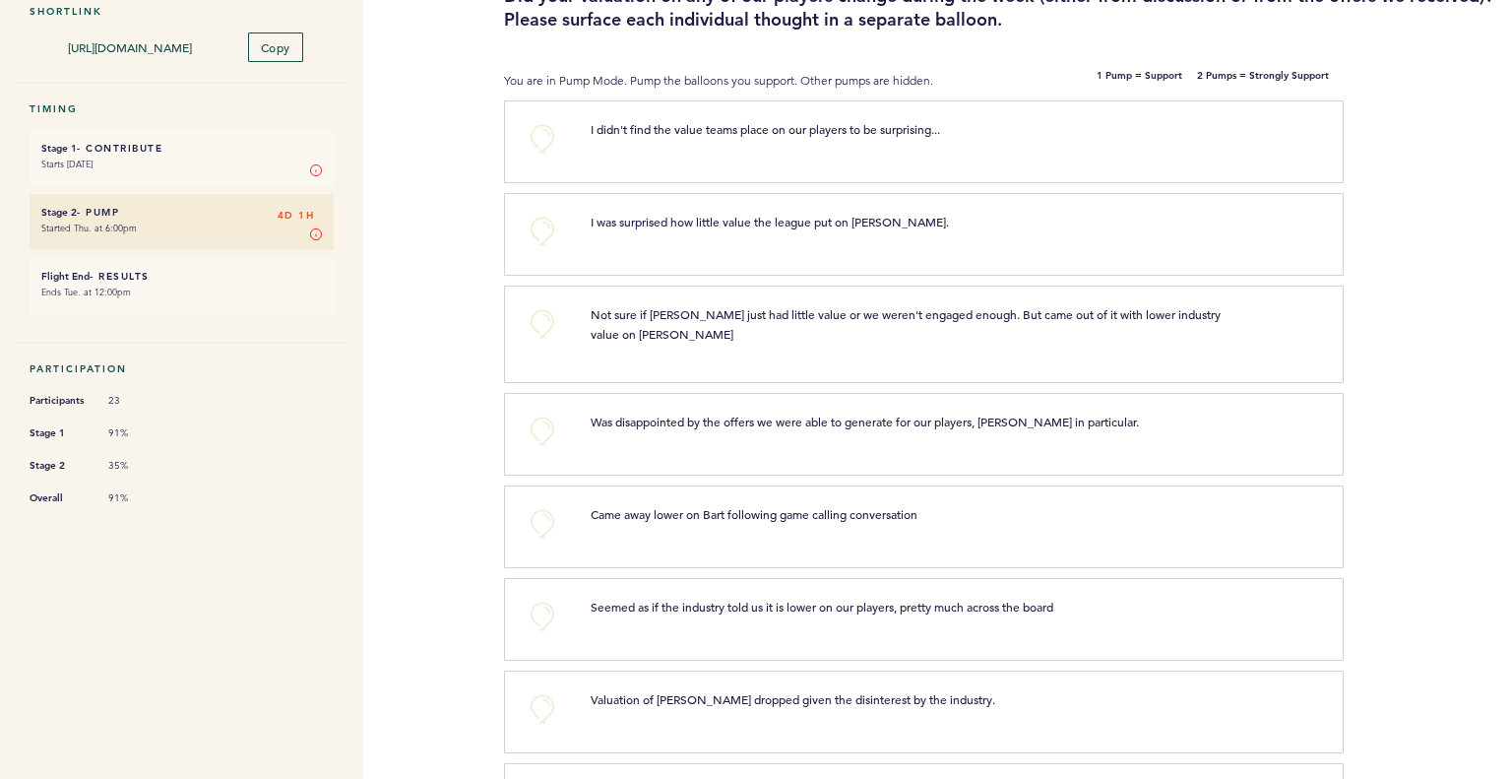
scroll to position [0, 0]
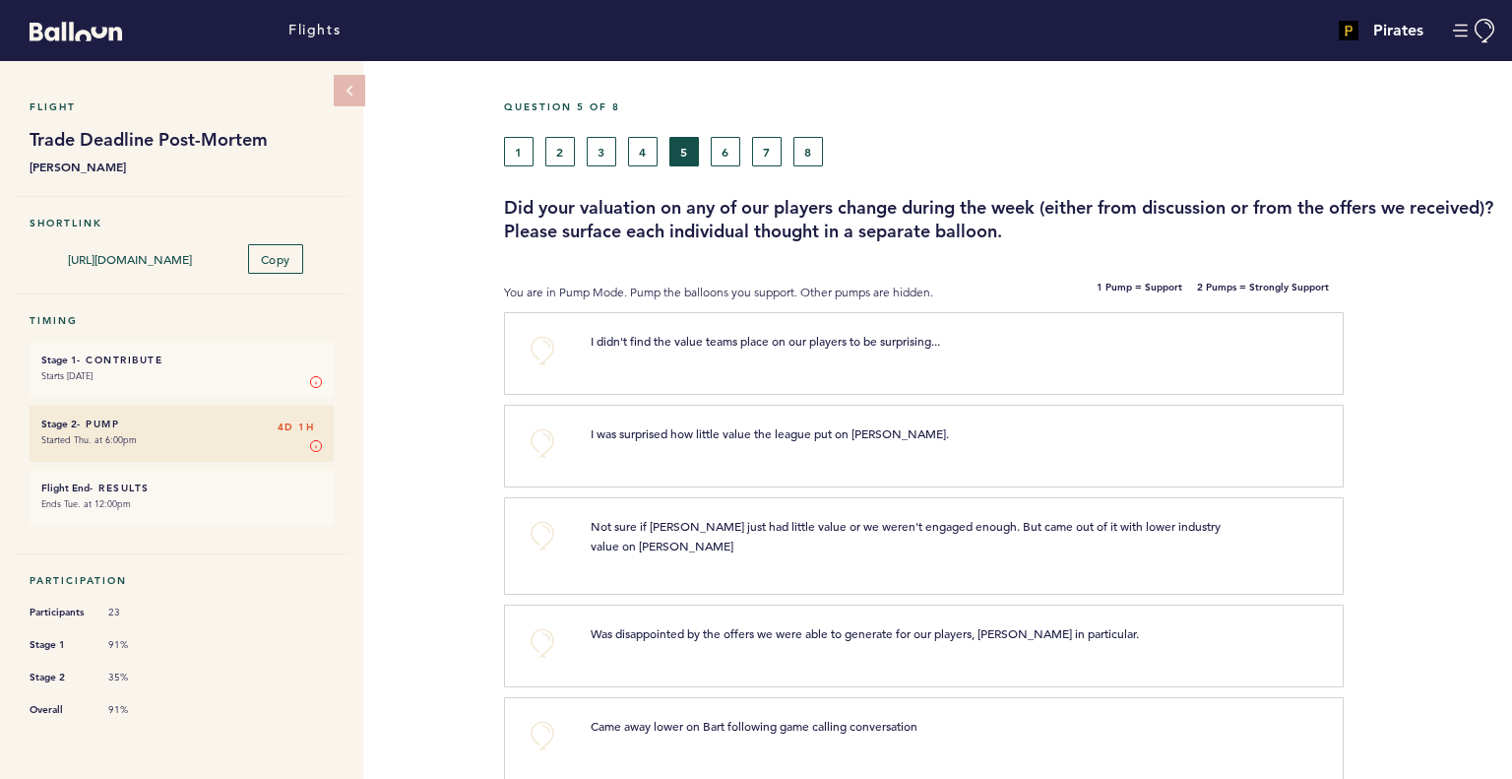
click at [733, 113] on div "Question 5 of 8" at bounding box center [1000, 118] width 1023 height 36
click at [718, 141] on button "6" at bounding box center [726, 152] width 30 height 30
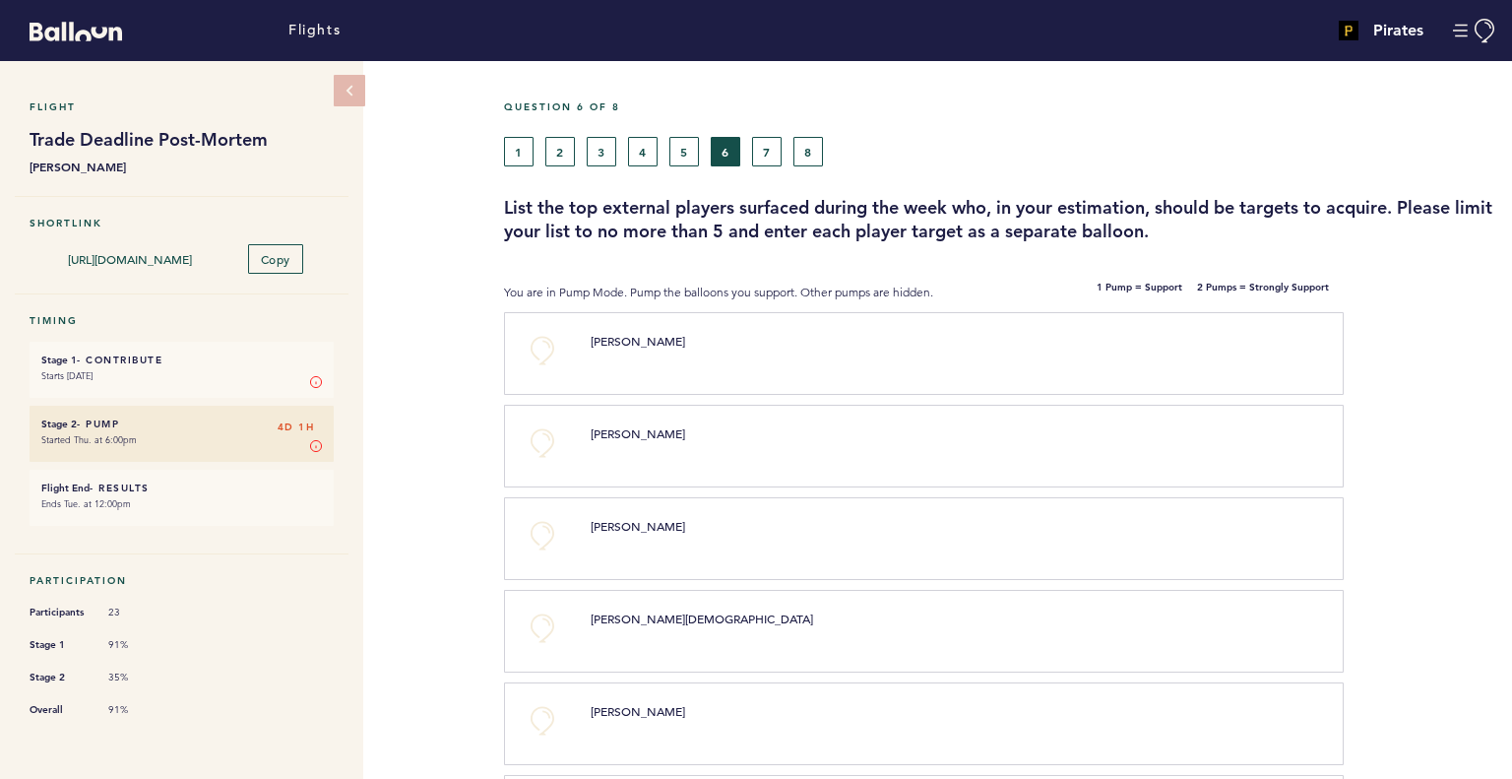
click at [540, 326] on div "+0 [PERSON_NAME] clear submit" at bounding box center [924, 353] width 840 height 83
click at [538, 360] on button "+0" at bounding box center [542, 350] width 39 height 39
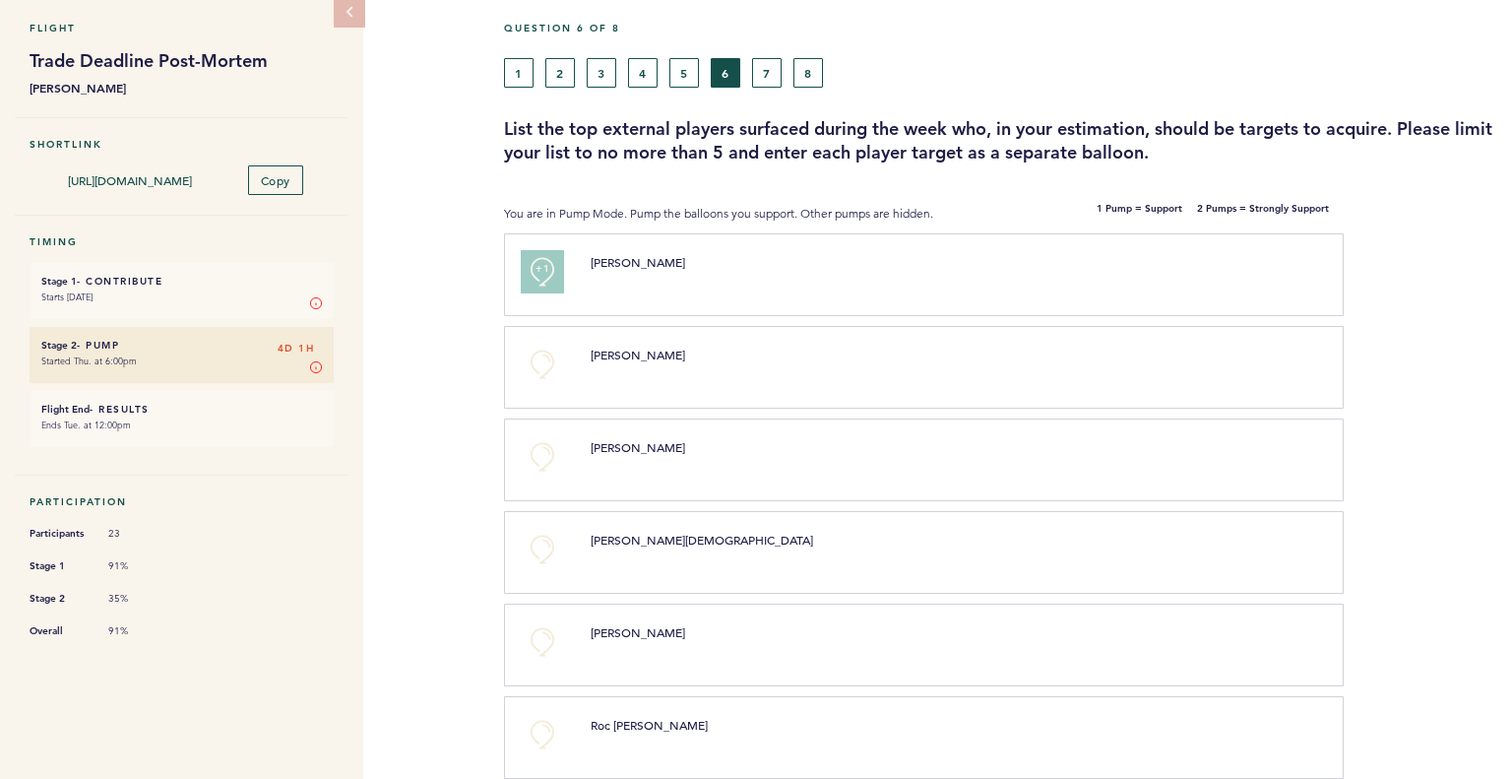
scroll to position [144, 0]
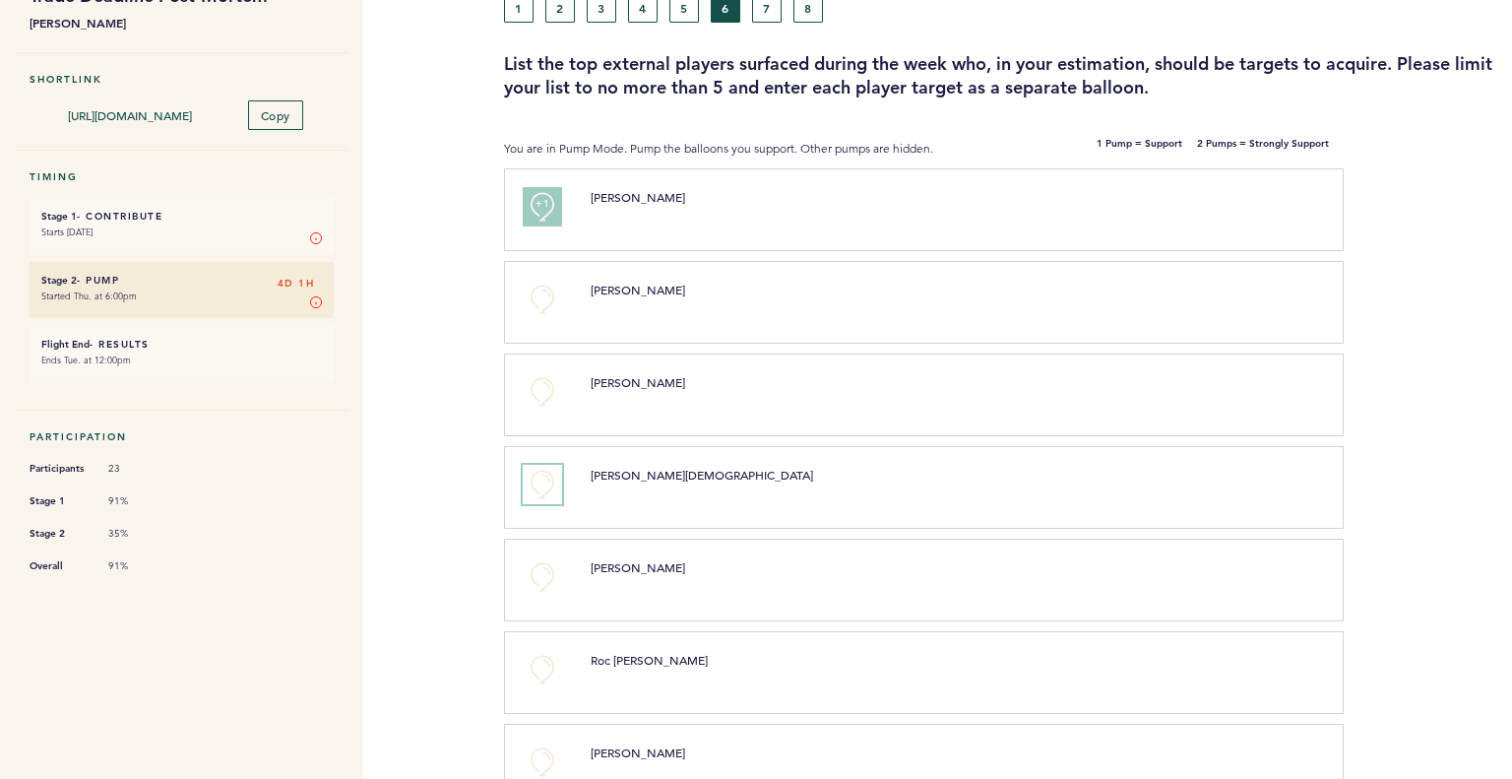
click at [540, 492] on button "+0" at bounding box center [542, 484] width 39 height 39
click at [541, 571] on button "+0" at bounding box center [542, 576] width 39 height 39
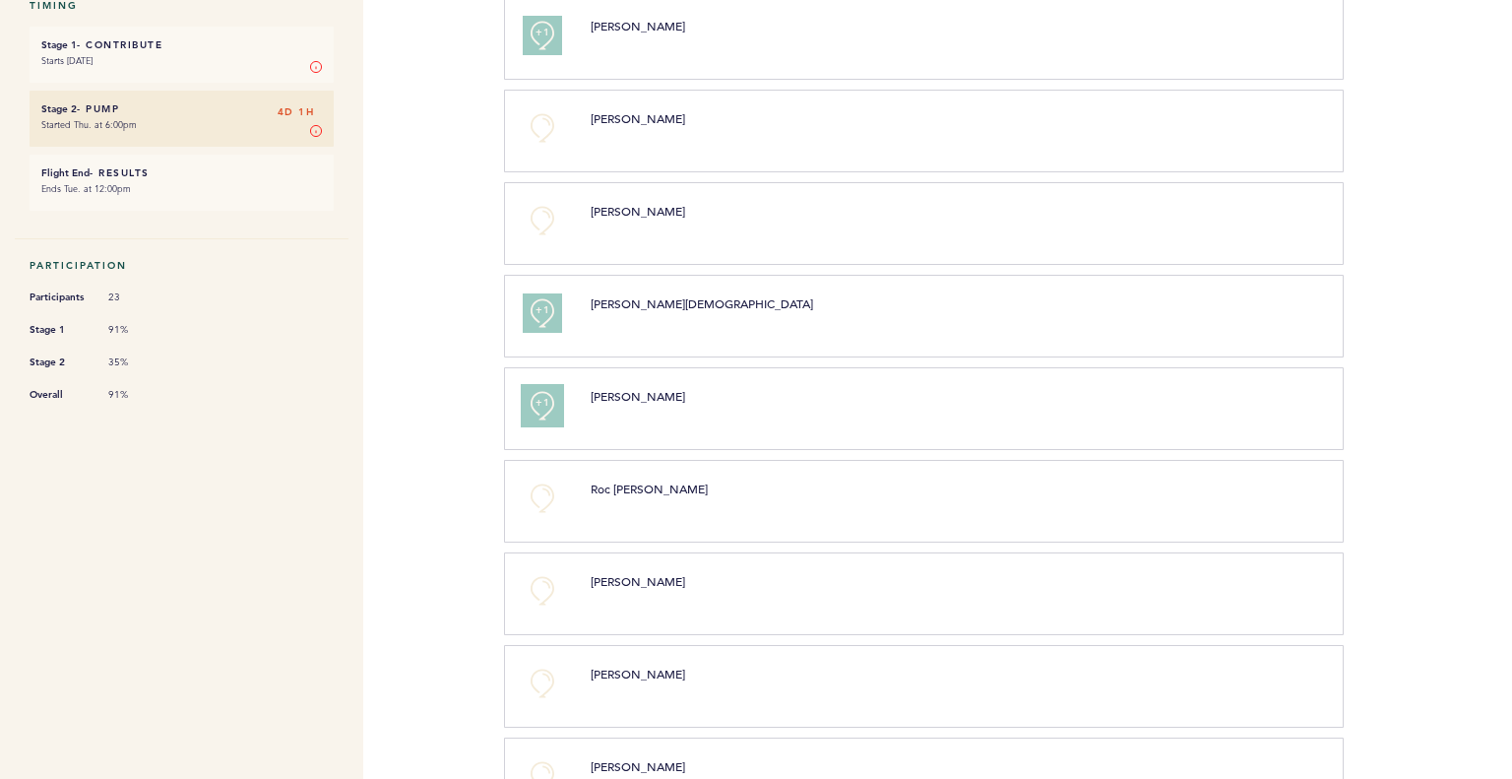
scroll to position [317, 0]
click at [539, 591] on button "+0" at bounding box center [542, 588] width 39 height 39
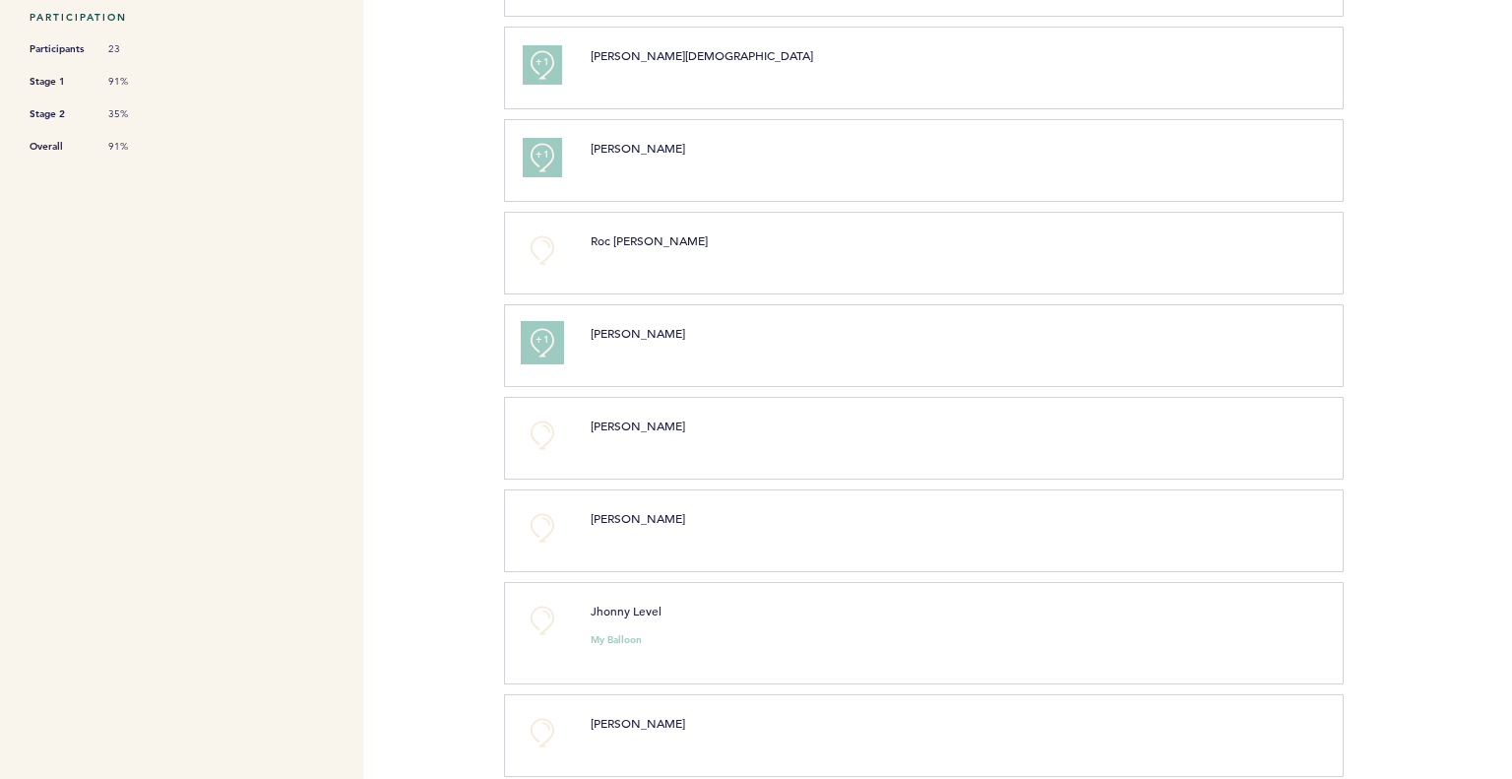
scroll to position [599, 0]
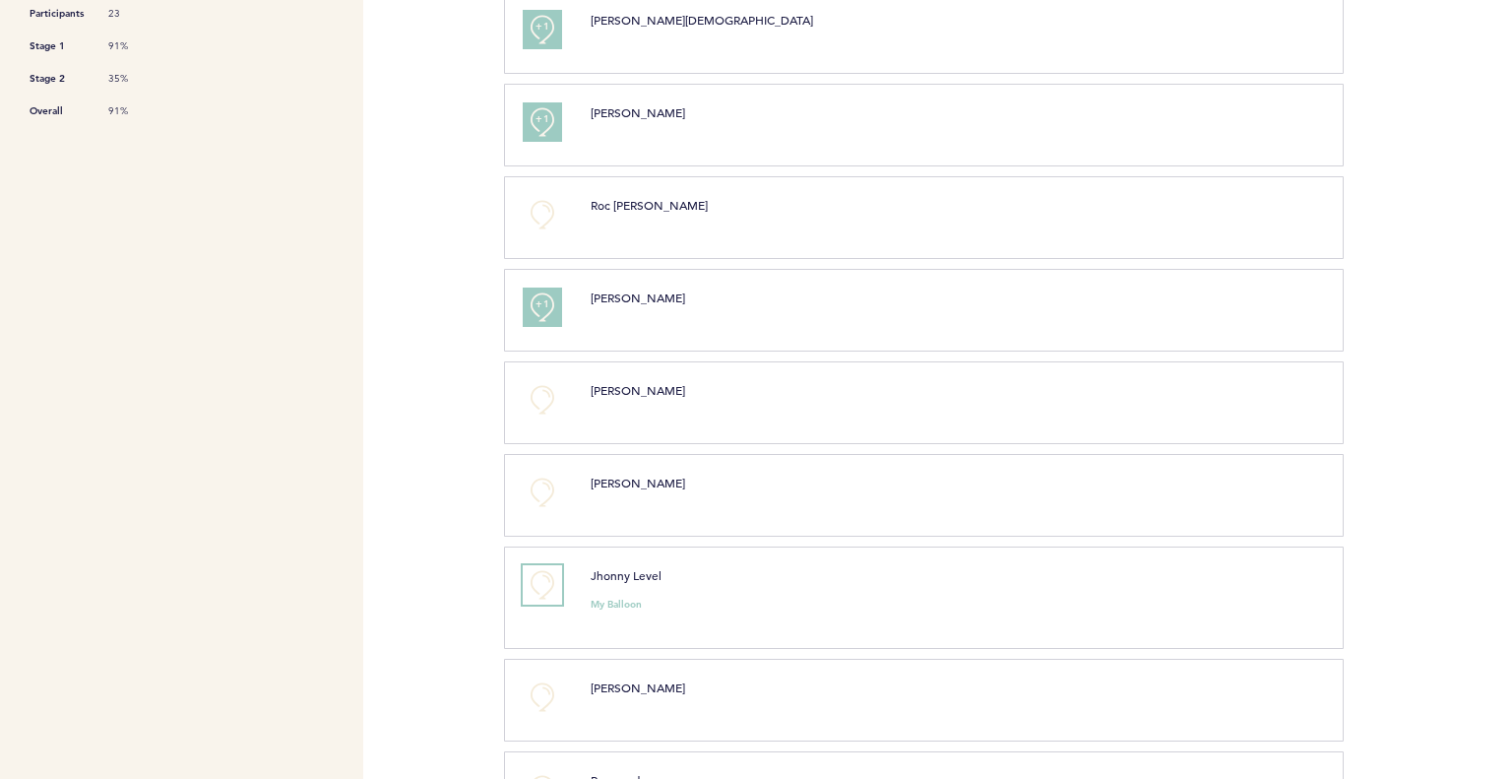
click at [541, 589] on button "+0" at bounding box center [542, 584] width 39 height 39
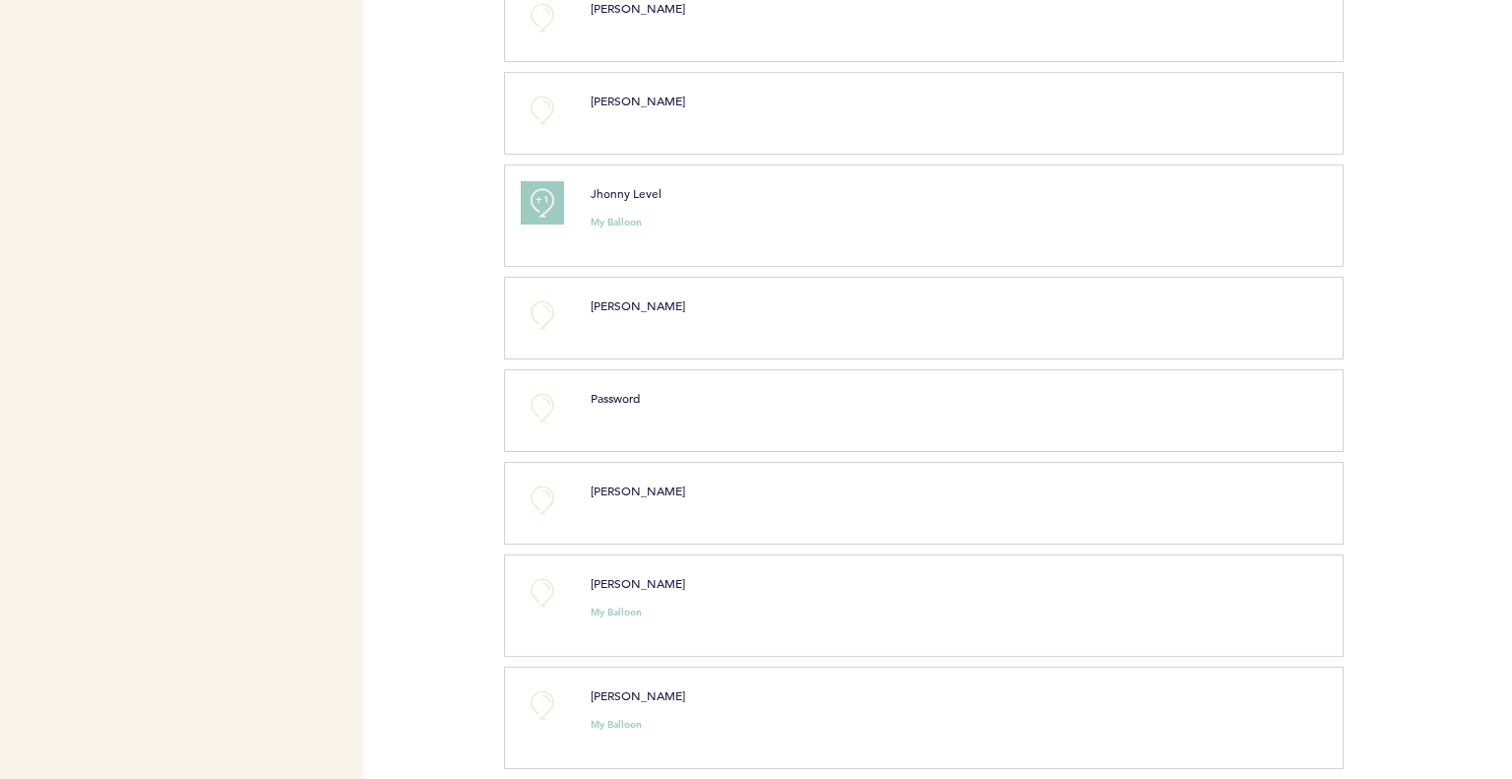
scroll to position [985, 0]
click at [538, 588] on button "+0" at bounding box center [542, 588] width 39 height 39
click at [533, 599] on button "+0" at bounding box center [542, 588] width 39 height 39
click at [533, 599] on button "+2" at bounding box center [542, 588] width 39 height 39
click at [533, 599] on button "+0" at bounding box center [542, 588] width 39 height 39
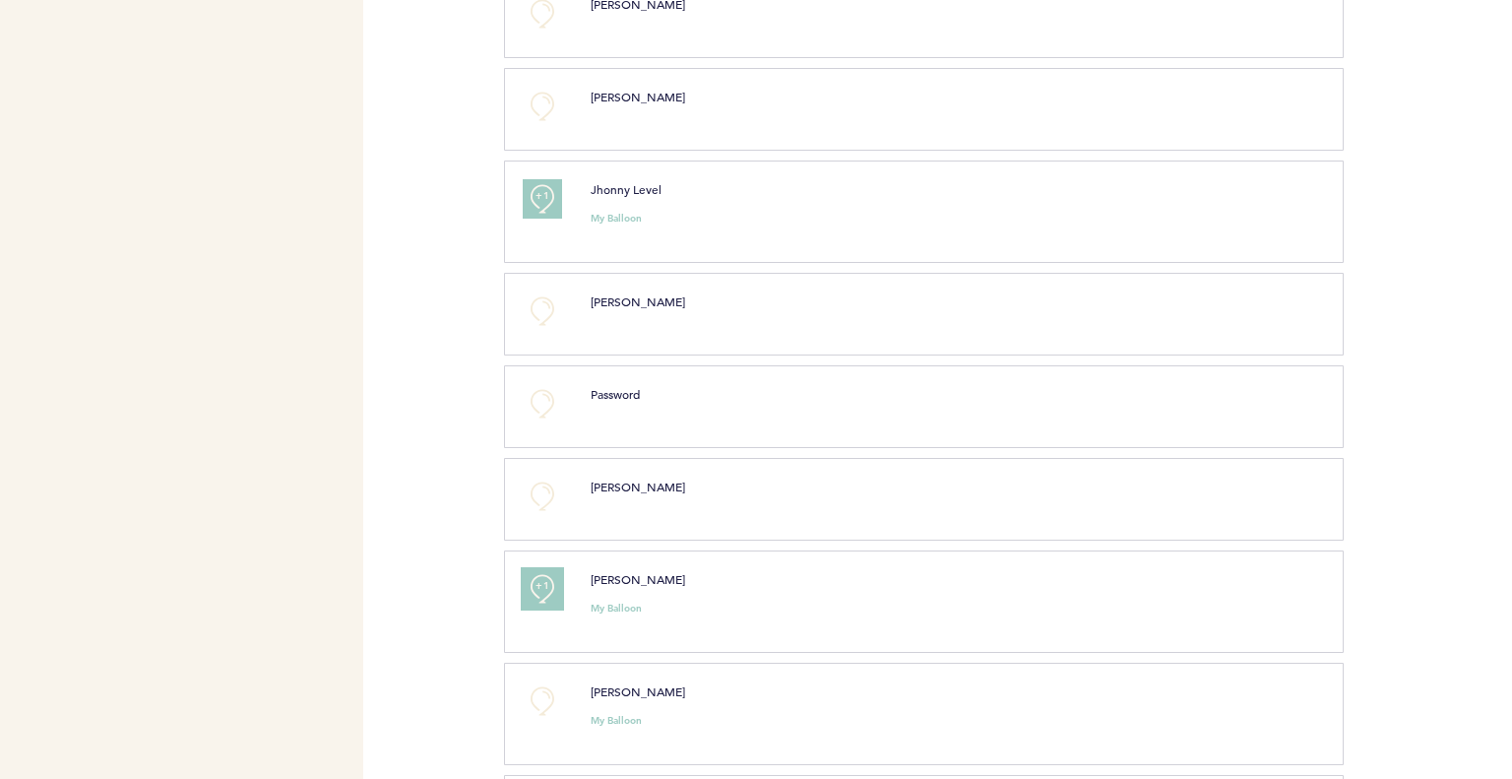
scroll to position [1158, 0]
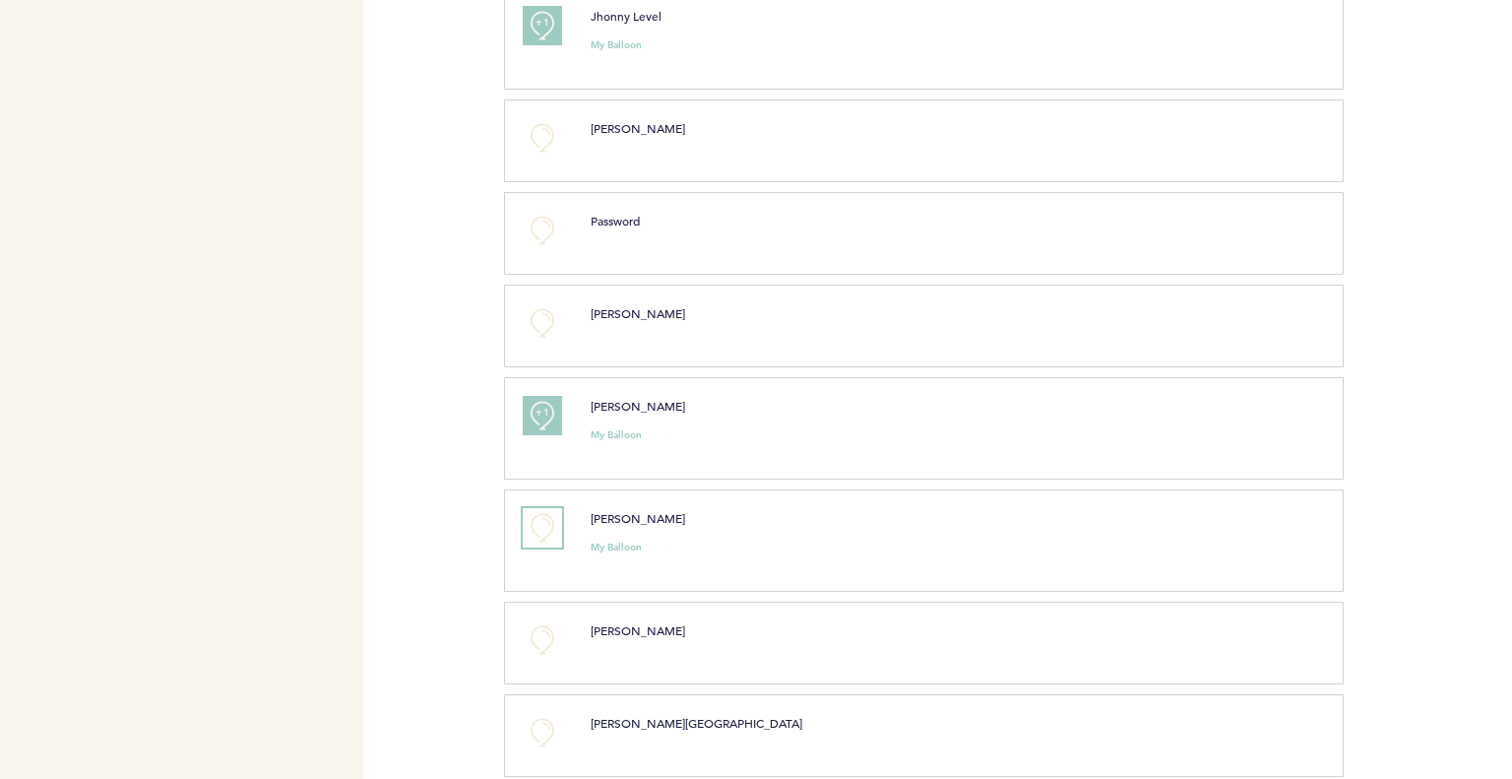
click at [540, 520] on button "+0" at bounding box center [542, 527] width 39 height 39
click at [540, 520] on span "+1" at bounding box center [543, 525] width 14 height 20
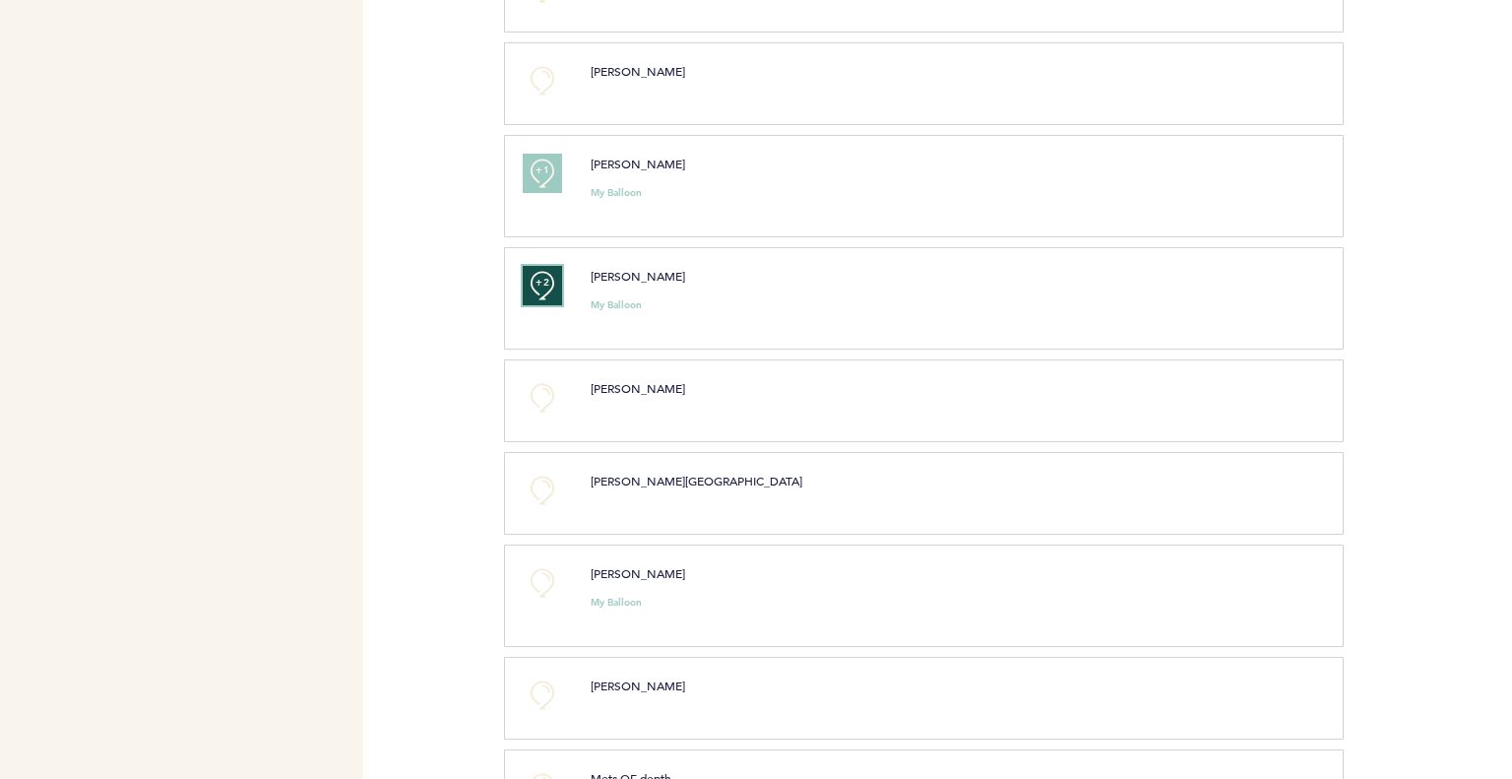
scroll to position [1602, 0]
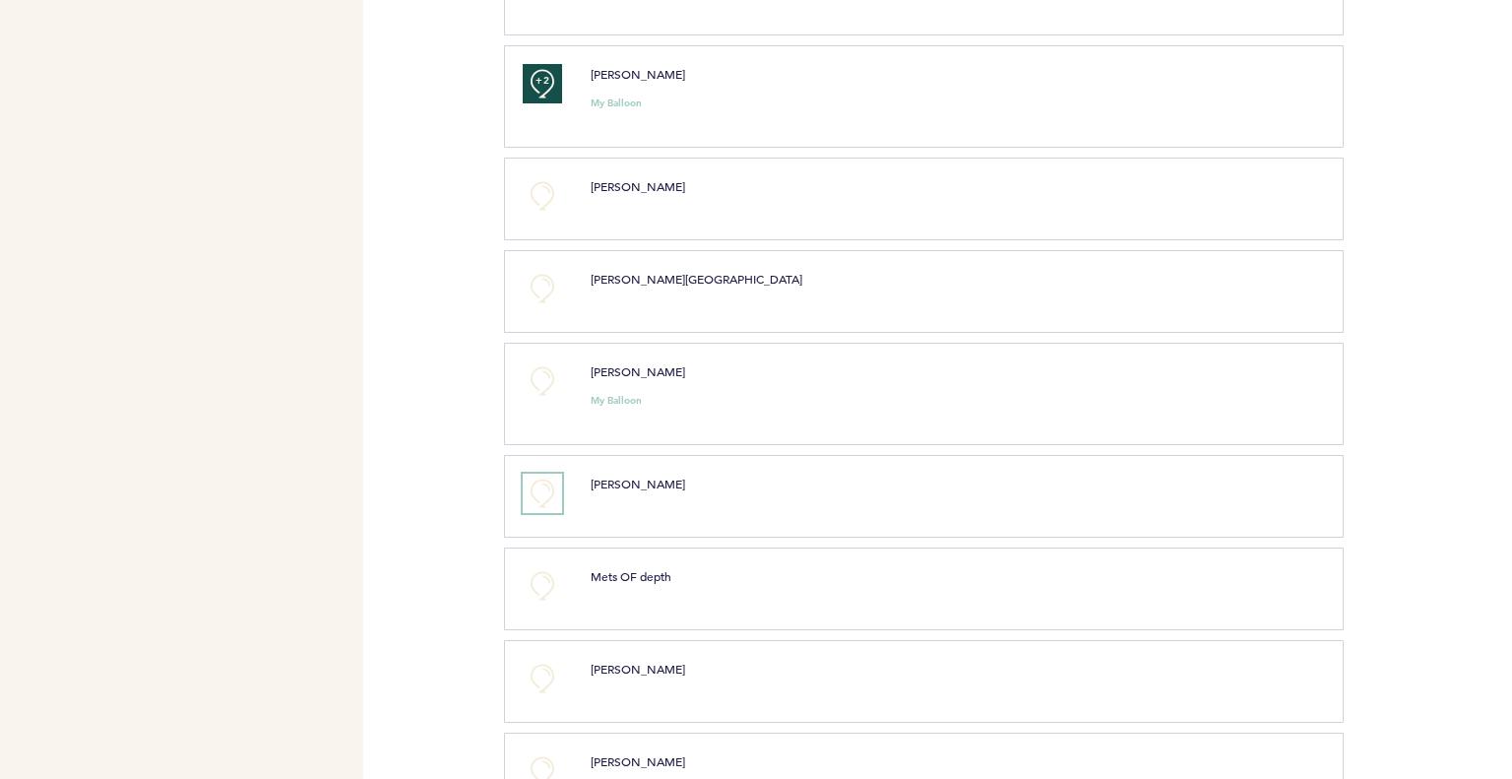
click at [543, 485] on button "+0" at bounding box center [542, 493] width 39 height 39
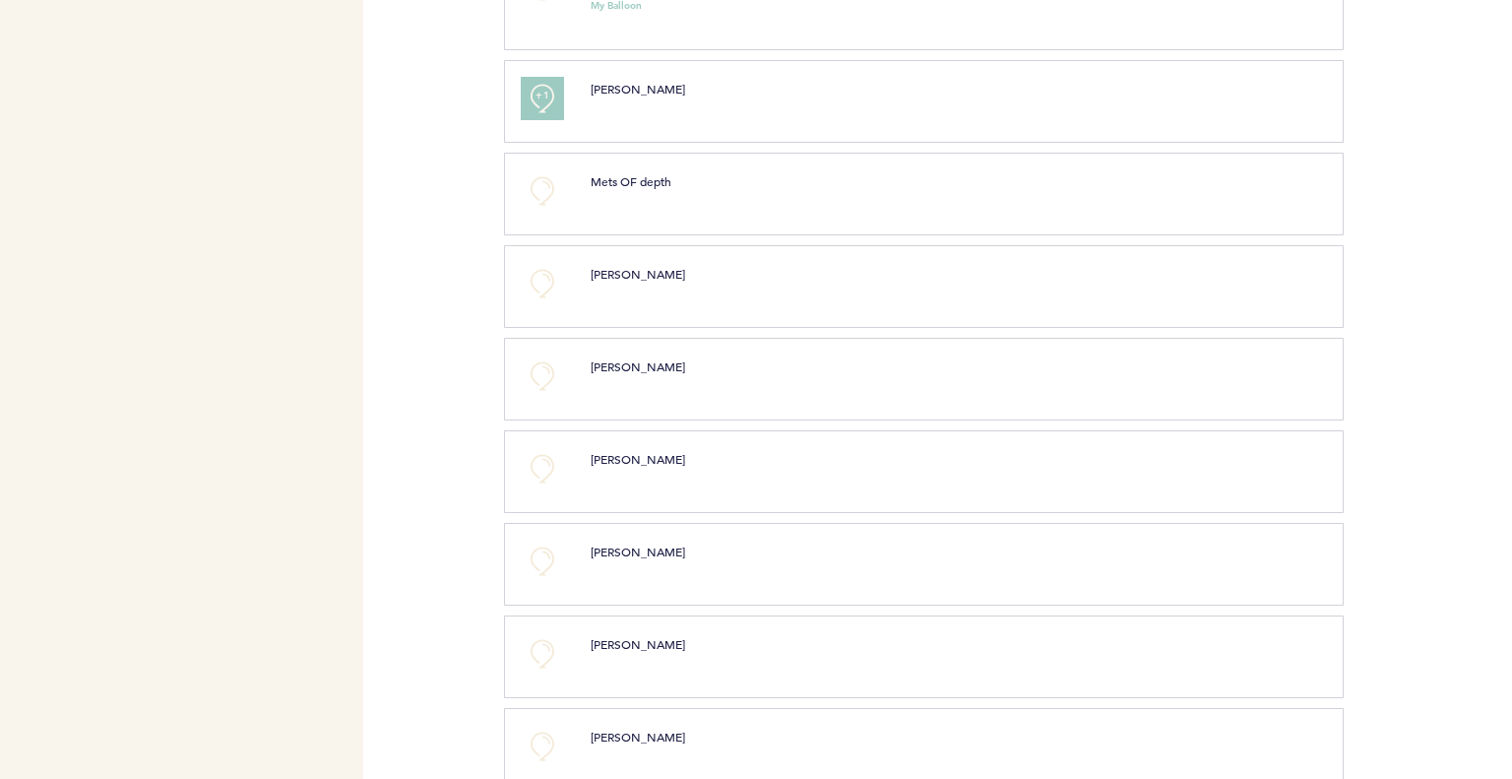
scroll to position [2003, 0]
click at [555, 523] on div "+0 [PERSON_NAME] clear submit" at bounding box center [924, 558] width 840 height 83
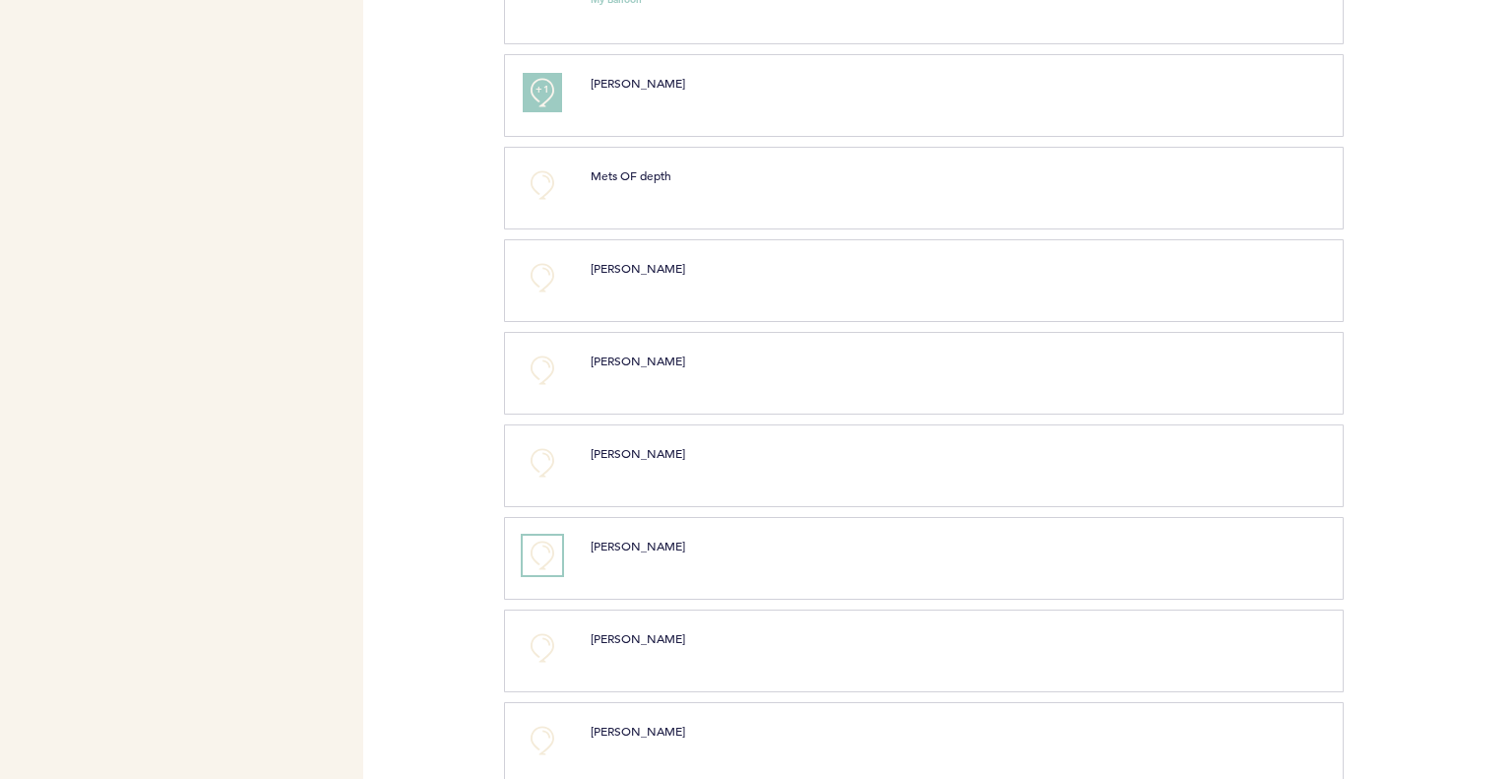
click at [545, 539] on button "+0" at bounding box center [542, 555] width 39 height 39
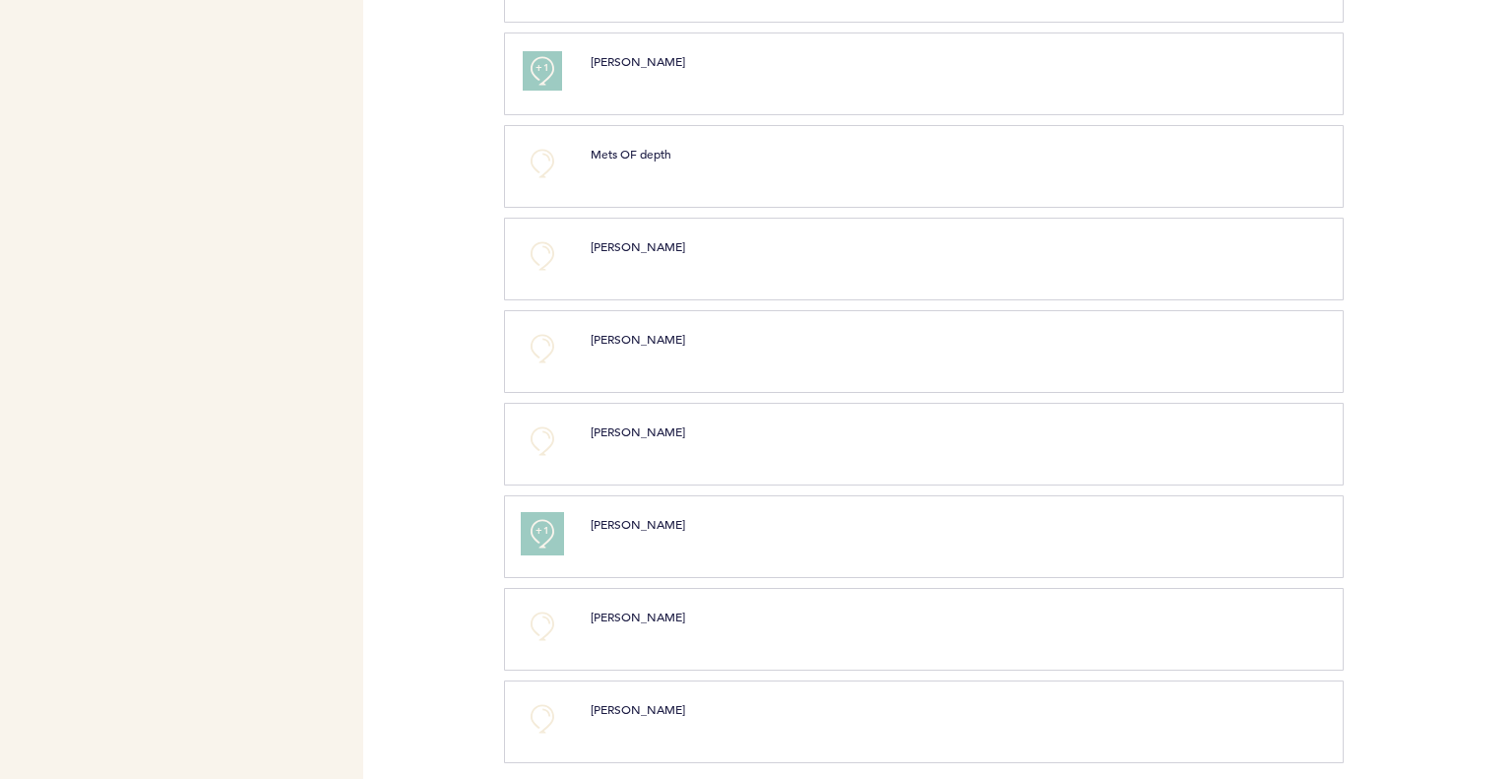
scroll to position [2025, 0]
click at [542, 699] on button "+0" at bounding box center [542, 717] width 39 height 39
click at [542, 705] on span "+1" at bounding box center [543, 715] width 14 height 20
click at [543, 708] on span "+2" at bounding box center [543, 715] width 14 height 20
click at [543, 708] on button "+0" at bounding box center [542, 717] width 39 height 39
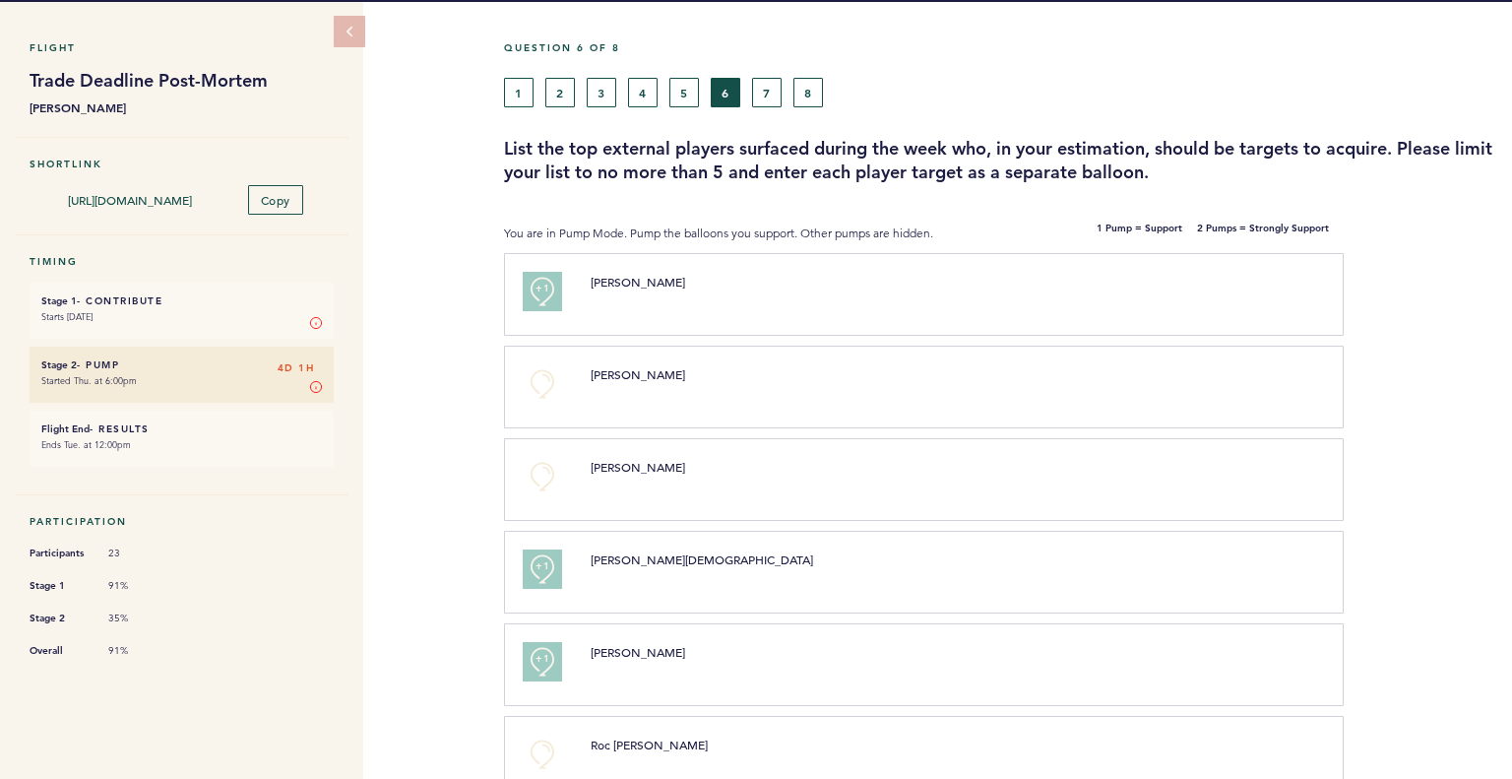
scroll to position [59, 0]
click at [763, 95] on button "7" at bounding box center [767, 93] width 30 height 30
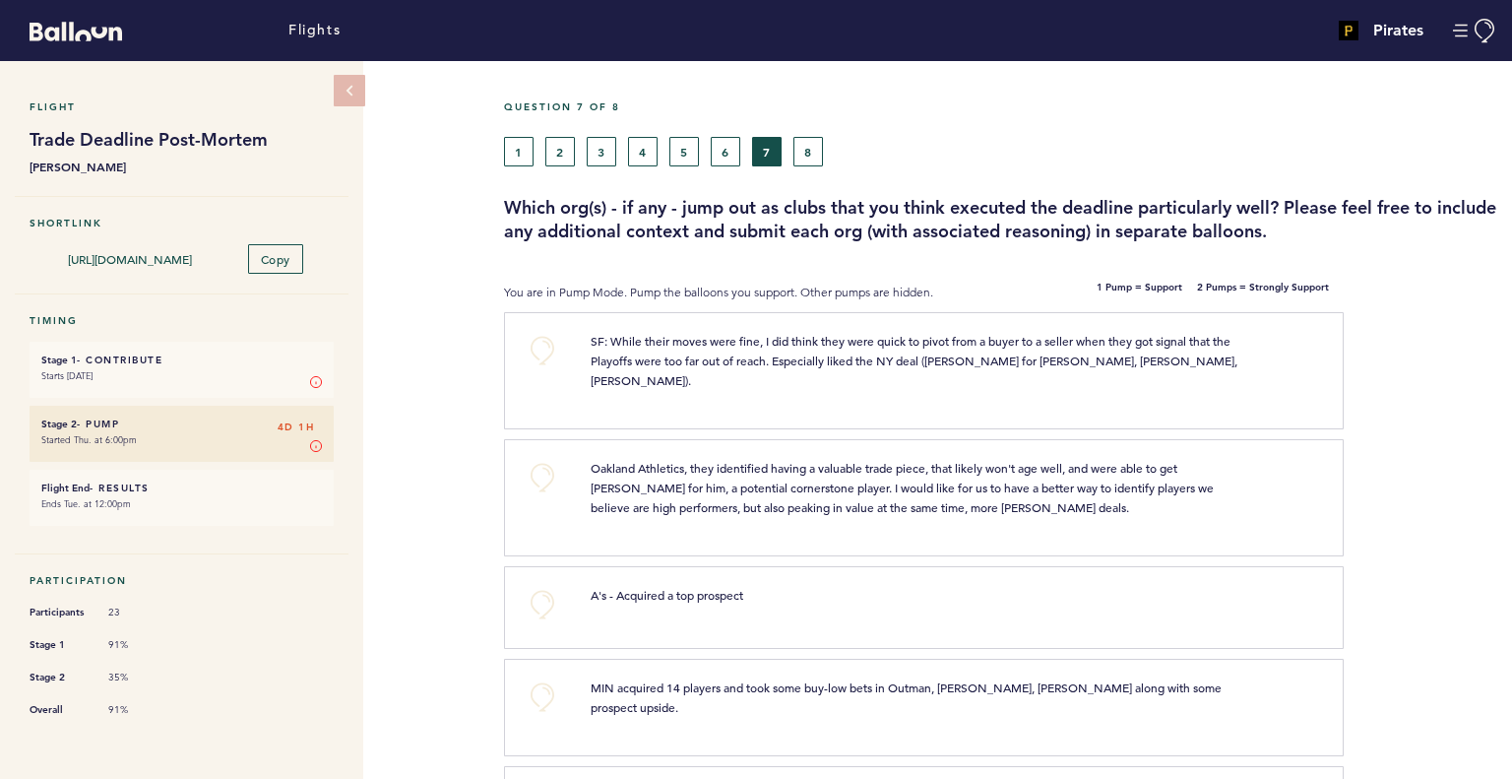
click at [519, 338] on div "+0" at bounding box center [542, 368] width 68 height 74
click at [536, 355] on button "+0" at bounding box center [542, 350] width 39 height 39
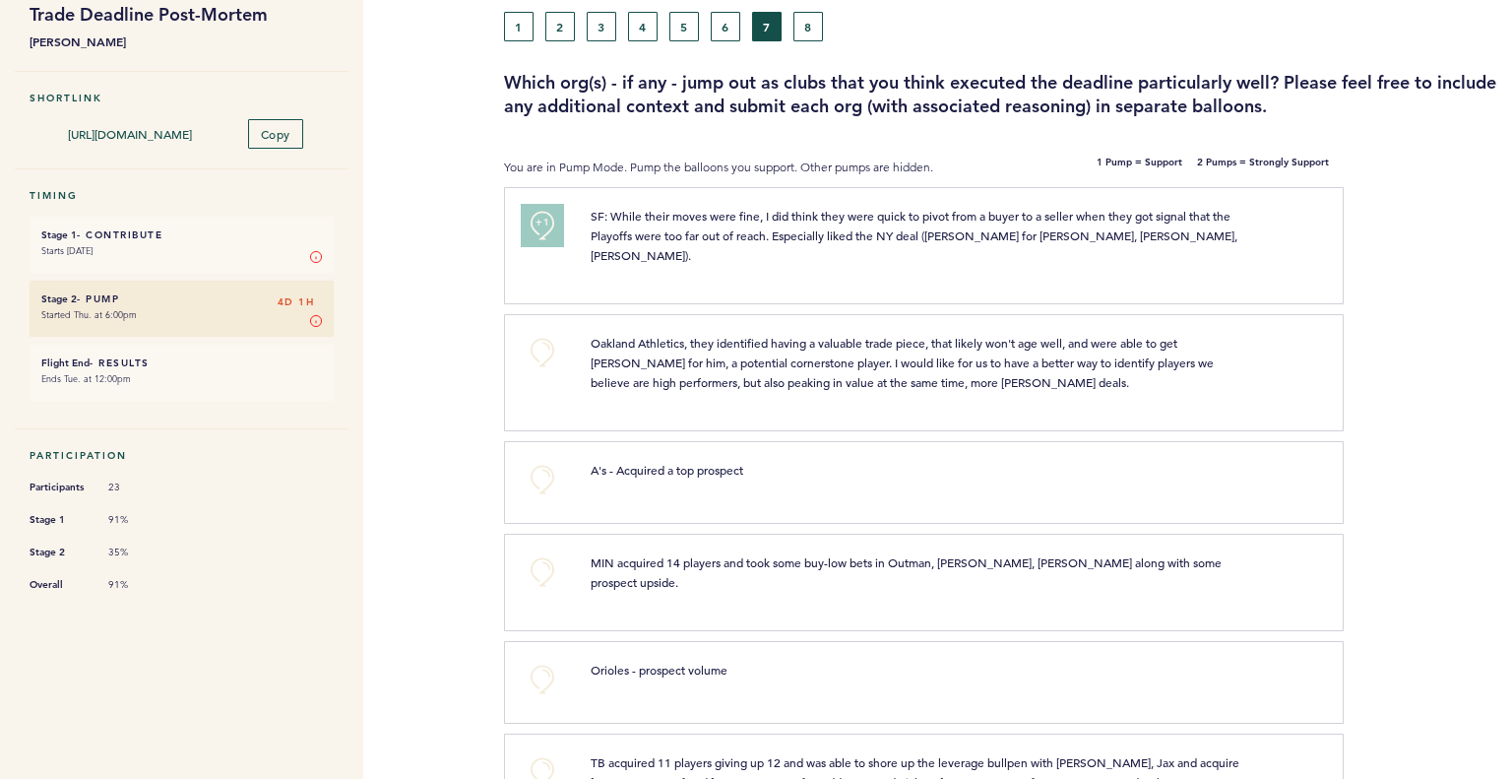
scroll to position [129, 0]
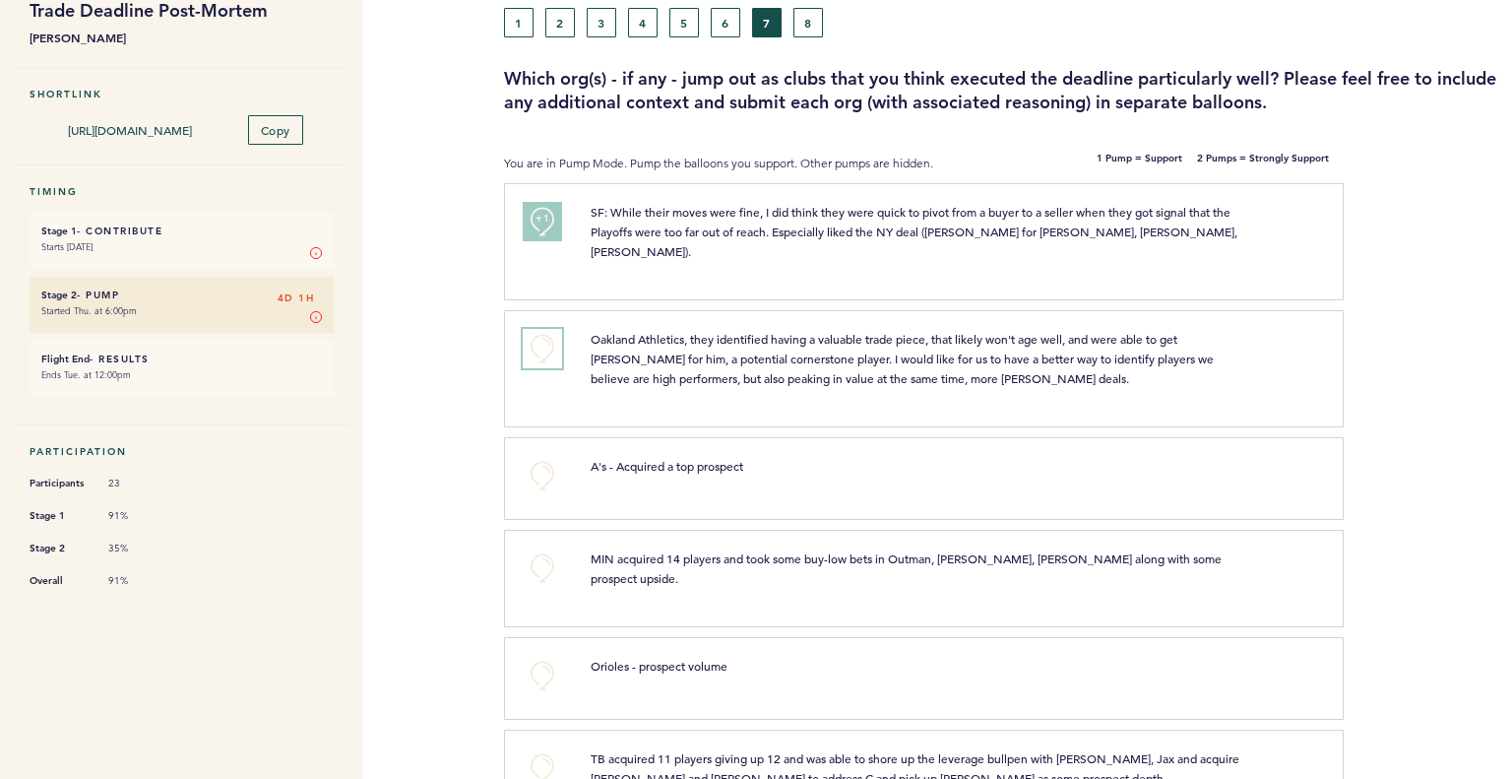
click at [539, 340] on button "+0" at bounding box center [542, 348] width 39 height 39
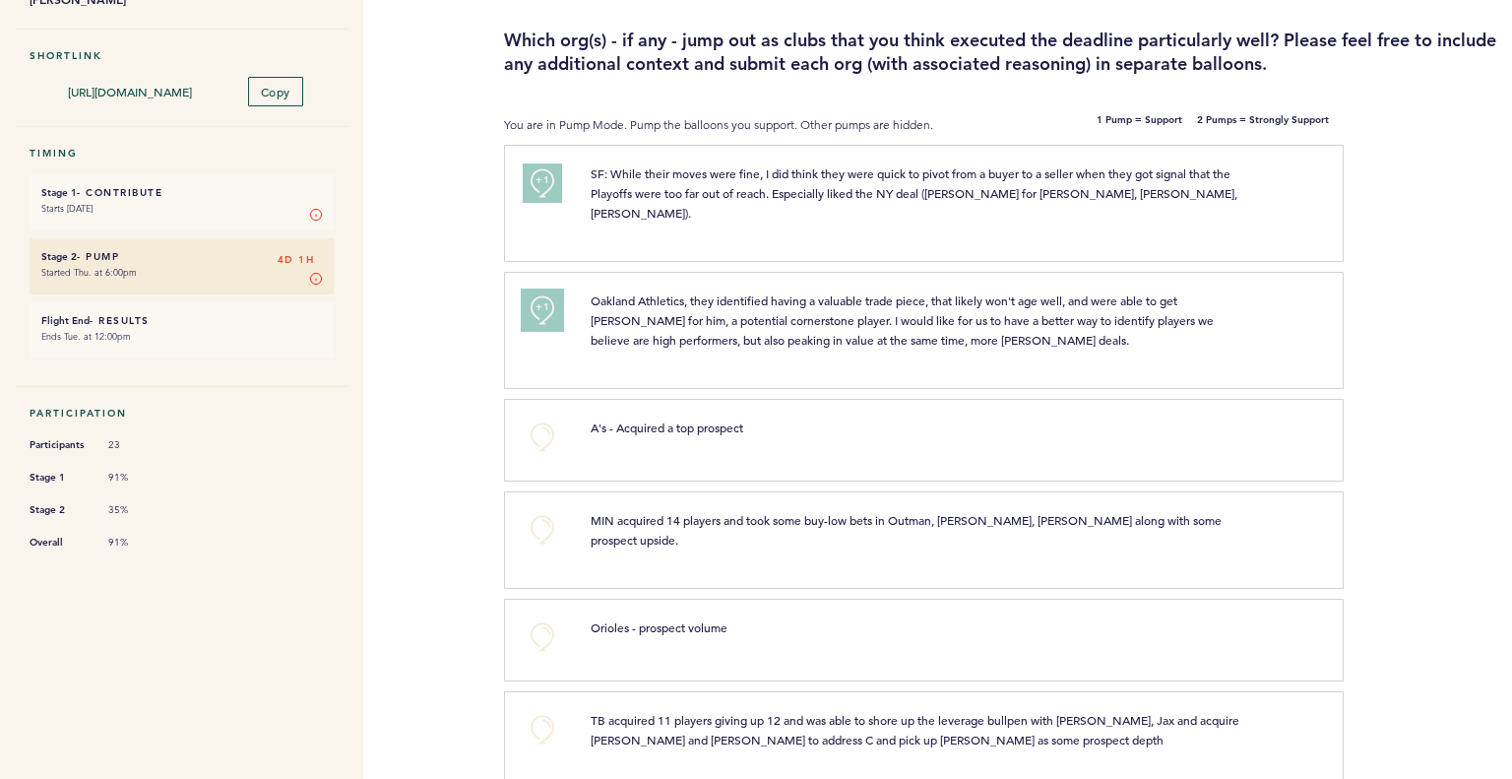
scroll to position [171, 0]
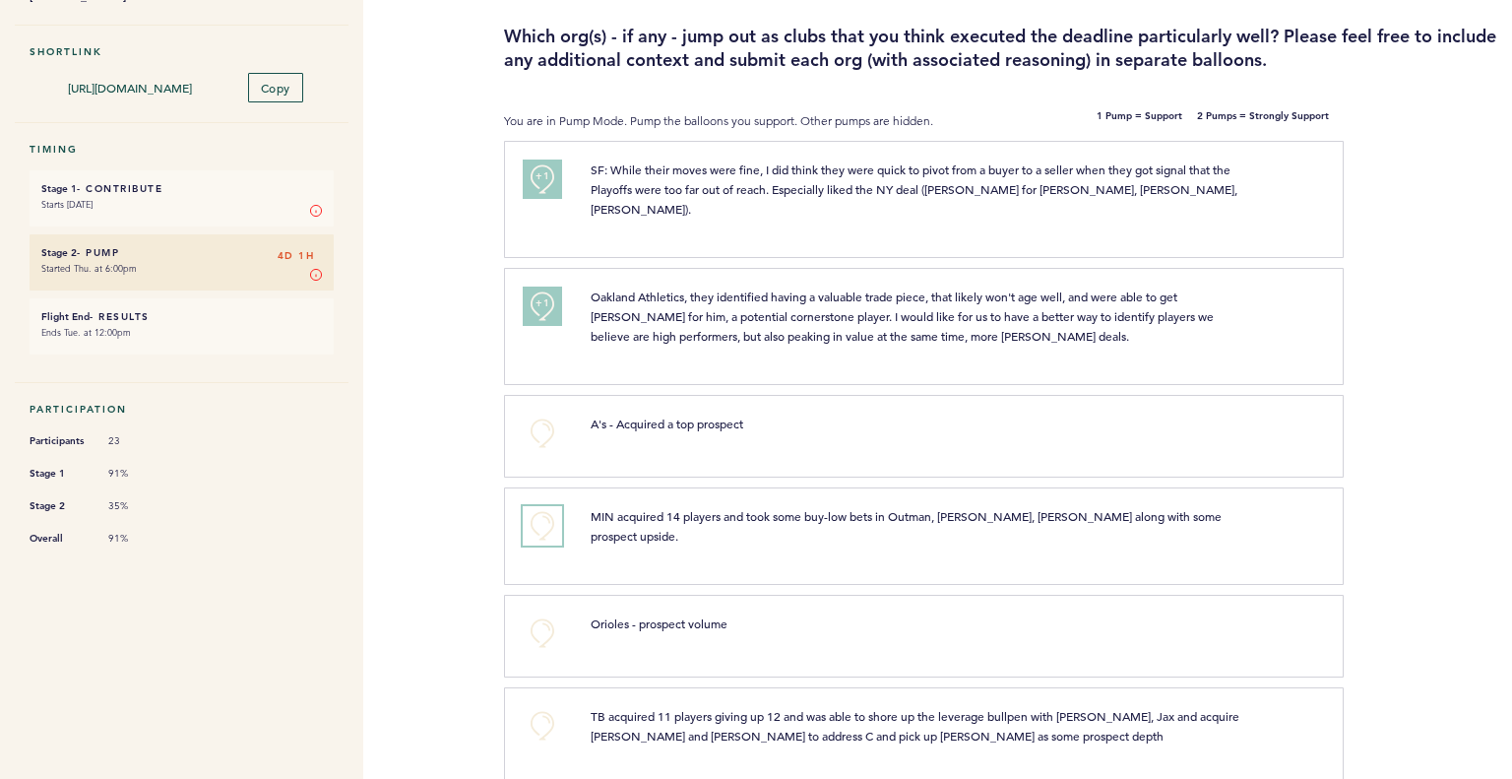
click at [551, 511] on button "+0" at bounding box center [542, 525] width 39 height 39
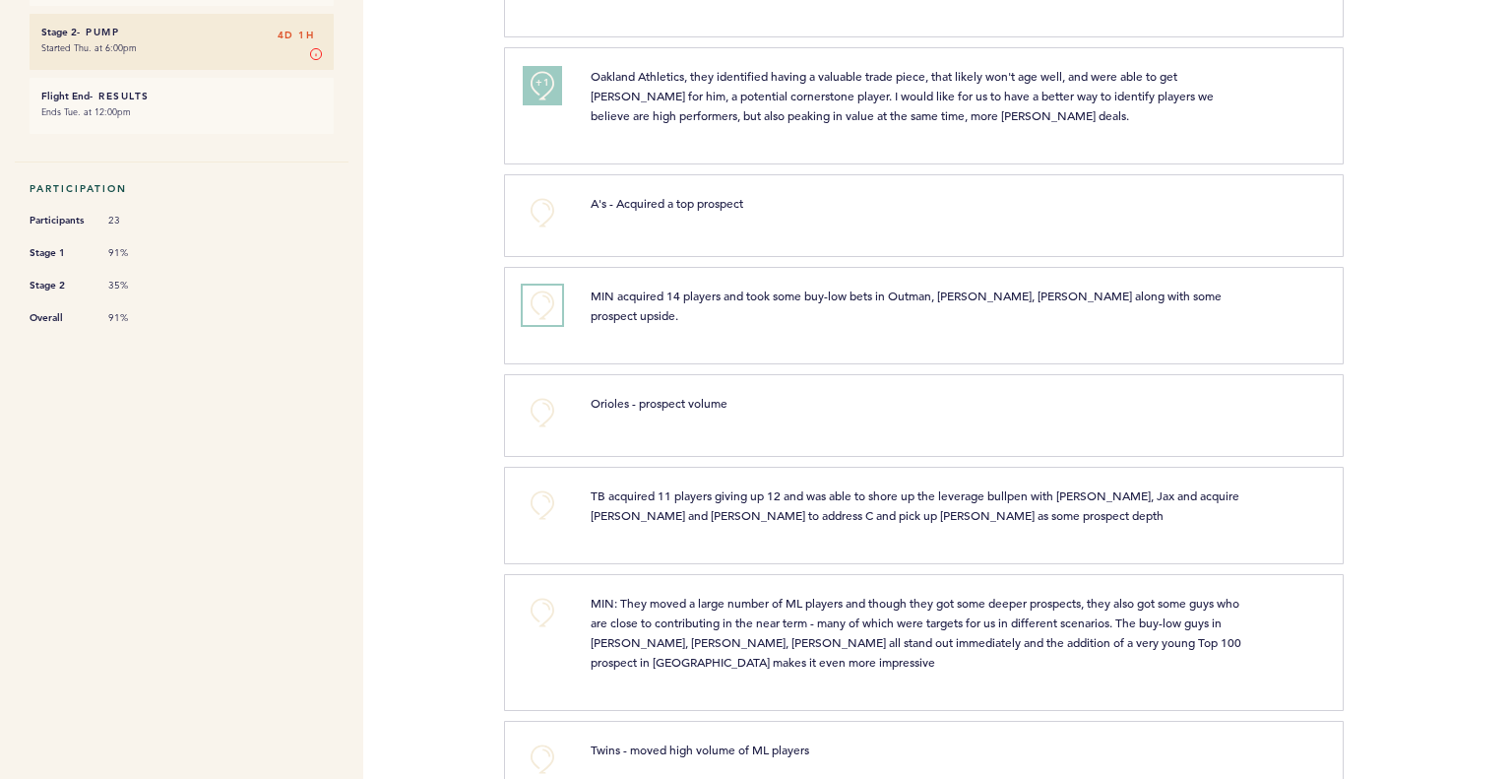
scroll to position [393, 0]
drag, startPoint x: 484, startPoint y: 484, endPoint x: 457, endPoint y: 538, distance: 59.9
click at [457, 538] on div "Flights Pirates [PERSON_NAME][EMAIL_ADDRESS][PERSON_NAME][DOMAIN_NAME] Team Dom…" at bounding box center [756, 389] width 1512 height 779
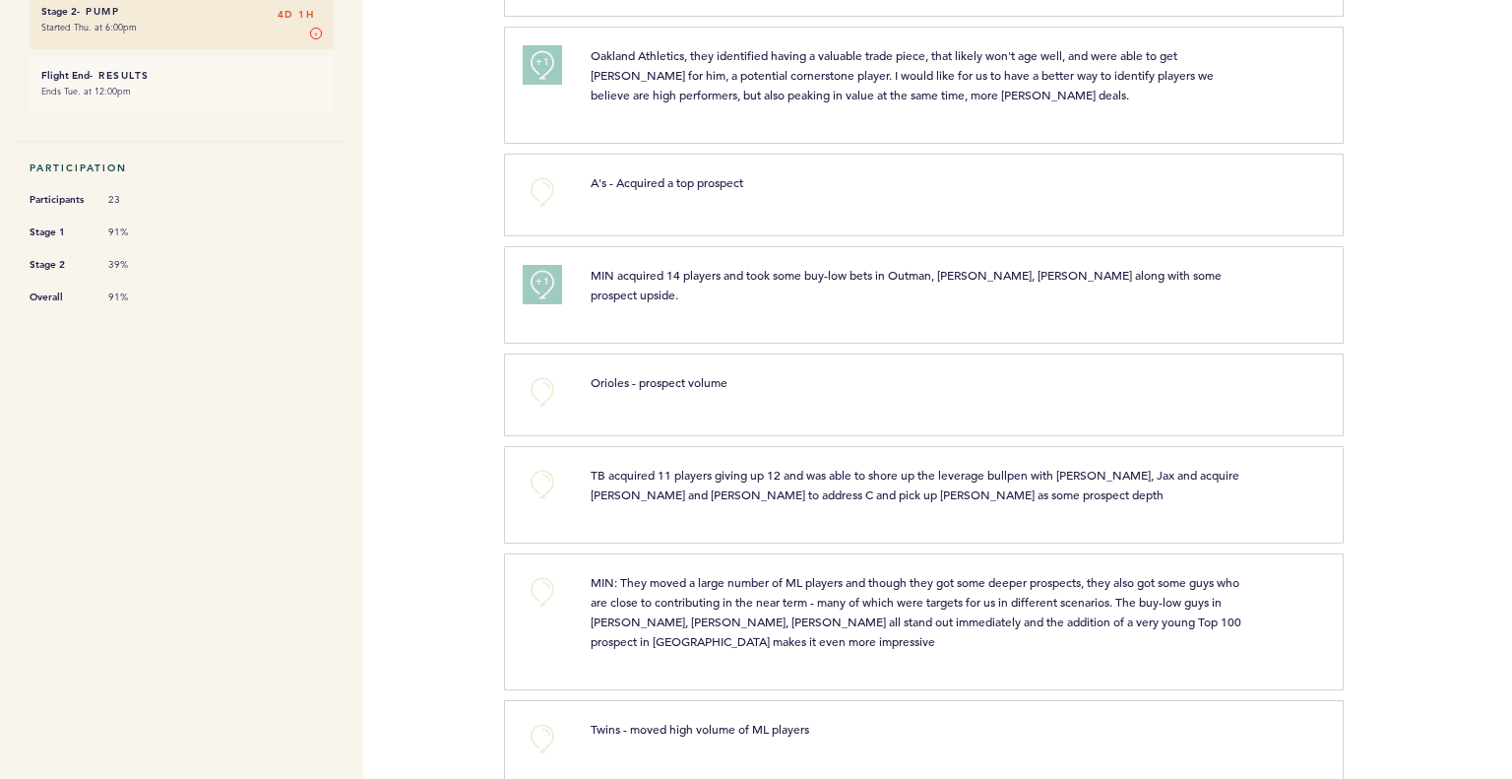
scroll to position [472, 0]
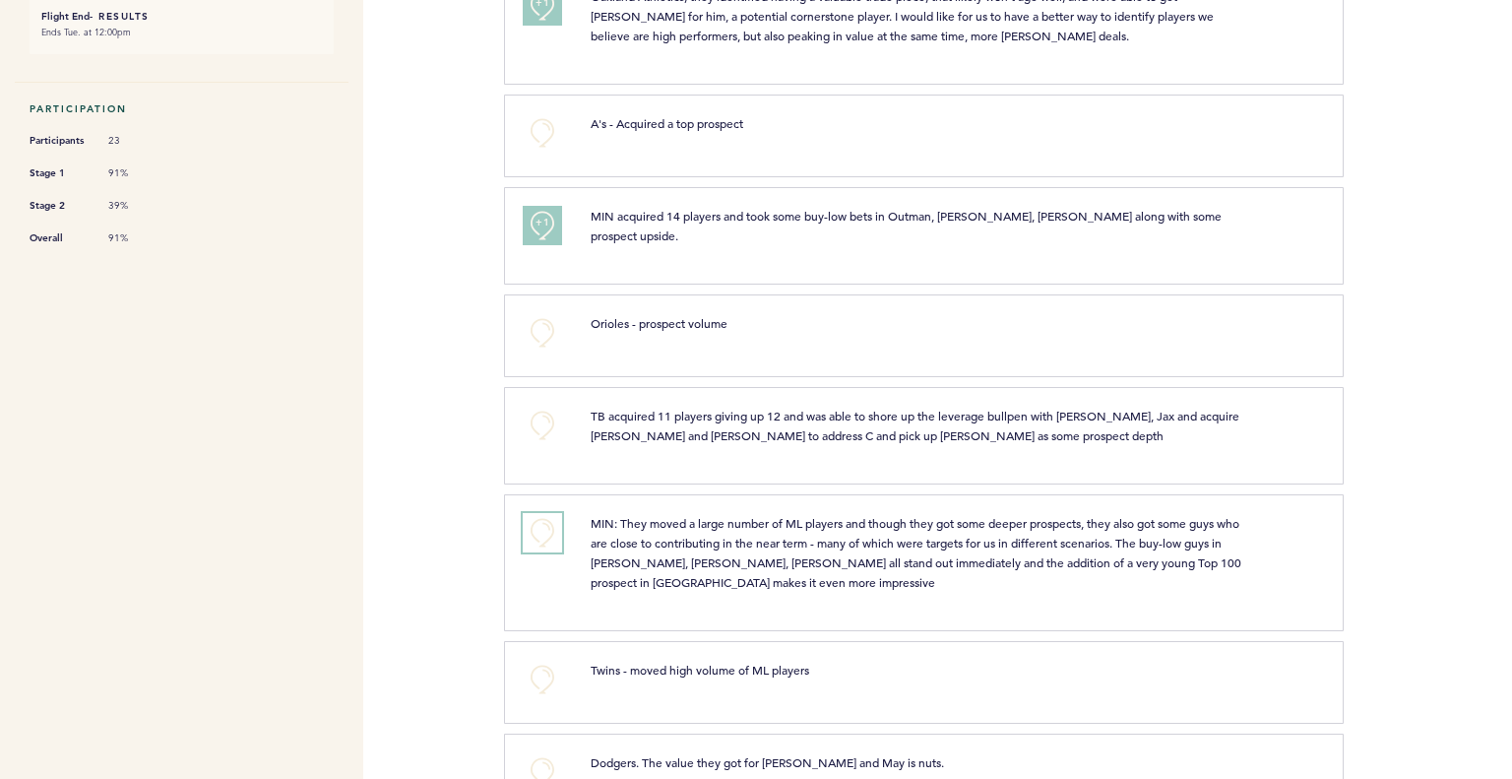
click at [541, 513] on button "+0" at bounding box center [542, 532] width 39 height 39
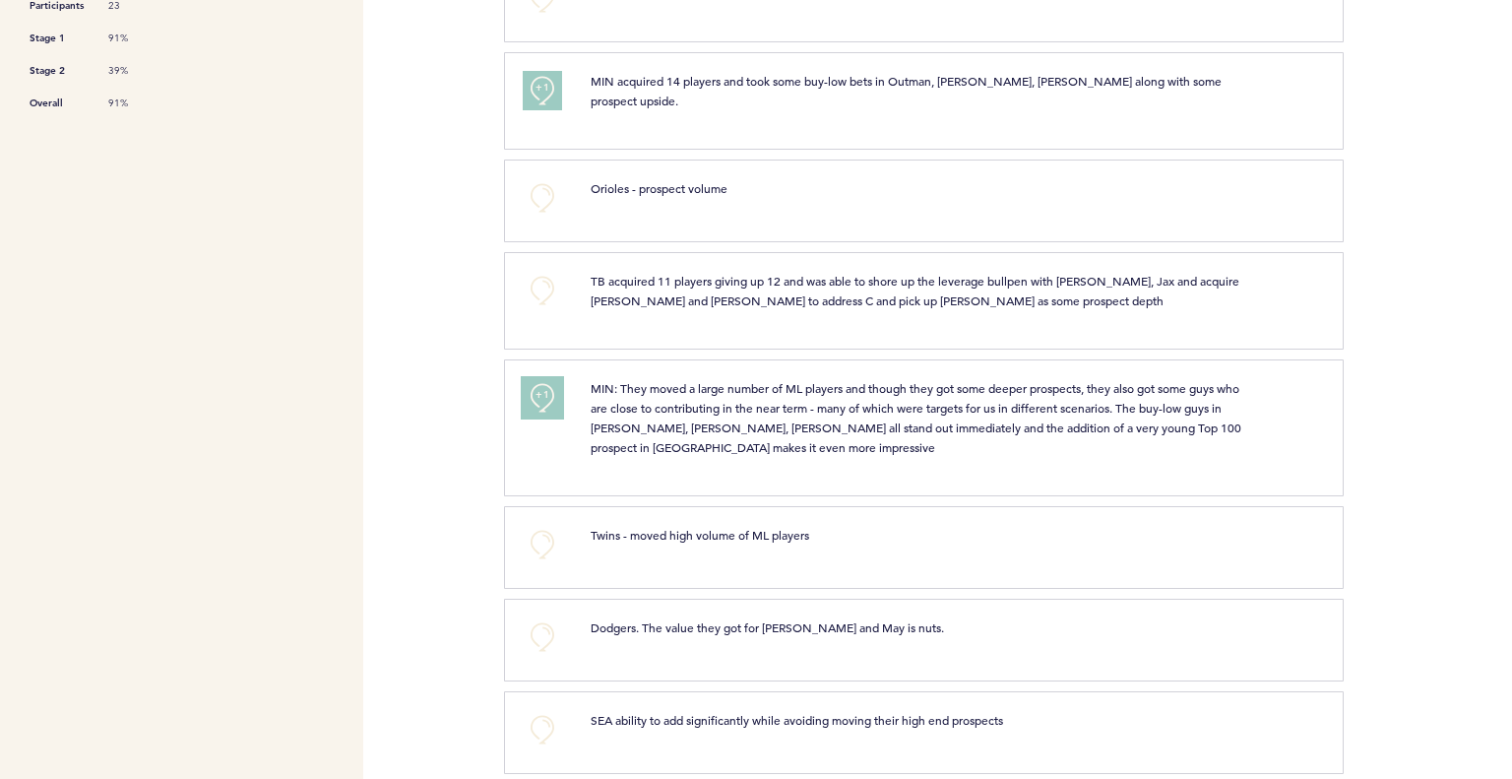
scroll to position [637, 0]
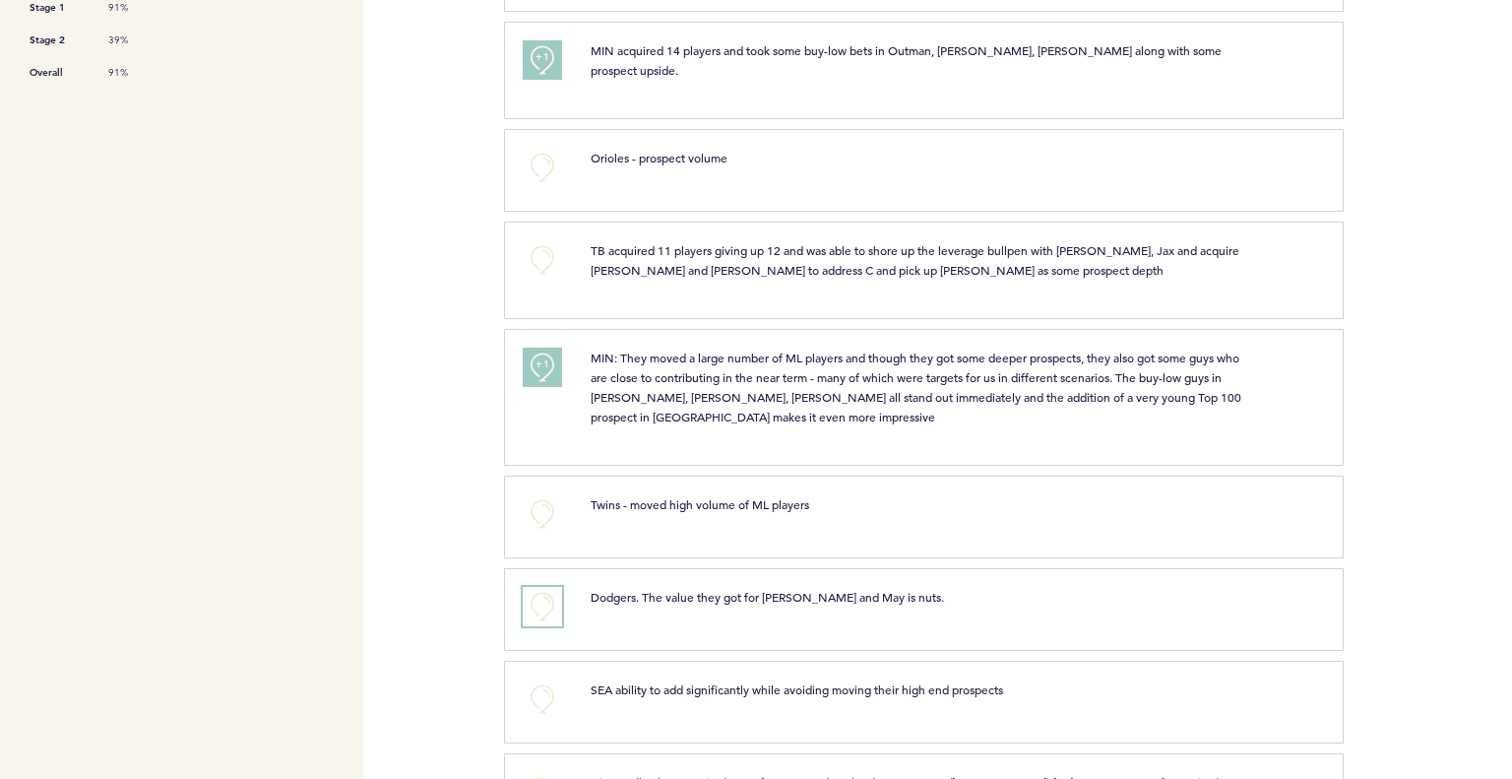
click at [551, 587] on button "+0" at bounding box center [542, 606] width 39 height 39
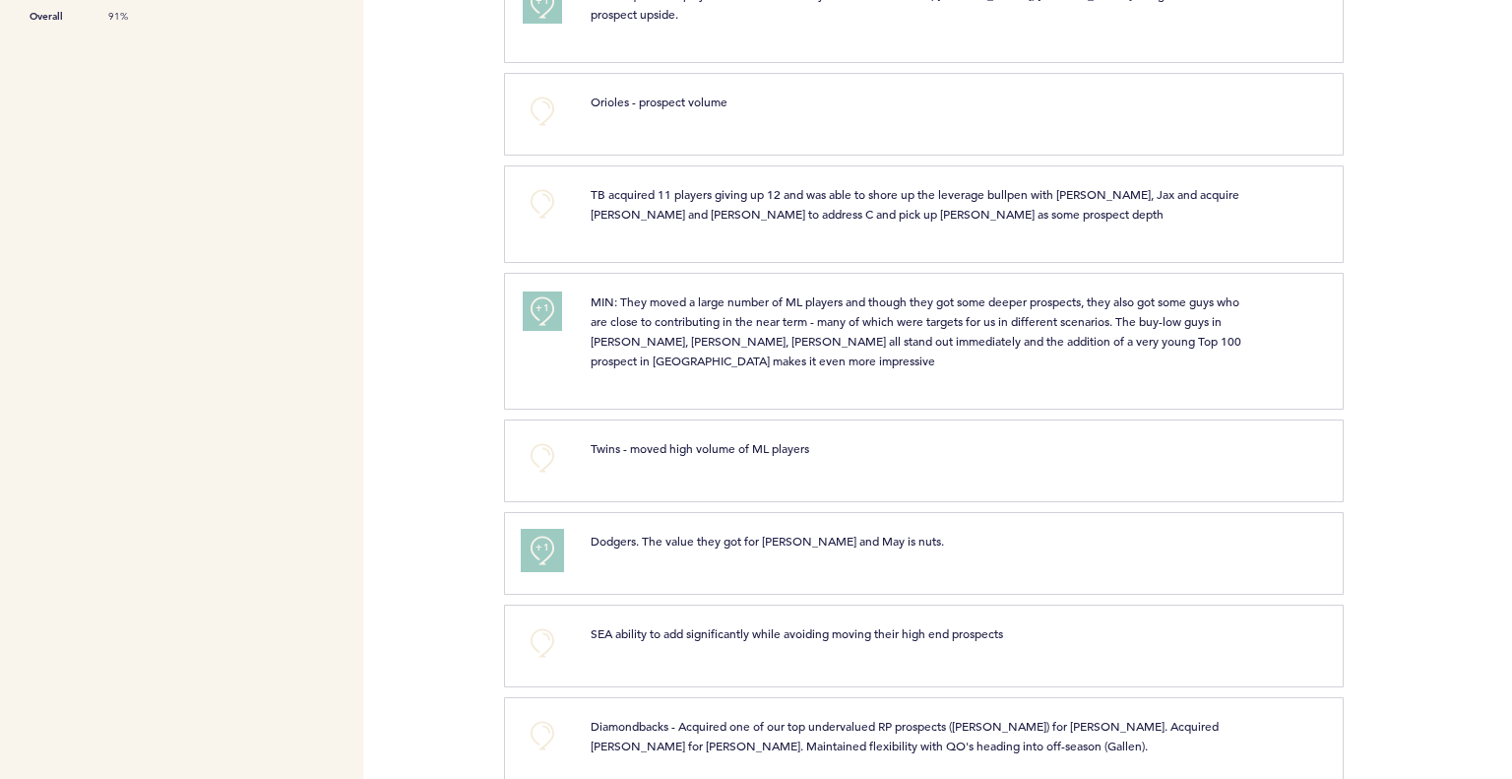
scroll to position [697, 0]
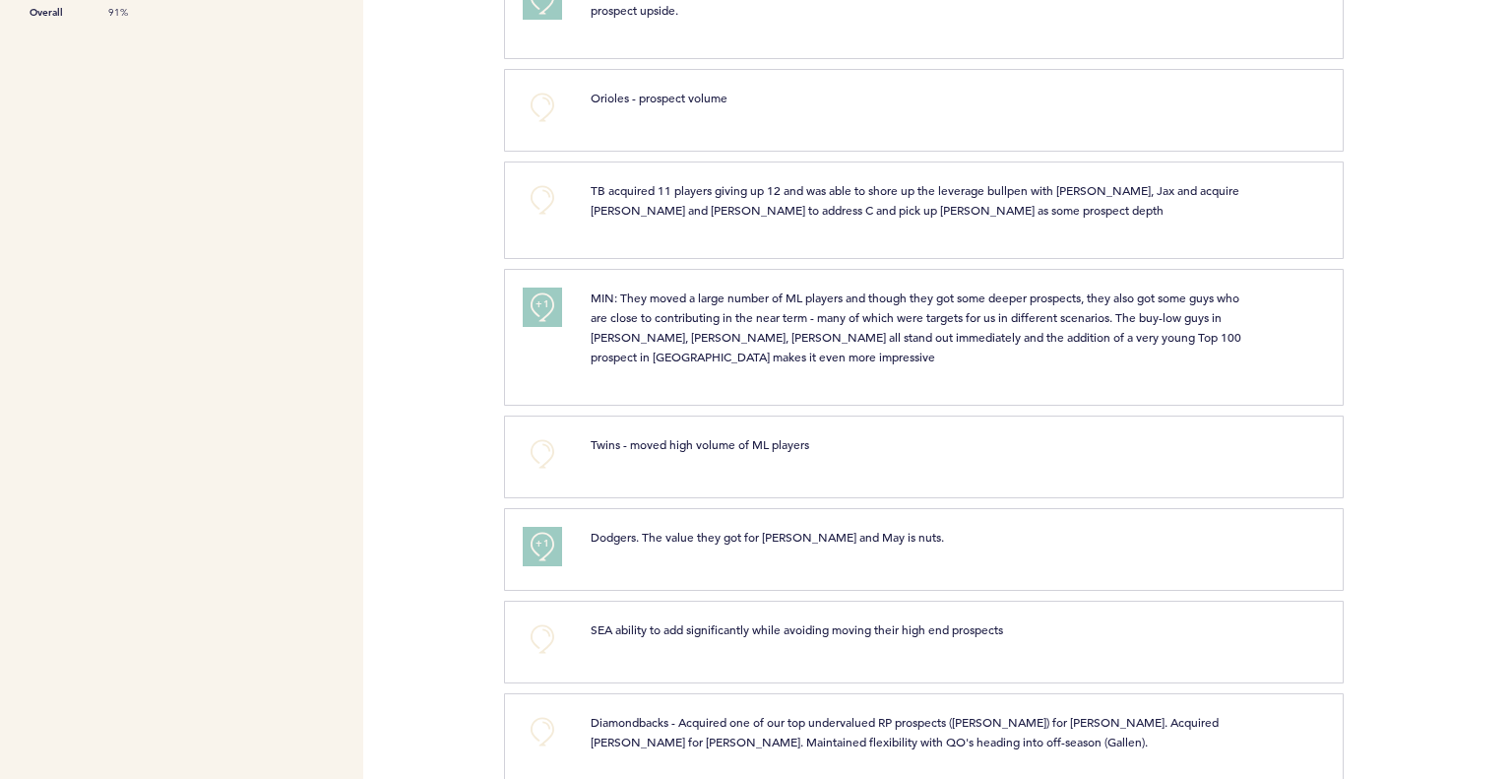
click at [520, 619] on div "+0" at bounding box center [542, 638] width 68 height 39
click at [525, 619] on button "+0" at bounding box center [542, 638] width 39 height 39
click at [534, 712] on button "+0" at bounding box center [542, 731] width 39 height 39
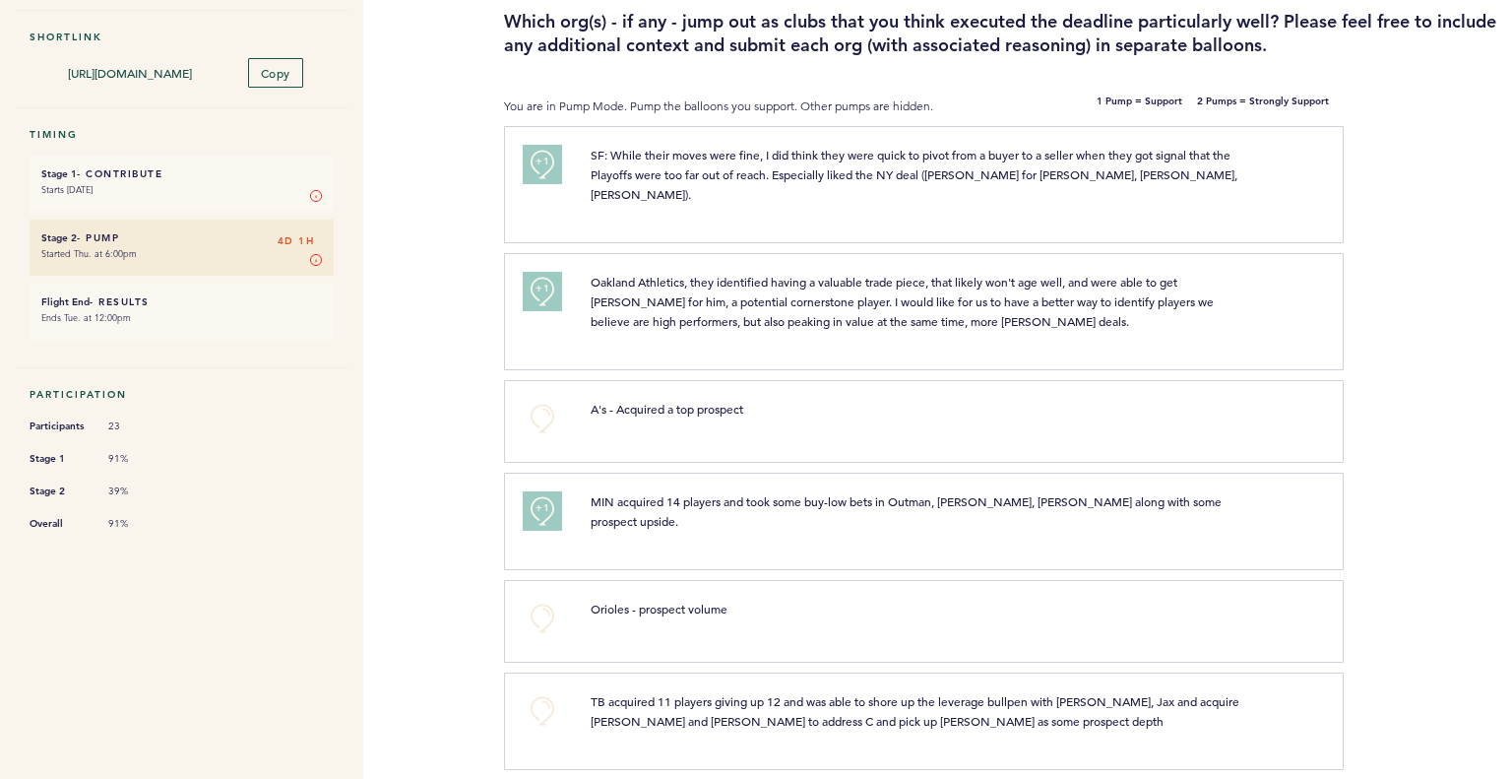
scroll to position [0, 0]
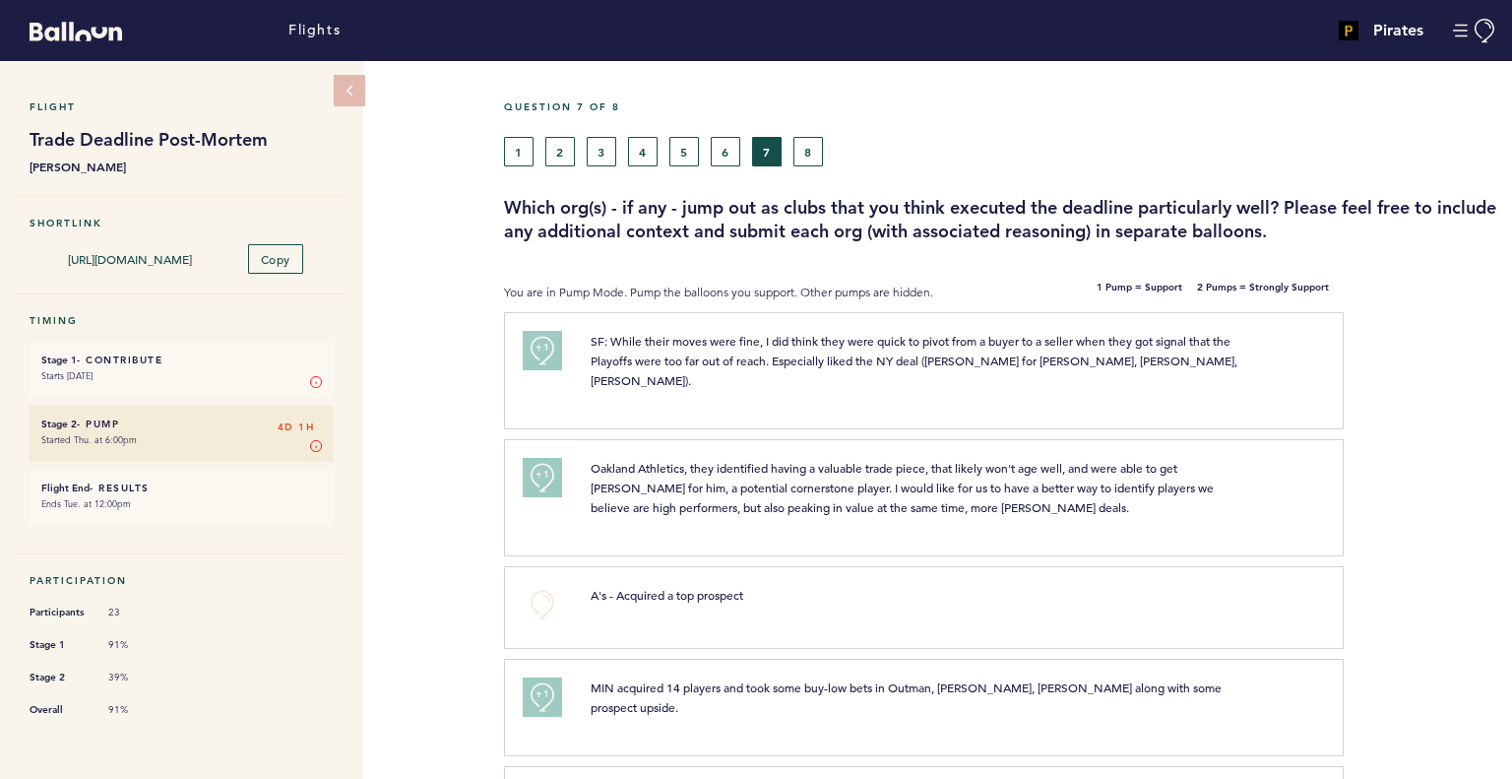
click at [816, 133] on div "Question 7 of 8" at bounding box center [1000, 118] width 1023 height 36
click at [814, 151] on button "8" at bounding box center [809, 152] width 30 height 30
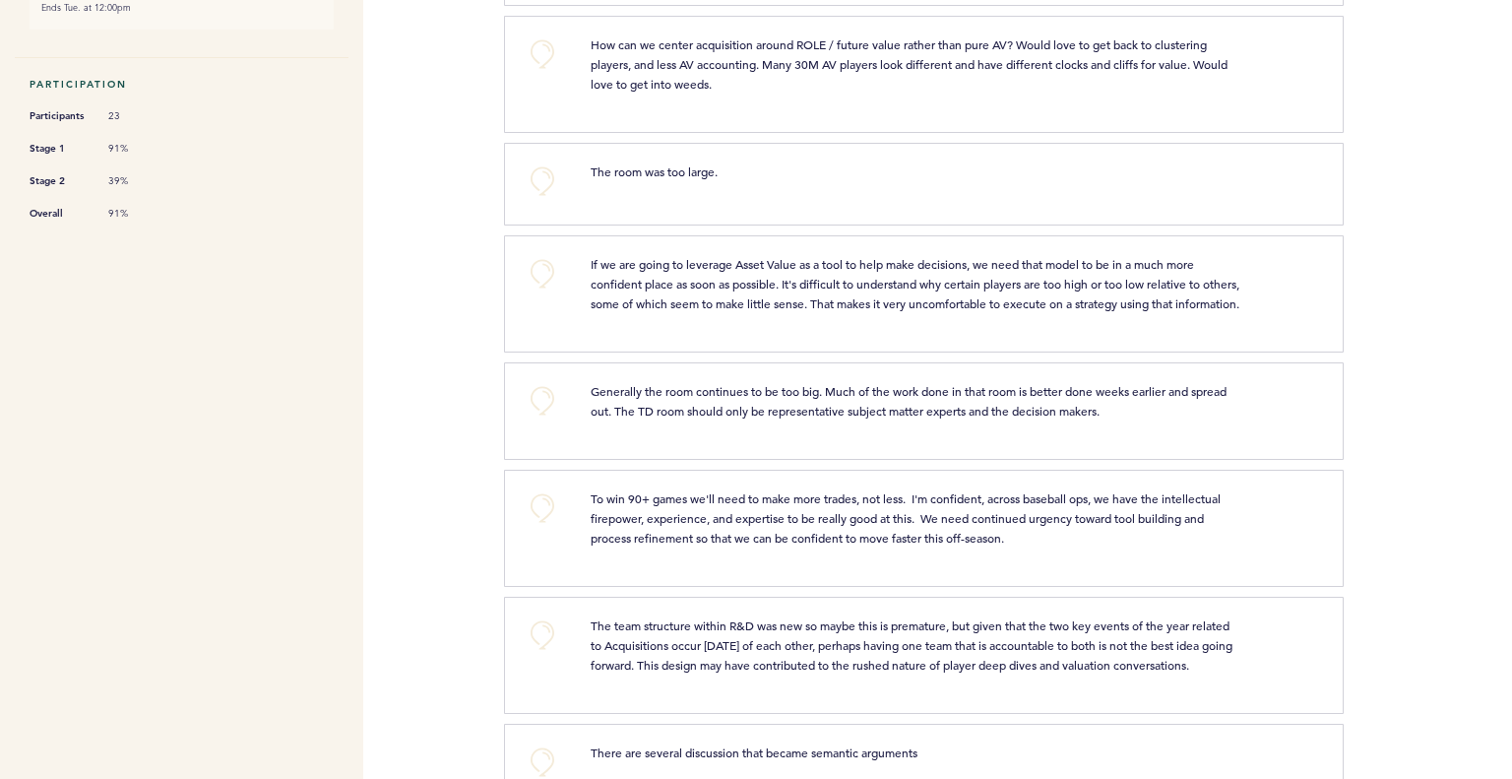
scroll to position [498, 0]
drag, startPoint x: 525, startPoint y: 509, endPoint x: 537, endPoint y: 530, distance: 23.8
click at [537, 526] on button "+0" at bounding box center [542, 505] width 39 height 39
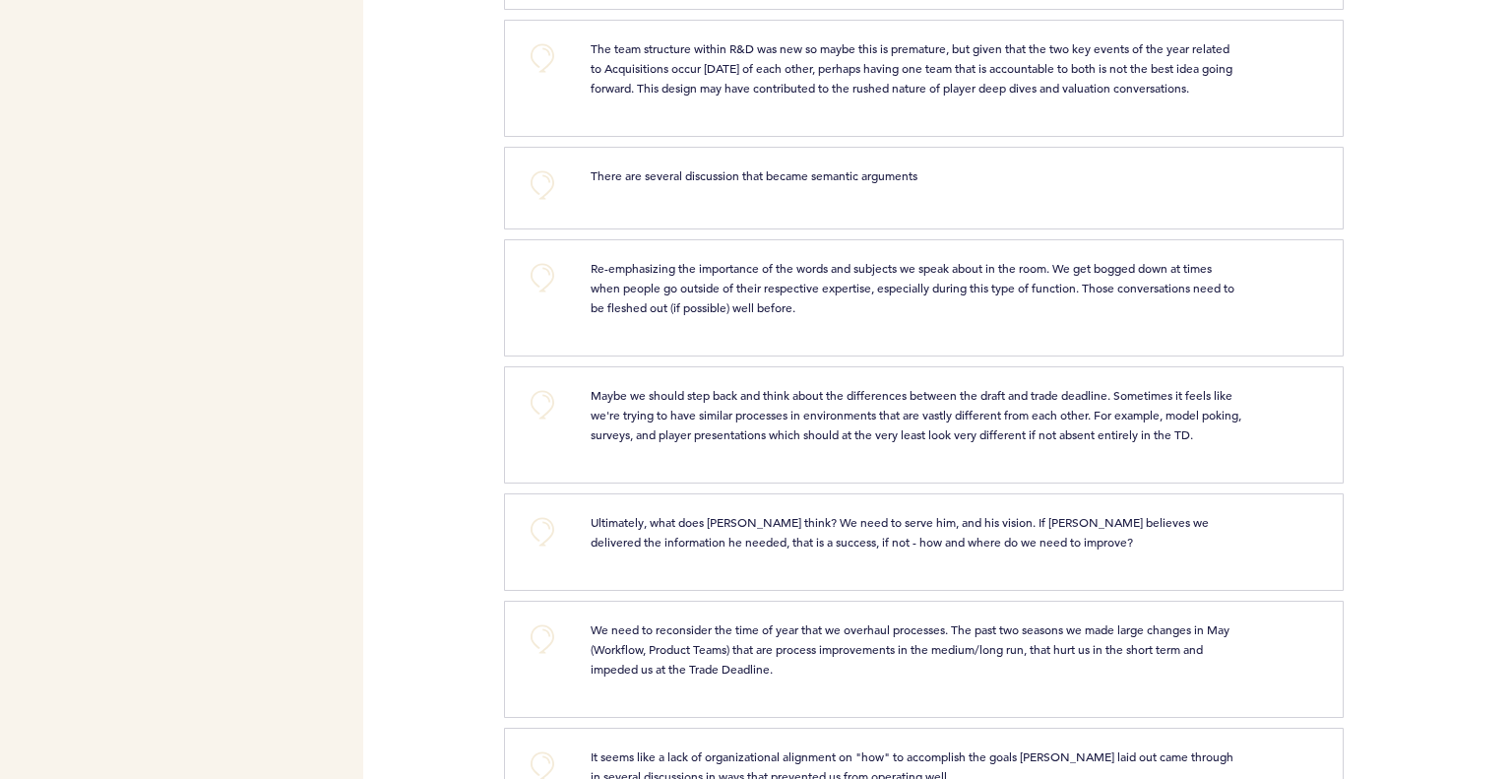
scroll to position [1074, 0]
click at [702, 443] on p "Maybe we should step back and think about the differences between the draft and…" at bounding box center [917, 413] width 652 height 59
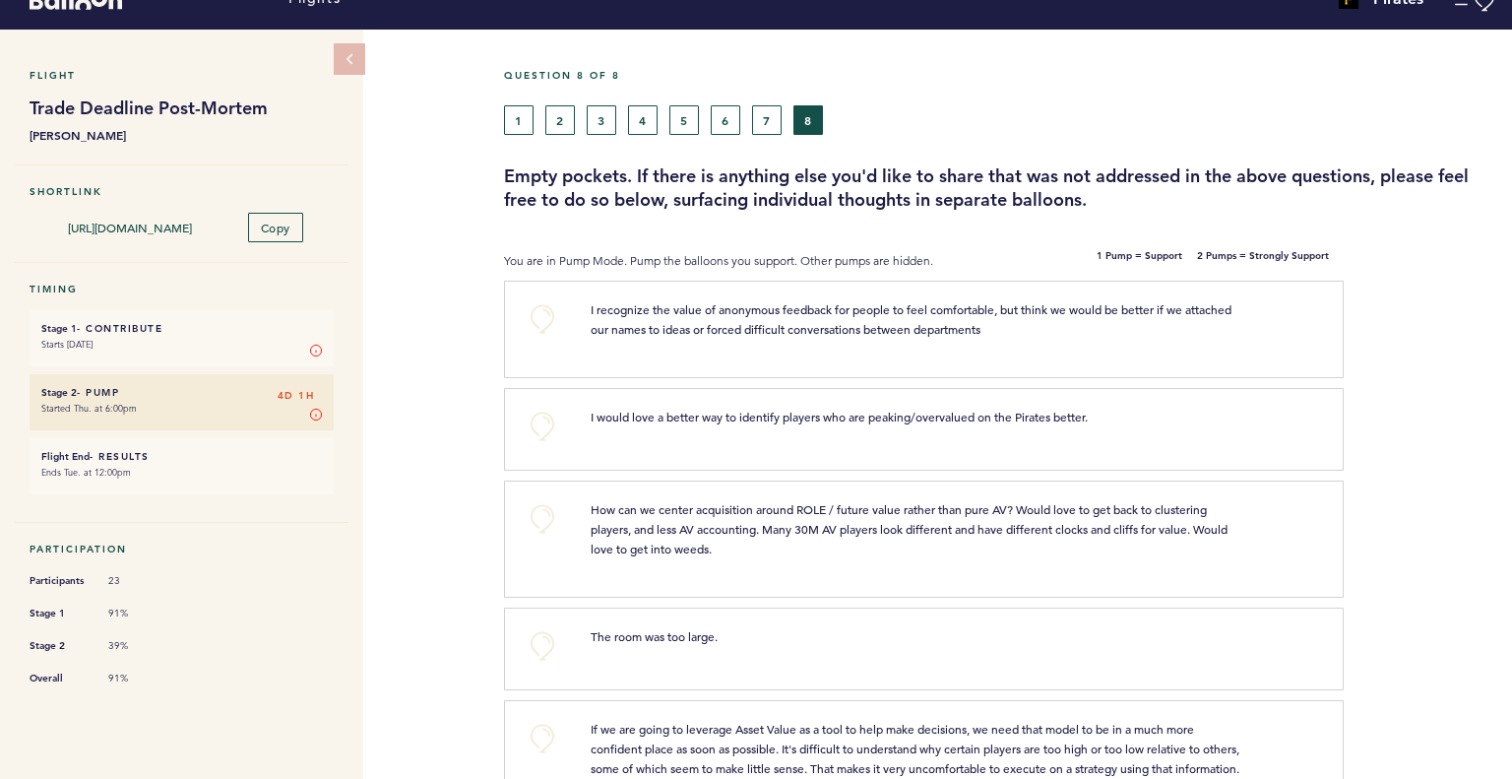
scroll to position [32, 0]
click at [766, 121] on button "7" at bounding box center [767, 120] width 30 height 30
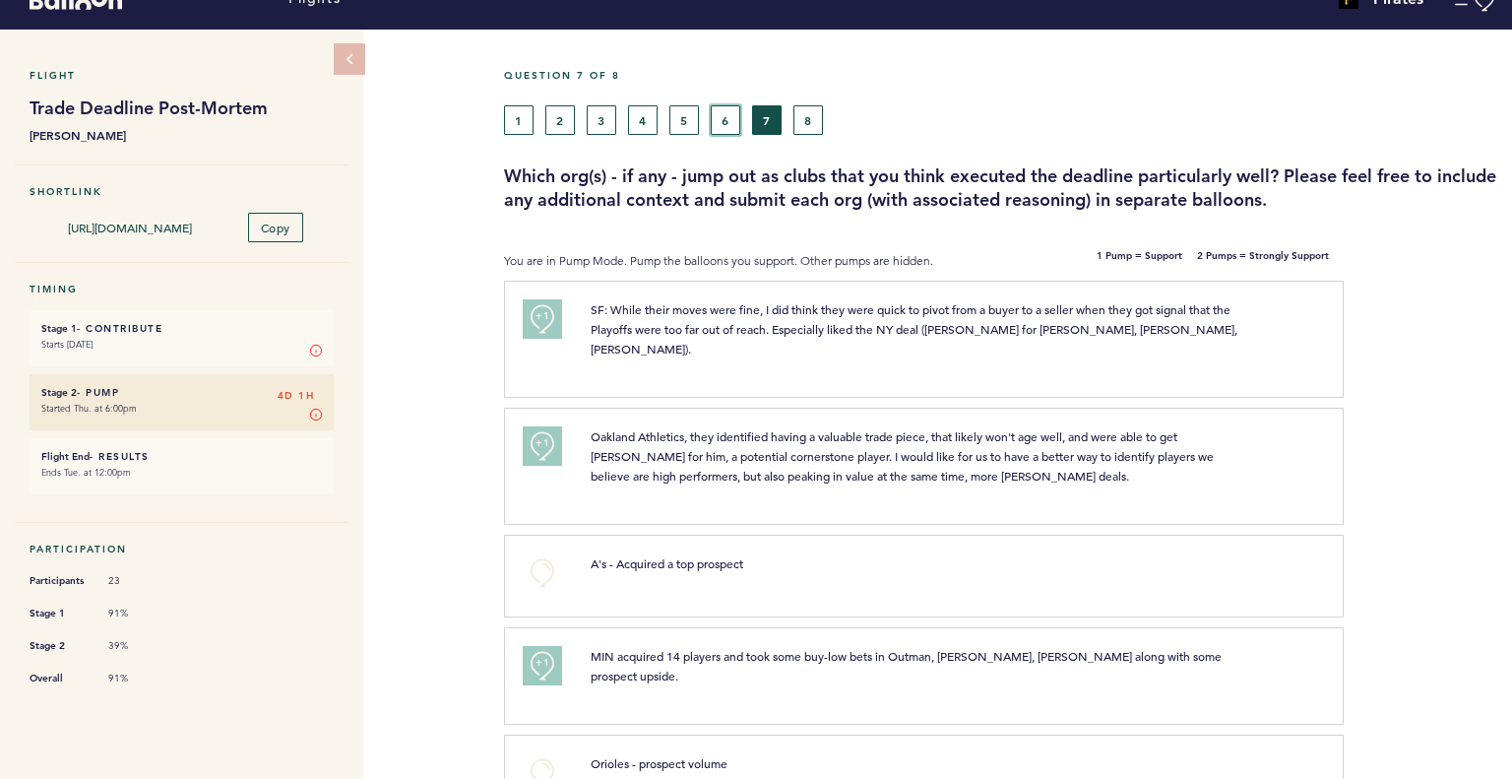
click at [719, 119] on button "6" at bounding box center [726, 120] width 30 height 30
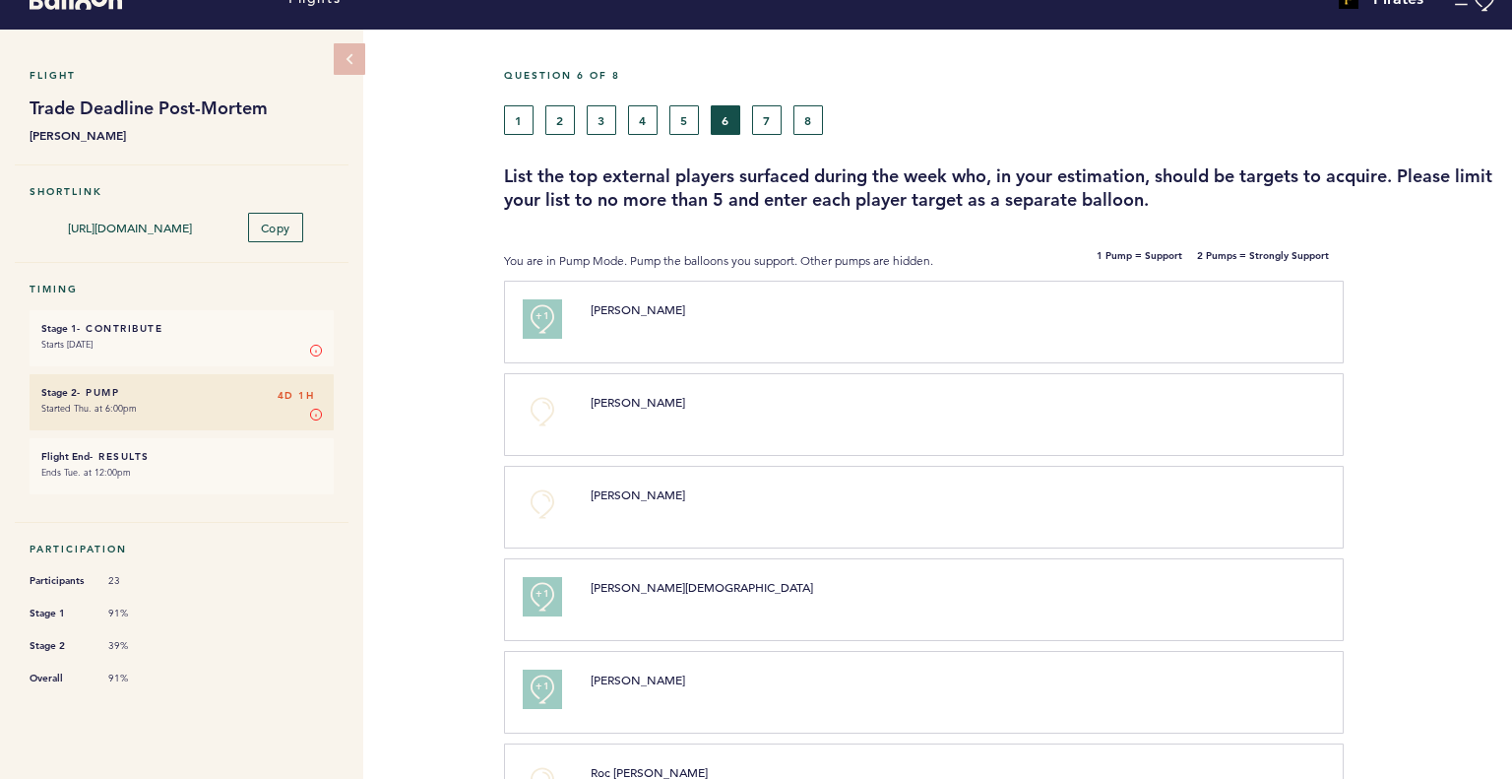
click at [665, 119] on div "1 2 3 4 5 6 7 8" at bounding box center [873, 120] width 738 height 30
drag, startPoint x: 658, startPoint y: 119, endPoint x: 640, endPoint y: 119, distance: 17.7
drag, startPoint x: 640, startPoint y: 119, endPoint x: 628, endPoint y: 115, distance: 12.5
click at [628, 115] on button "4" at bounding box center [643, 120] width 30 height 30
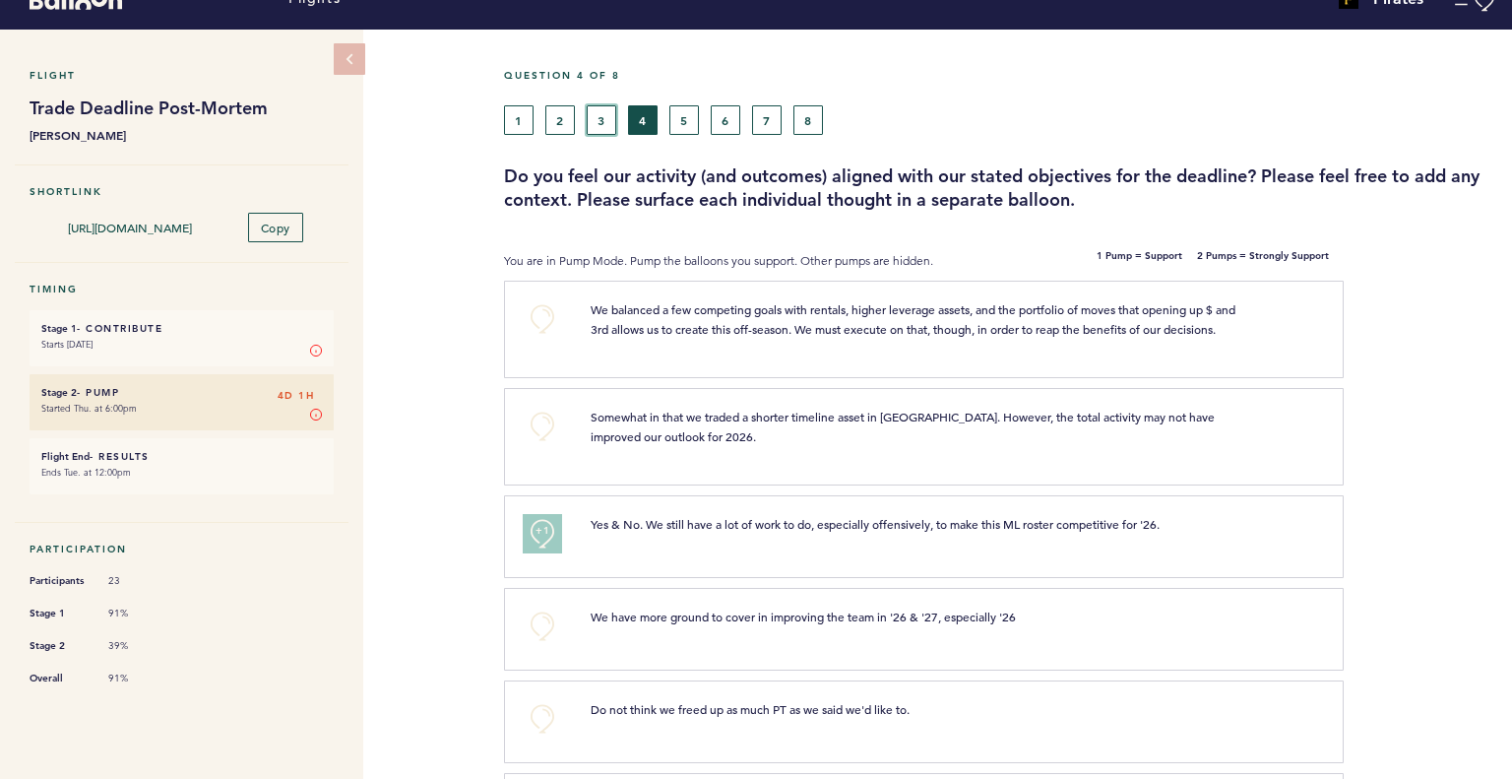
click at [598, 115] on button "3" at bounding box center [602, 120] width 30 height 30
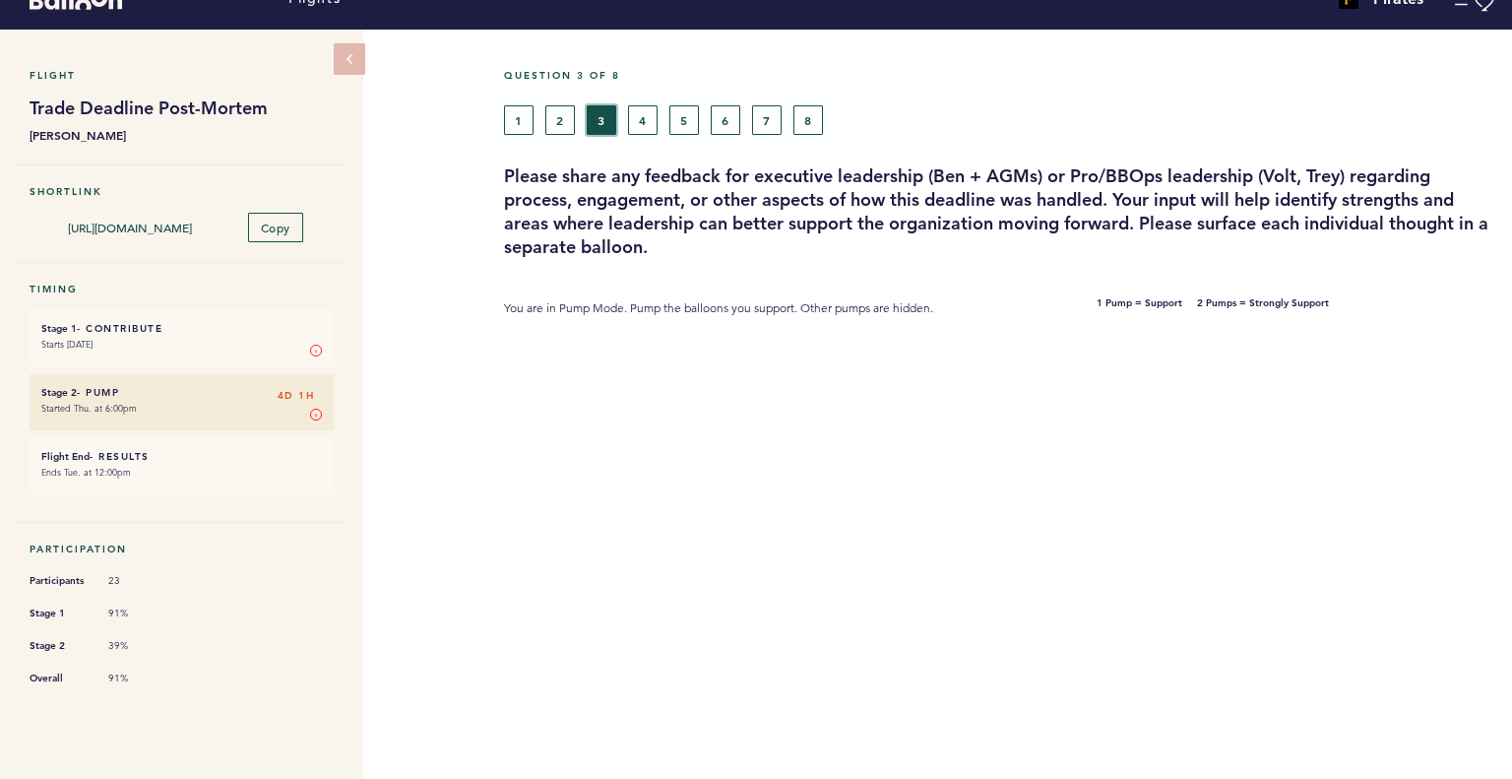
click at [598, 115] on button "3" at bounding box center [602, 120] width 30 height 30
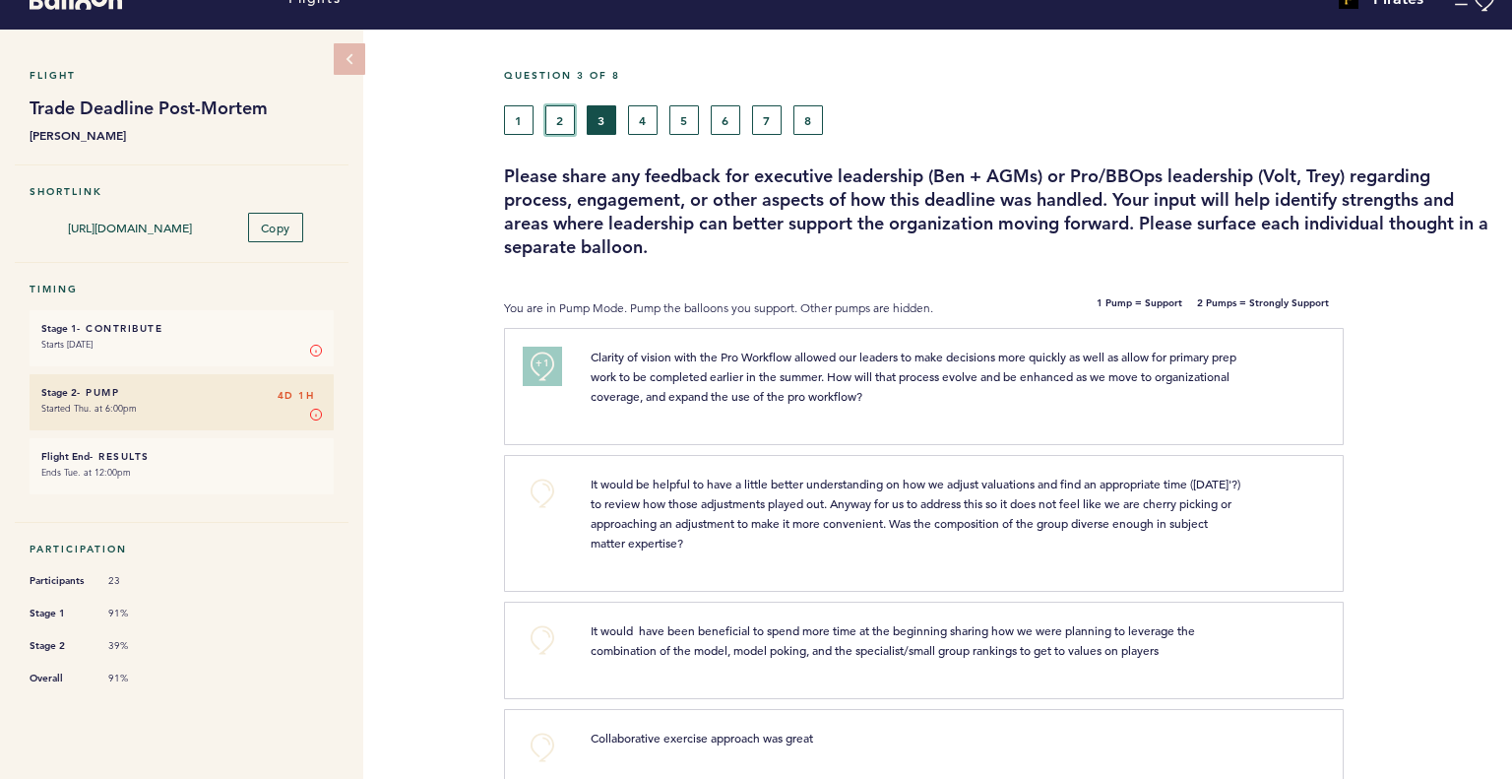
click at [551, 114] on button "2" at bounding box center [561, 120] width 30 height 30
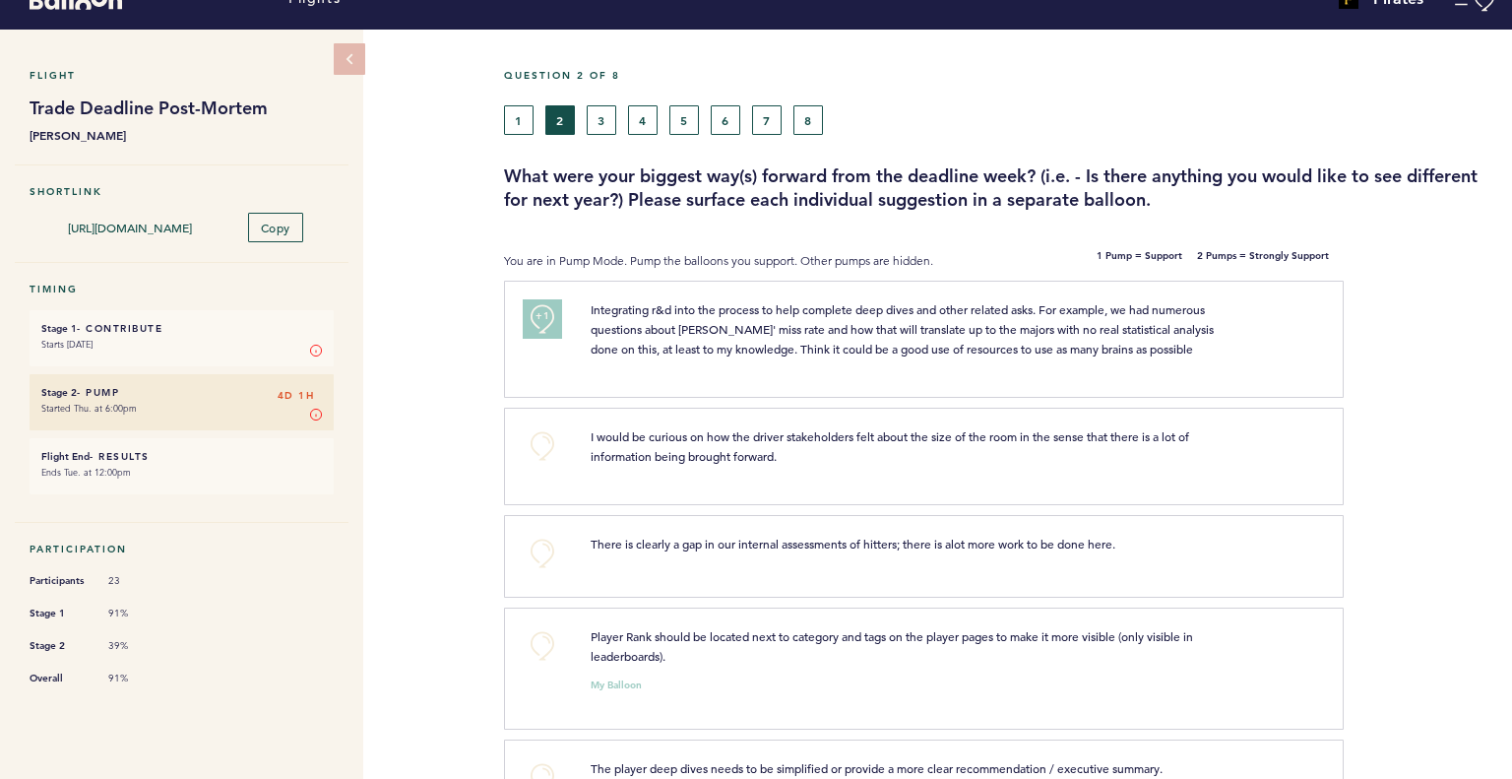
click at [500, 118] on div "1 2 3 4 5 6 7 8" at bounding box center [872, 120] width 767 height 30
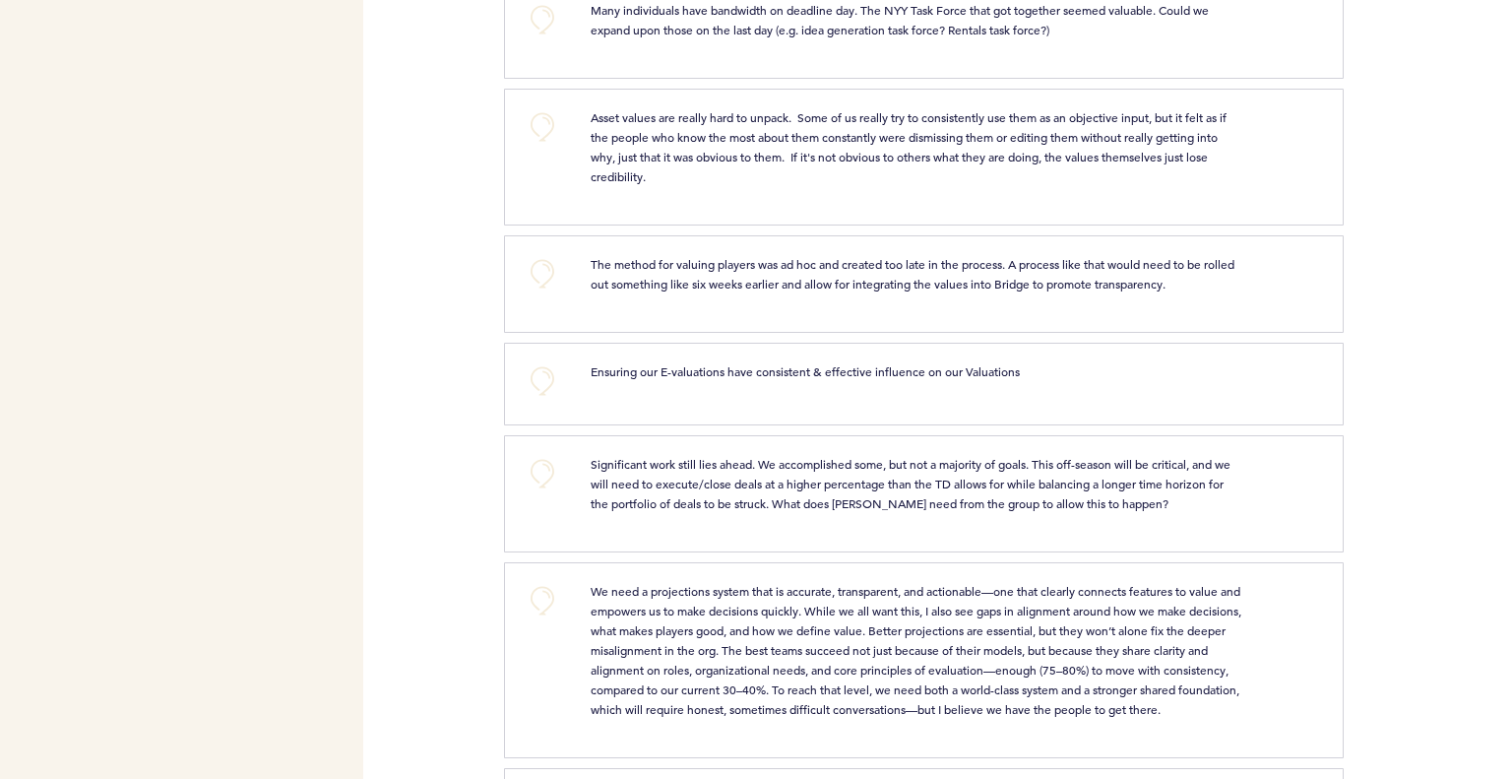
scroll to position [6554, 0]
